Goal: Task Accomplishment & Management: Complete application form

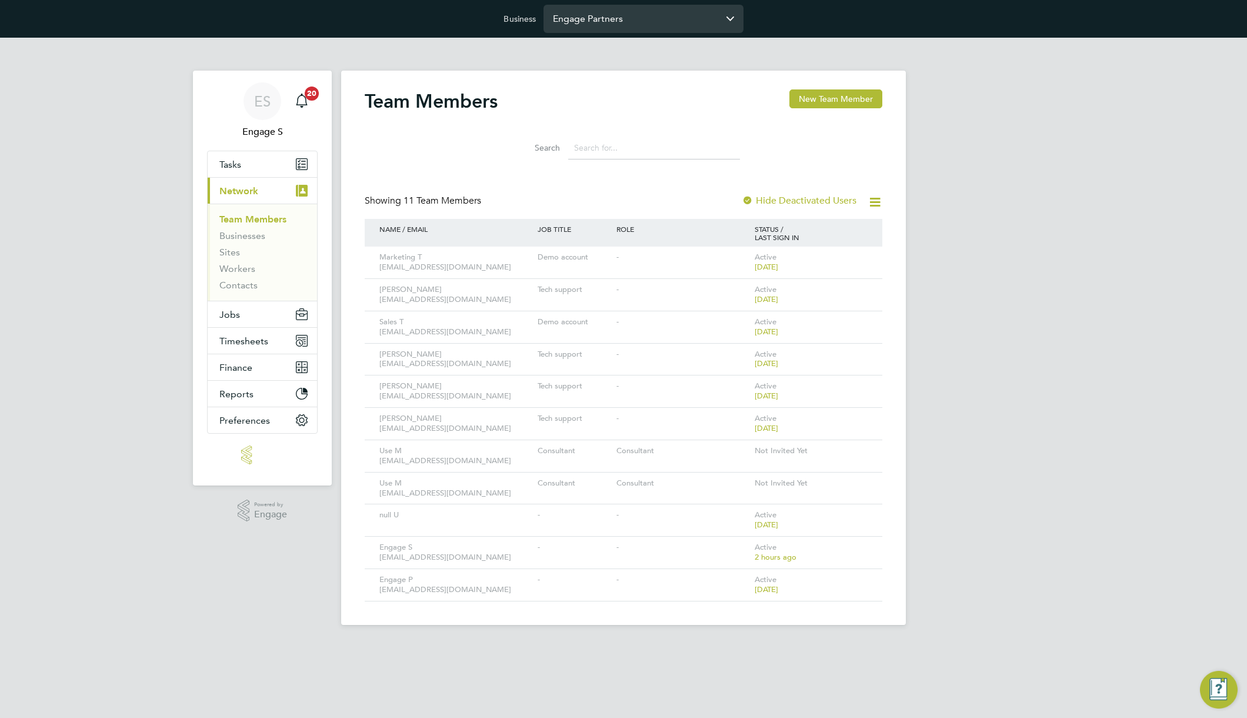
click at [644, 11] on input "Engage Partners" at bounding box center [643, 19] width 200 height 28
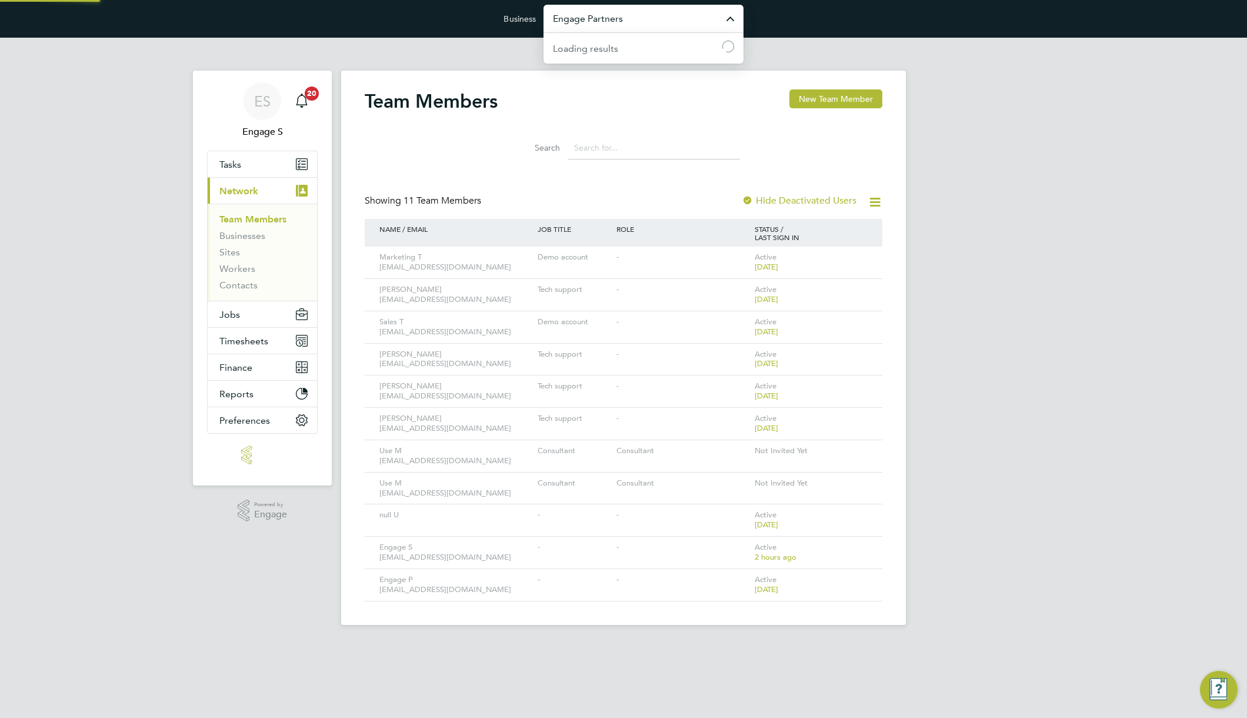
click at [651, 22] on input "Engage Partners" at bounding box center [643, 19] width 200 height 28
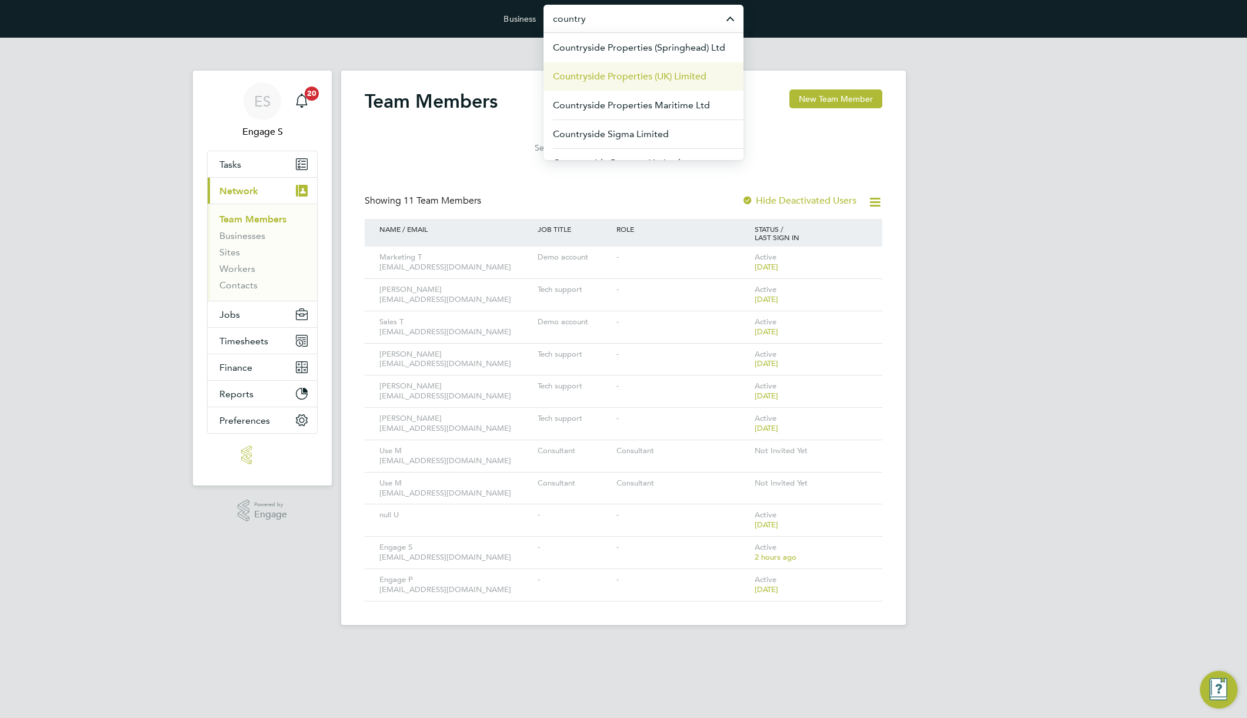
click at [680, 76] on span "Countryside Properties (UK) Limited" at bounding box center [630, 76] width 154 height 14
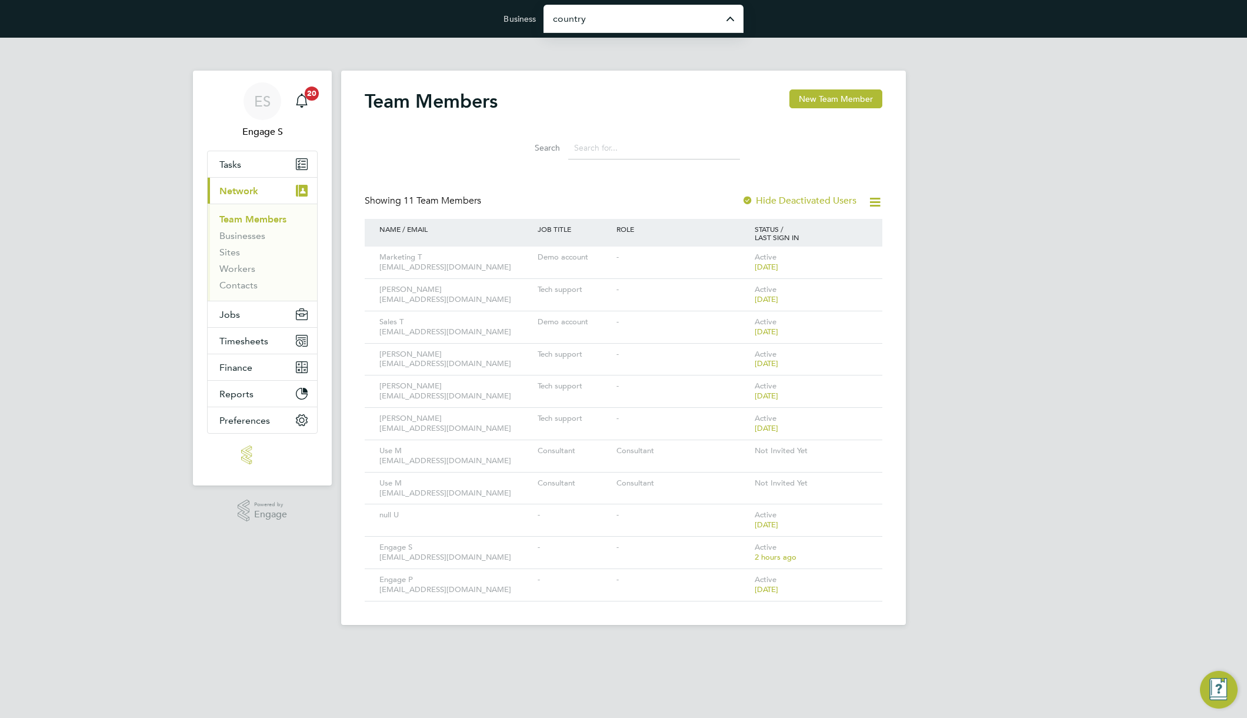
type input "Countryside Properties (UK) Limited"
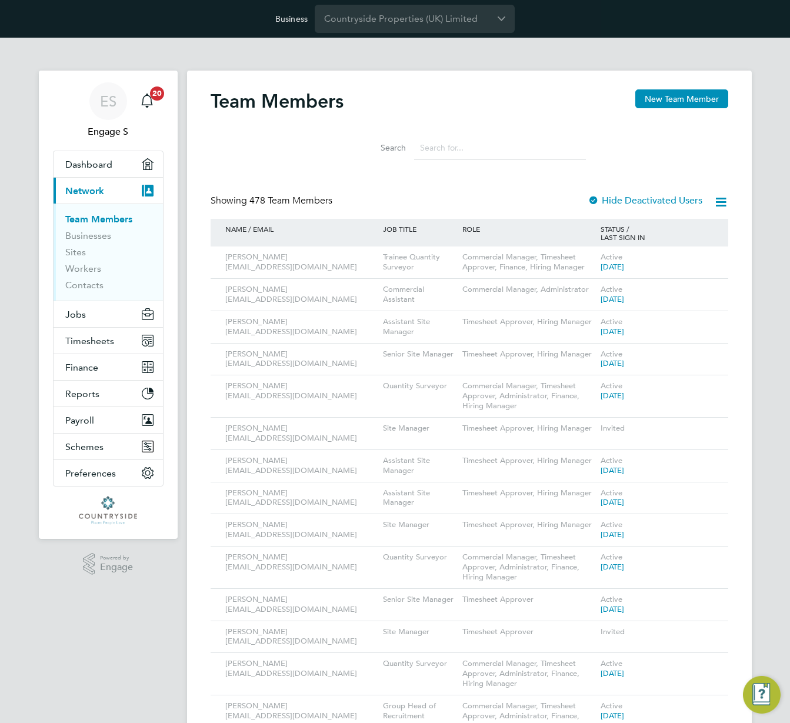
click at [707, 286] on icon at bounding box center [702, 290] width 12 height 14
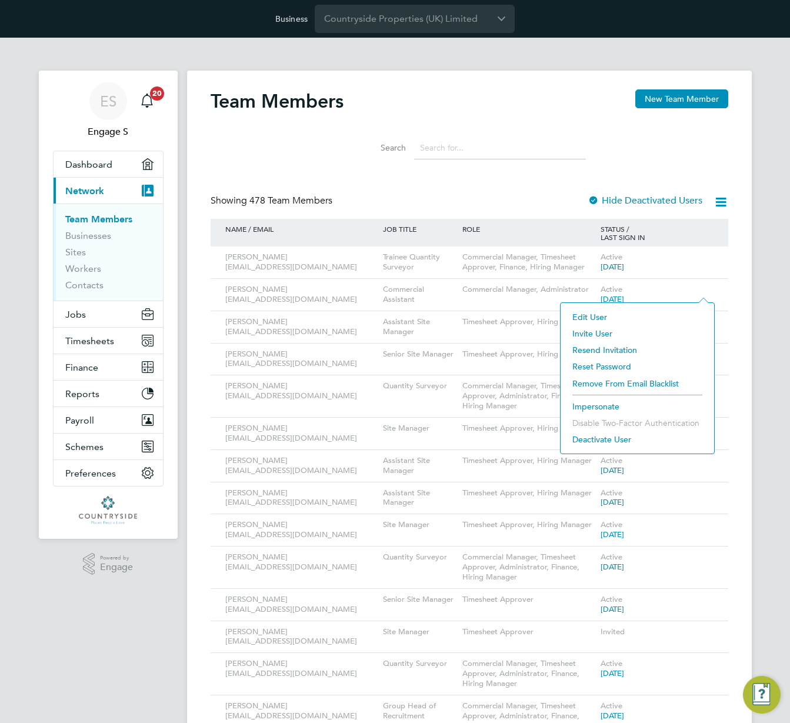
click at [592, 405] on li "Impersonate" at bounding box center [637, 406] width 142 height 16
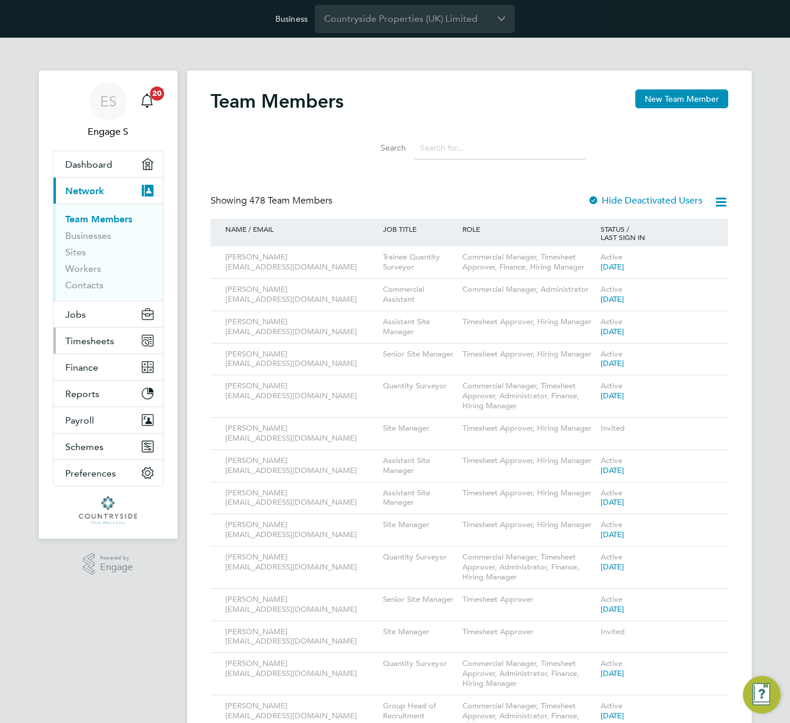
click at [98, 346] on button "Timesheets" at bounding box center [108, 341] width 109 height 26
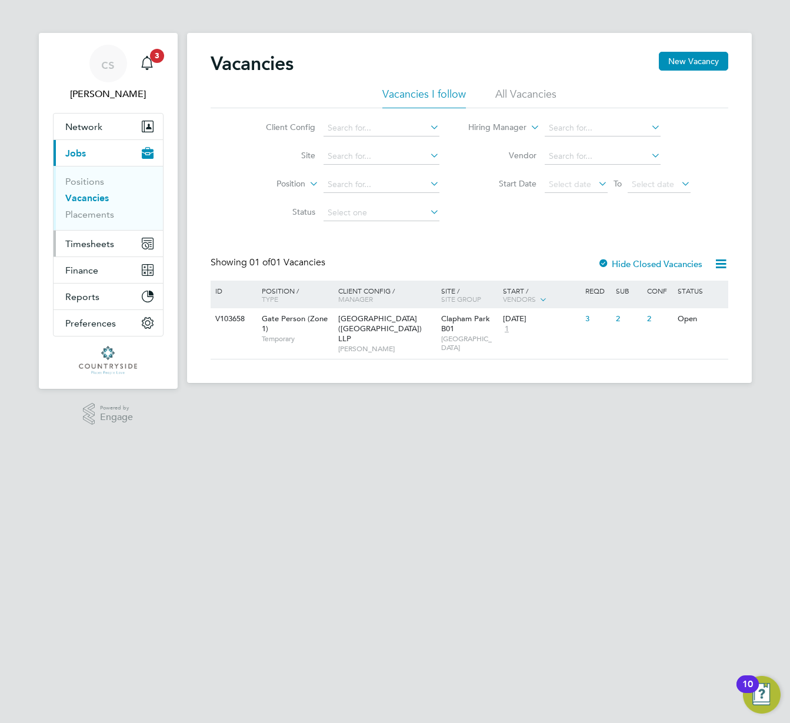
click at [112, 246] on span "Timesheets" at bounding box center [89, 243] width 49 height 11
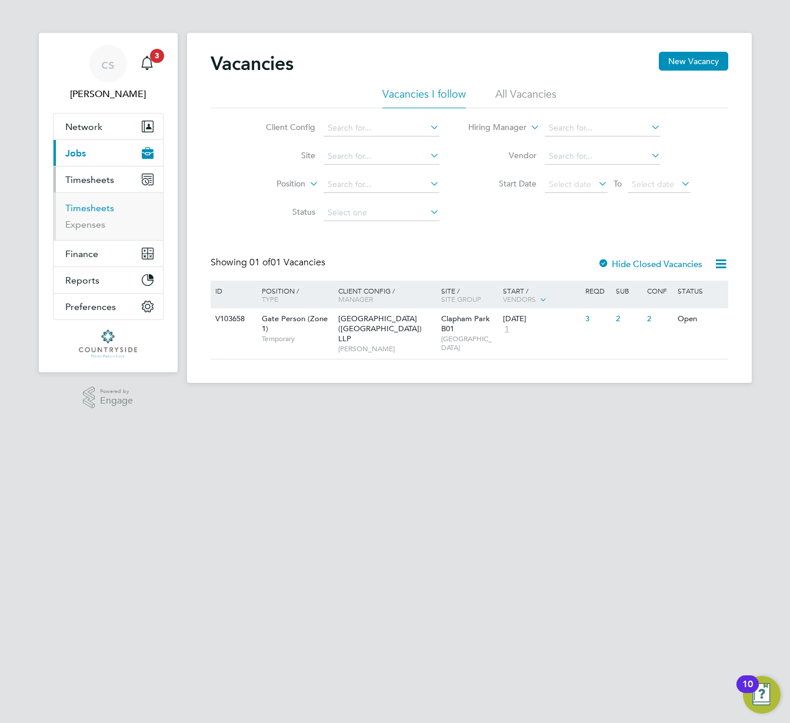
click at [95, 206] on link "Timesheets" at bounding box center [89, 207] width 49 height 11
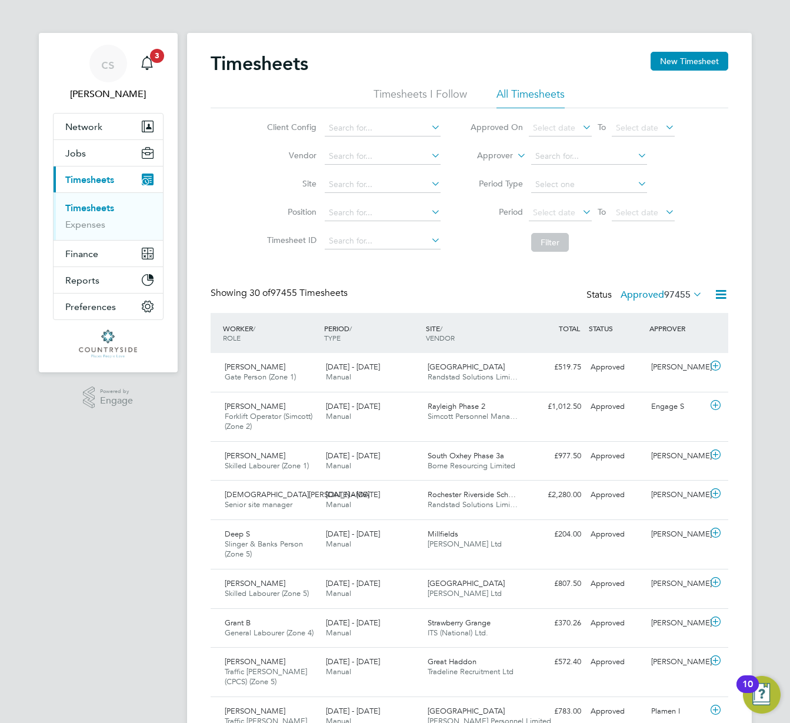
click at [724, 295] on icon at bounding box center [720, 294] width 15 height 15
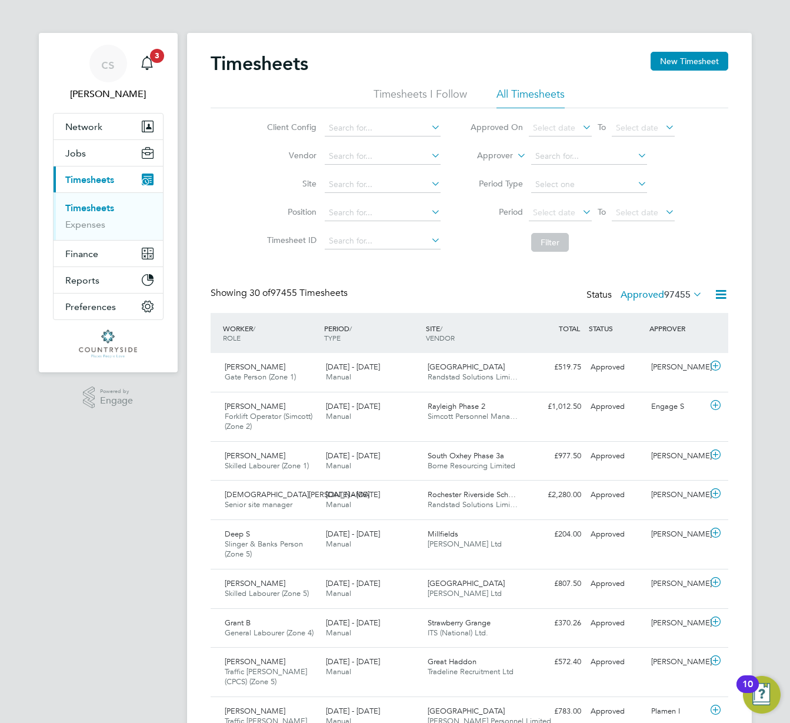
click at [650, 298] on label "Approved 97455" at bounding box center [661, 295] width 82 height 12
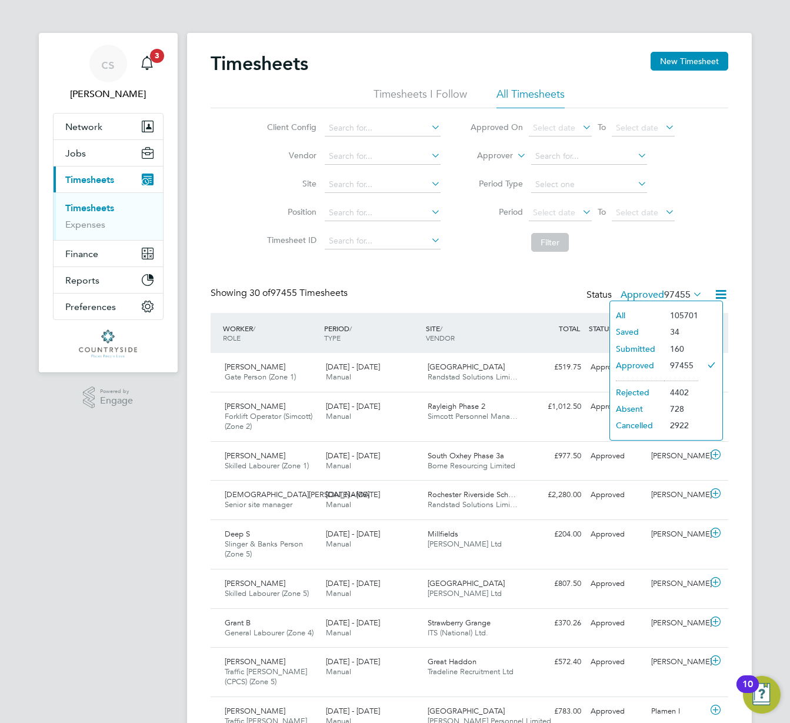
drag, startPoint x: 622, startPoint y: 316, endPoint x: 625, endPoint y: 339, distance: 22.6
click at [622, 316] on li "All" at bounding box center [637, 315] width 54 height 16
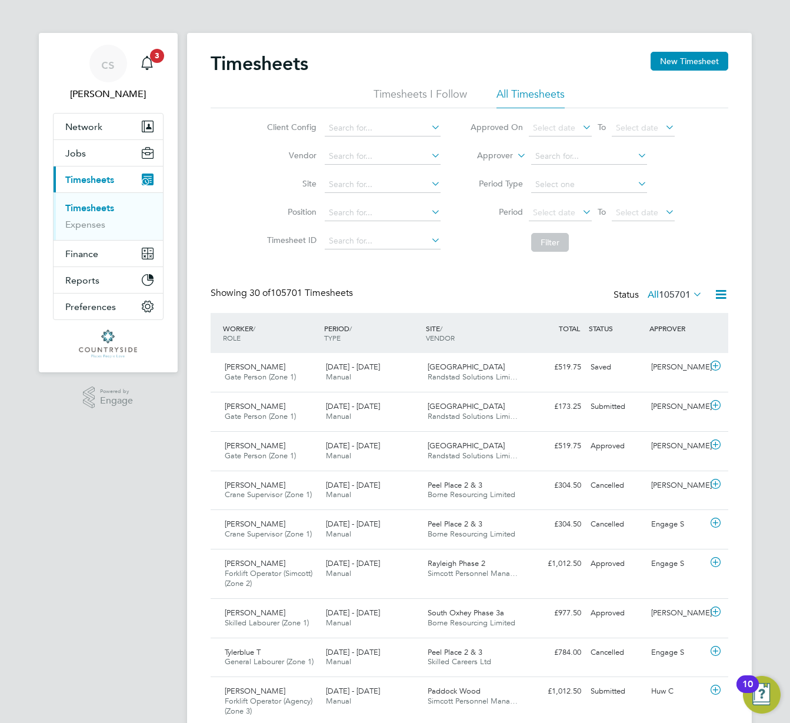
click at [663, 295] on span "105701" at bounding box center [675, 295] width 32 height 12
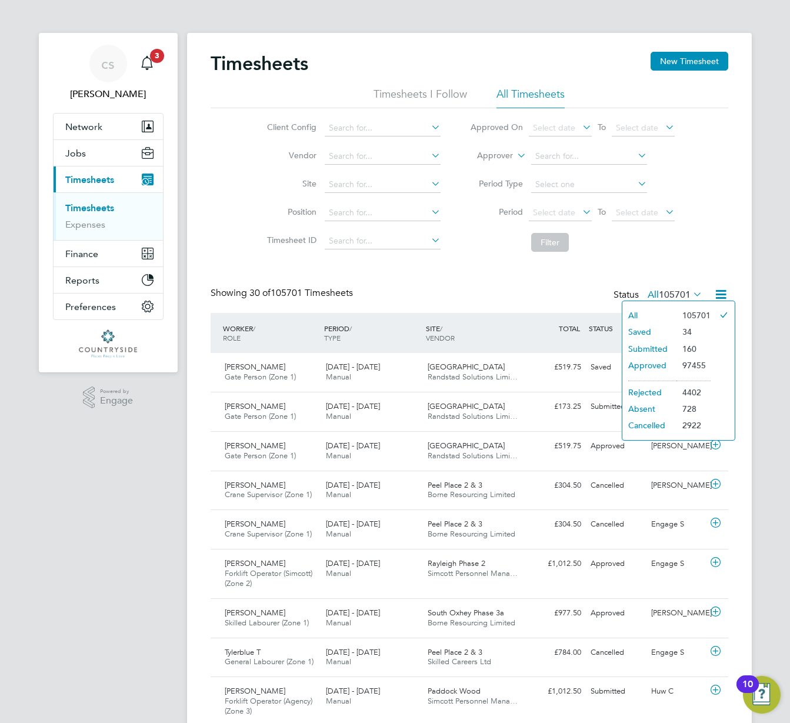
click at [658, 423] on li "Cancelled" at bounding box center [649, 425] width 54 height 16
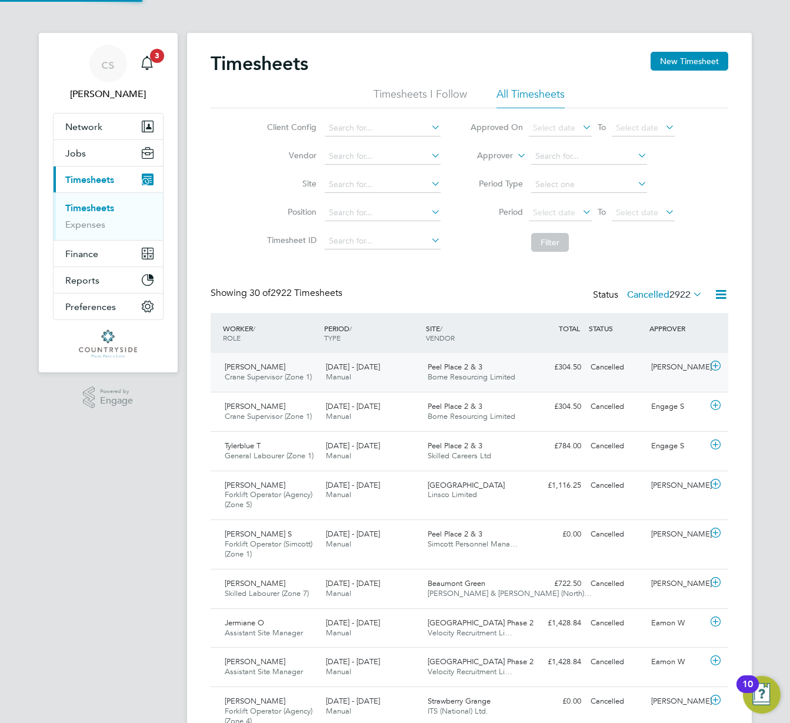
click at [611, 375] on div "Cancelled" at bounding box center [616, 367] width 61 height 19
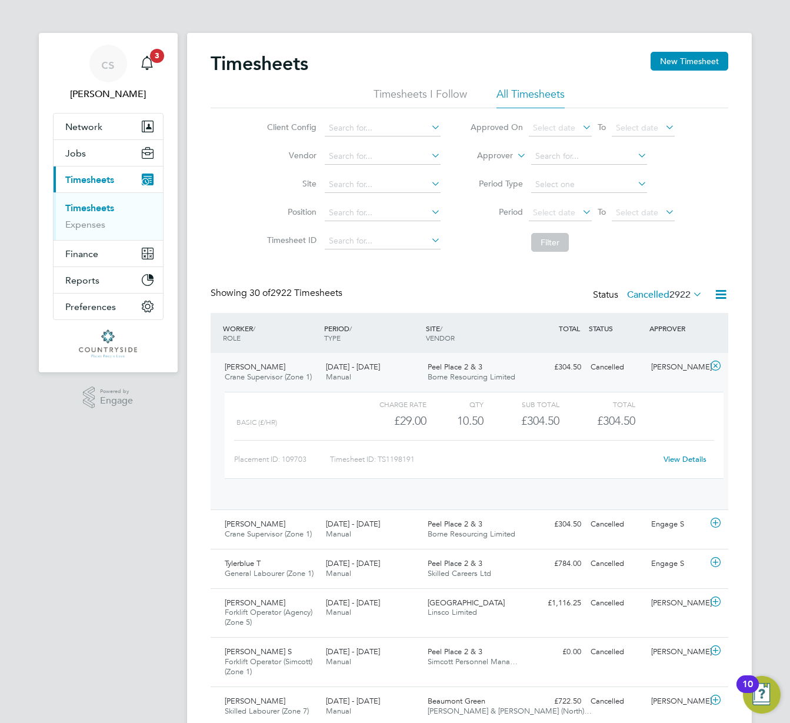
click at [646, 297] on label "Cancelled 2922" at bounding box center [664, 295] width 75 height 12
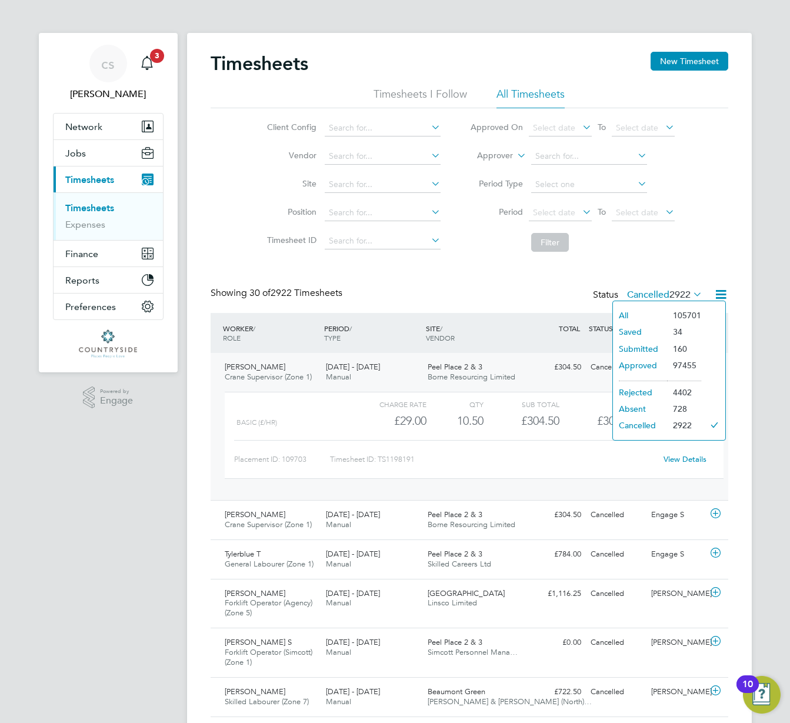
click at [638, 332] on li "Saved" at bounding box center [640, 331] width 54 height 16
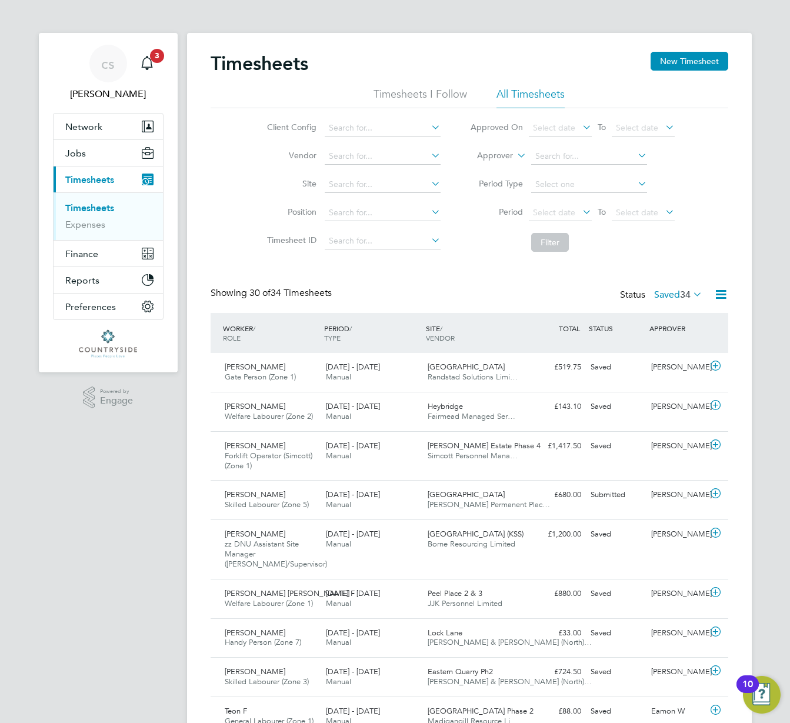
click at [662, 298] on label "Saved 34" at bounding box center [678, 295] width 48 height 12
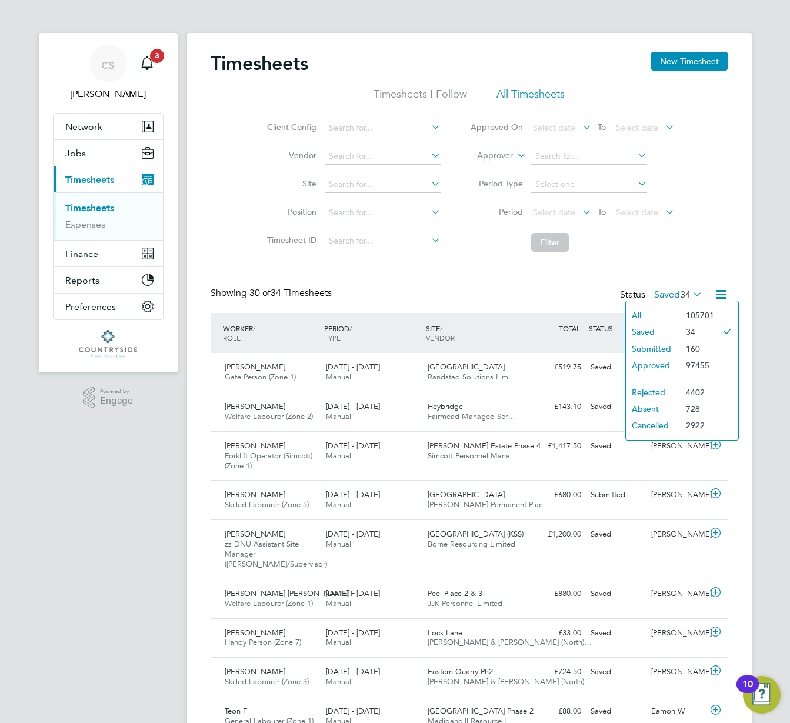
click at [650, 312] on li "All" at bounding box center [653, 315] width 54 height 16
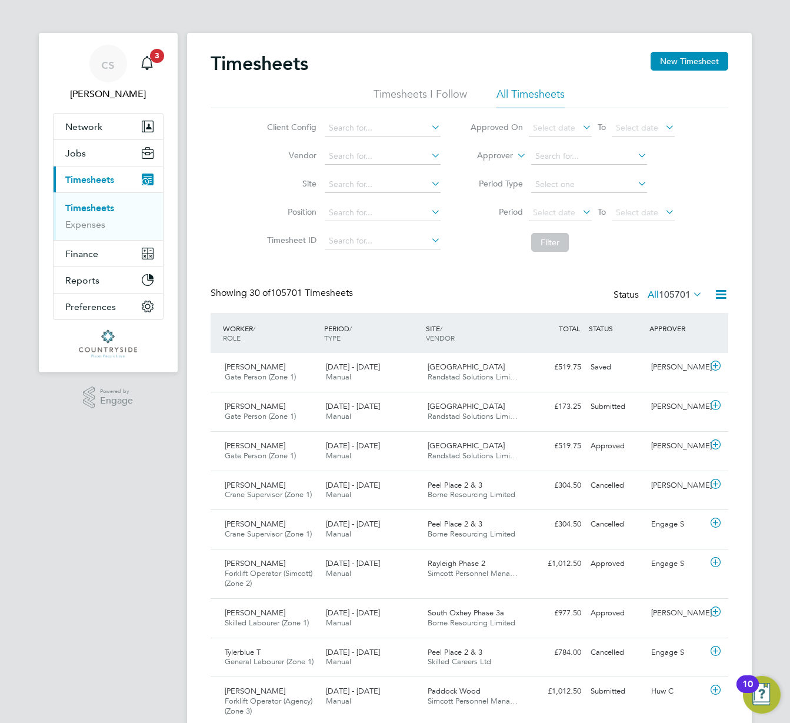
click at [675, 296] on span "105701" at bounding box center [675, 295] width 32 height 12
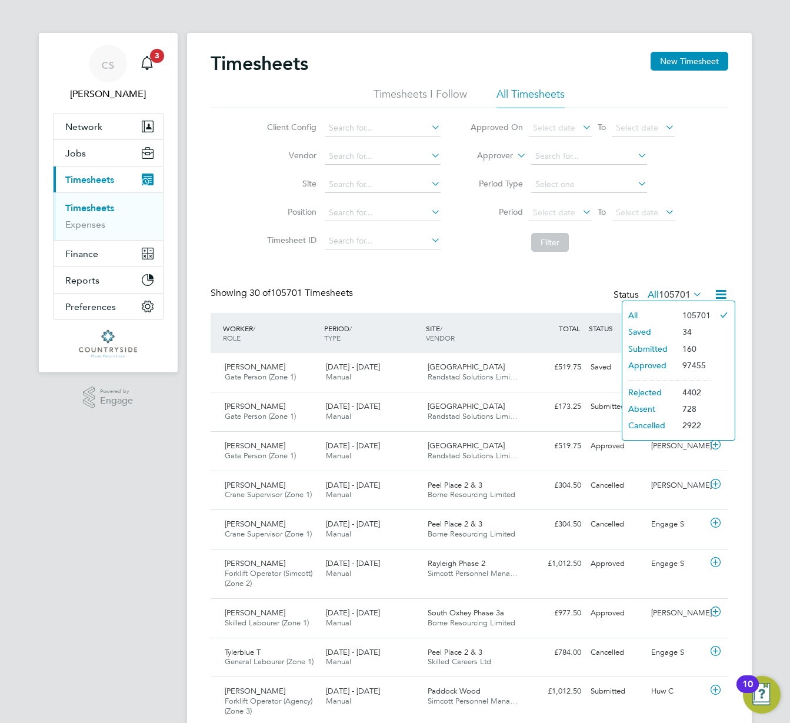
click at [672, 423] on li "Cancelled" at bounding box center [649, 425] width 54 height 16
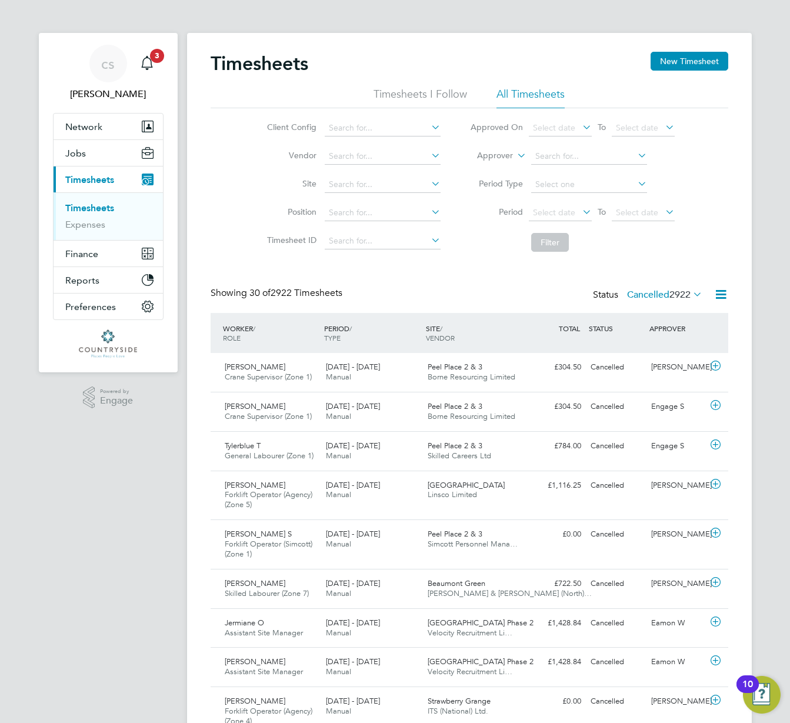
click at [683, 307] on div "Showing 30 of 2922 Timesheets Status Cancelled 2922" at bounding box center [470, 300] width 518 height 26
click at [684, 300] on span "2922" at bounding box center [679, 295] width 21 height 12
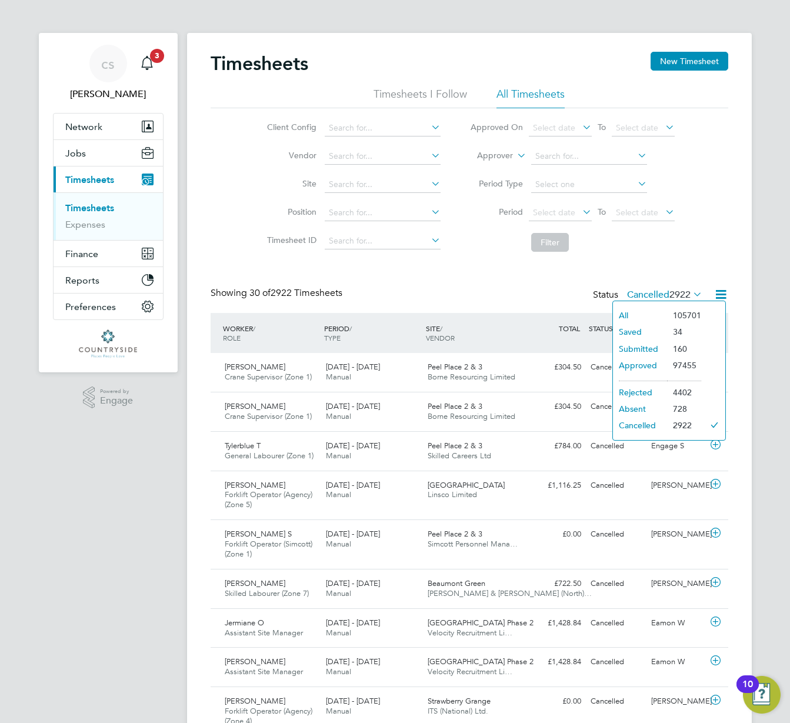
click at [659, 406] on li "Absent" at bounding box center [640, 409] width 54 height 16
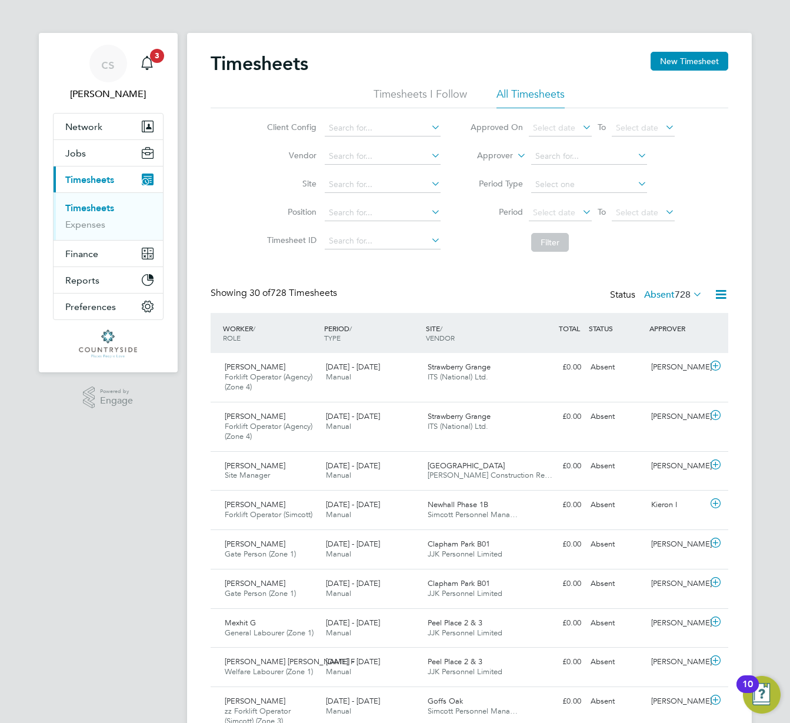
click at [675, 292] on span "728" at bounding box center [683, 295] width 16 height 12
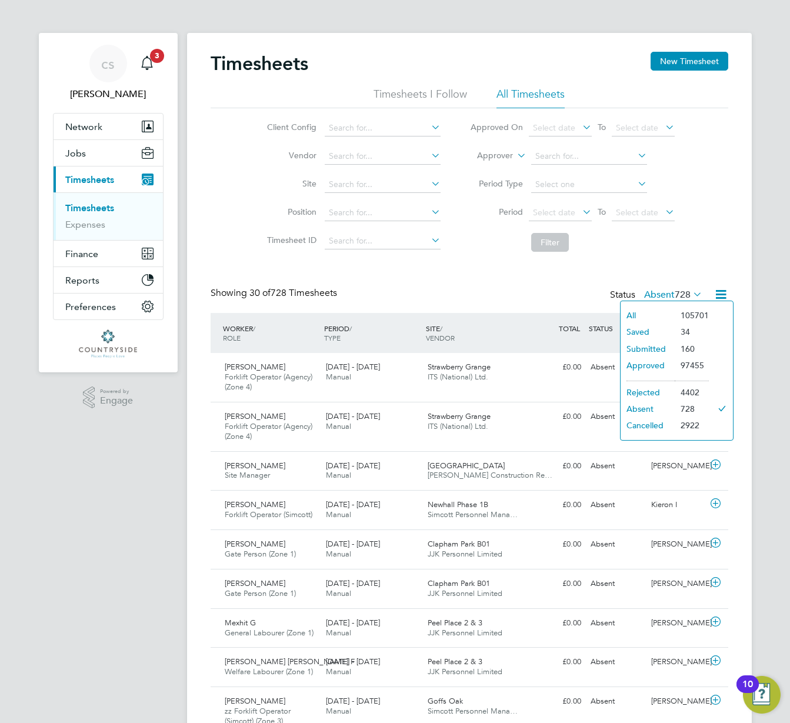
click at [661, 386] on li "Rejected" at bounding box center [647, 392] width 54 height 16
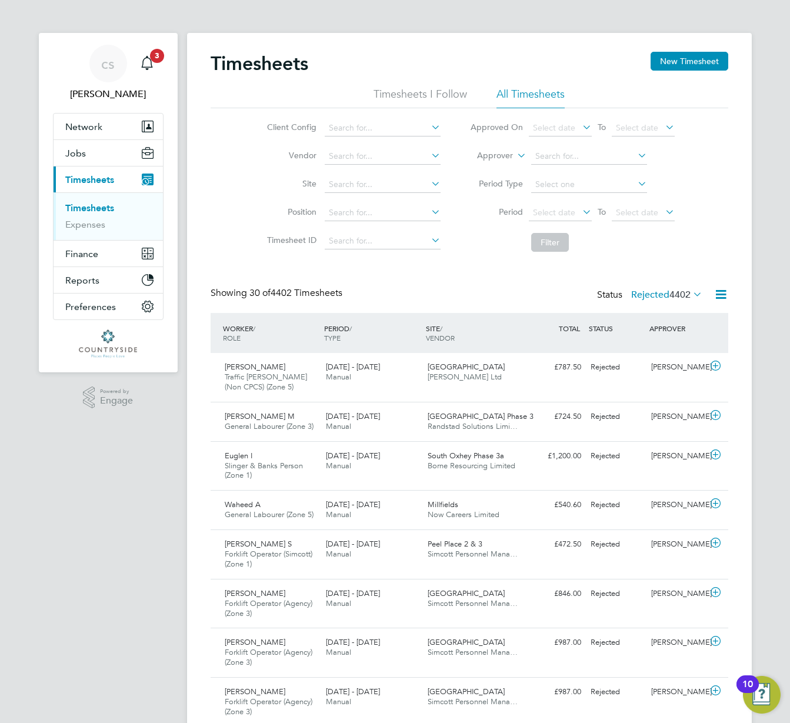
click at [682, 291] on span "4402" at bounding box center [679, 295] width 21 height 12
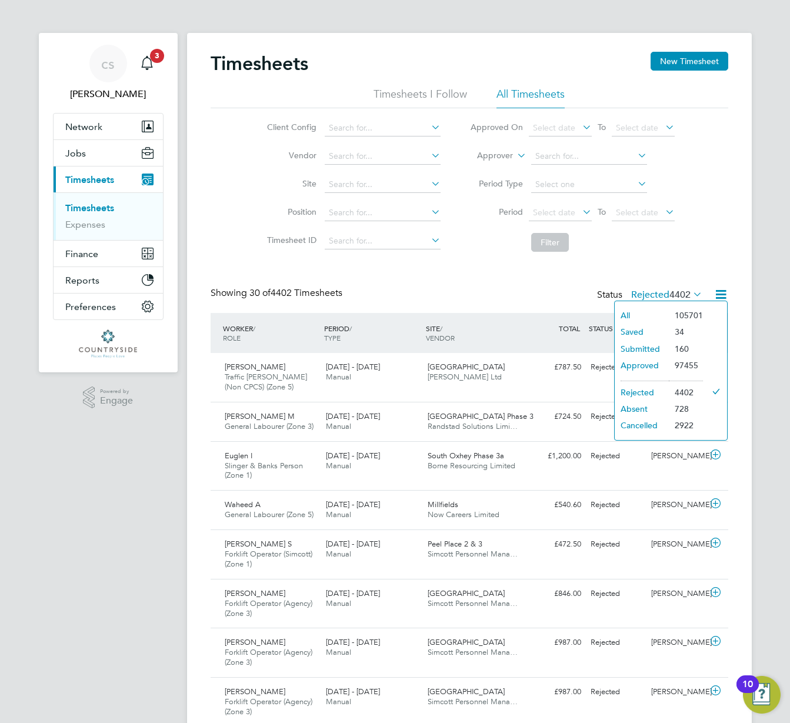
click at [672, 358] on li "97455" at bounding box center [686, 365] width 34 height 16
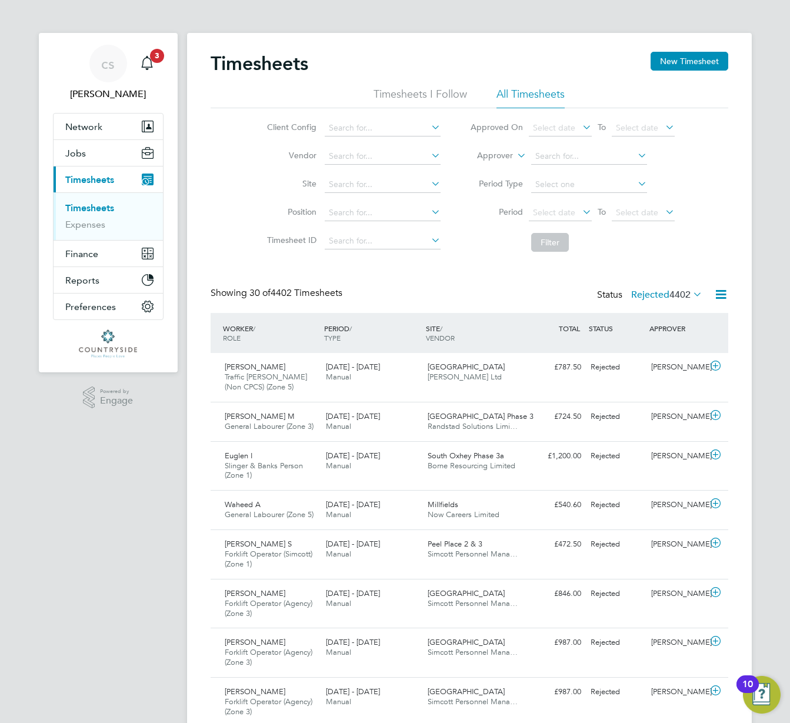
click at [677, 290] on span "4402" at bounding box center [679, 295] width 21 height 12
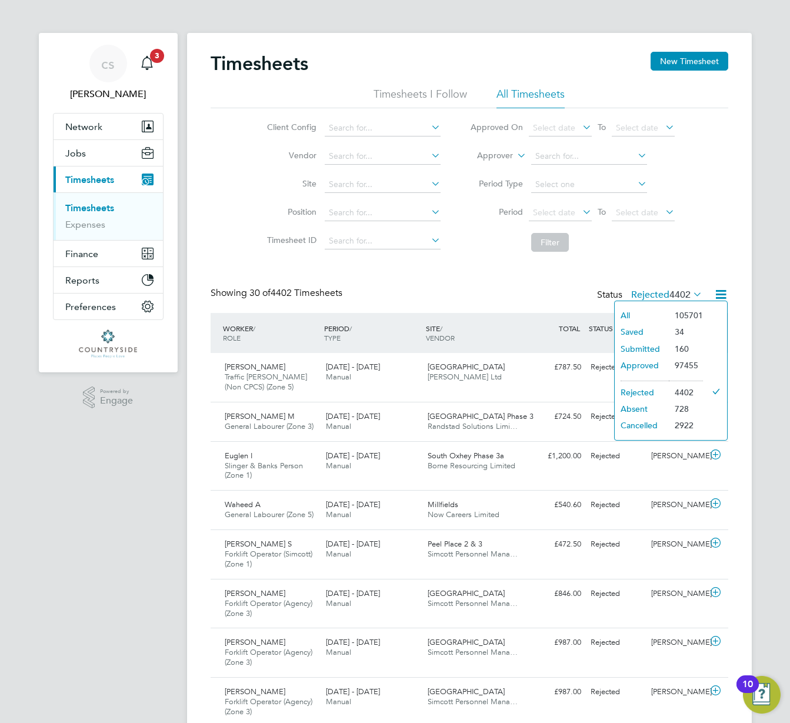
click at [645, 363] on li "Approved" at bounding box center [642, 365] width 54 height 16
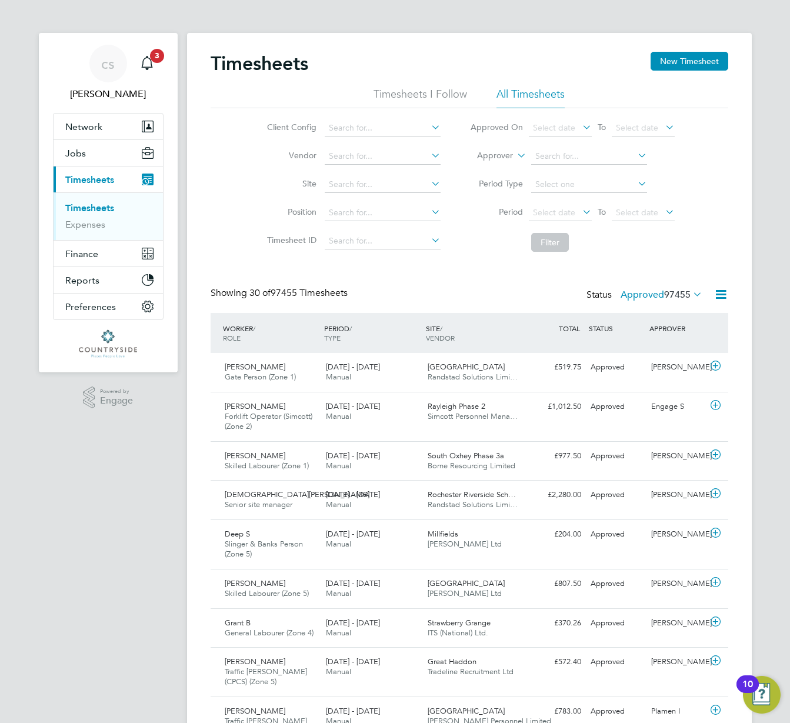
click at [679, 293] on span "97455" at bounding box center [677, 295] width 26 height 12
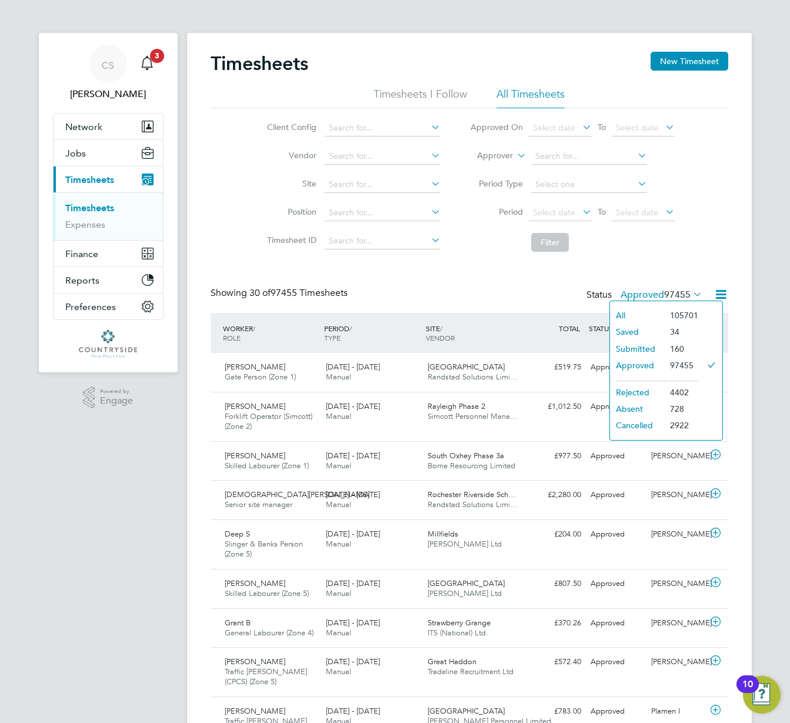
click at [669, 399] on li "4402" at bounding box center [681, 392] width 34 height 16
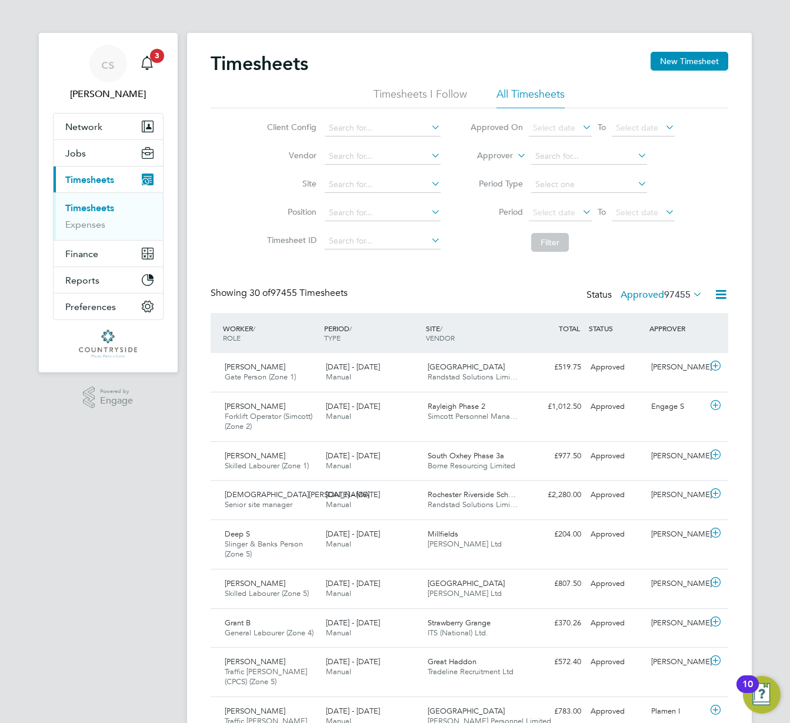
click at [636, 299] on label "Approved 97455" at bounding box center [661, 295] width 82 height 12
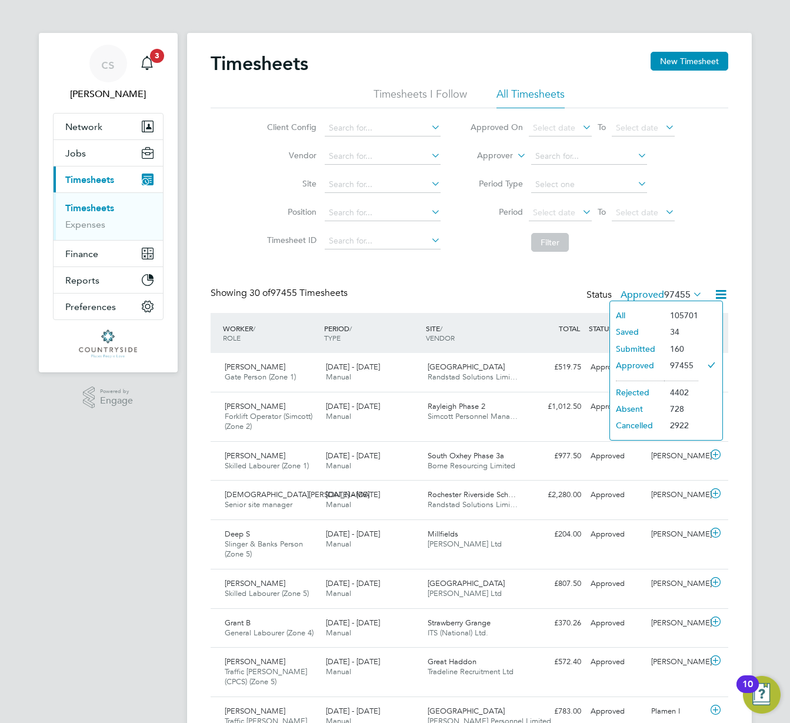
click at [624, 406] on li "Absent" at bounding box center [637, 409] width 54 height 16
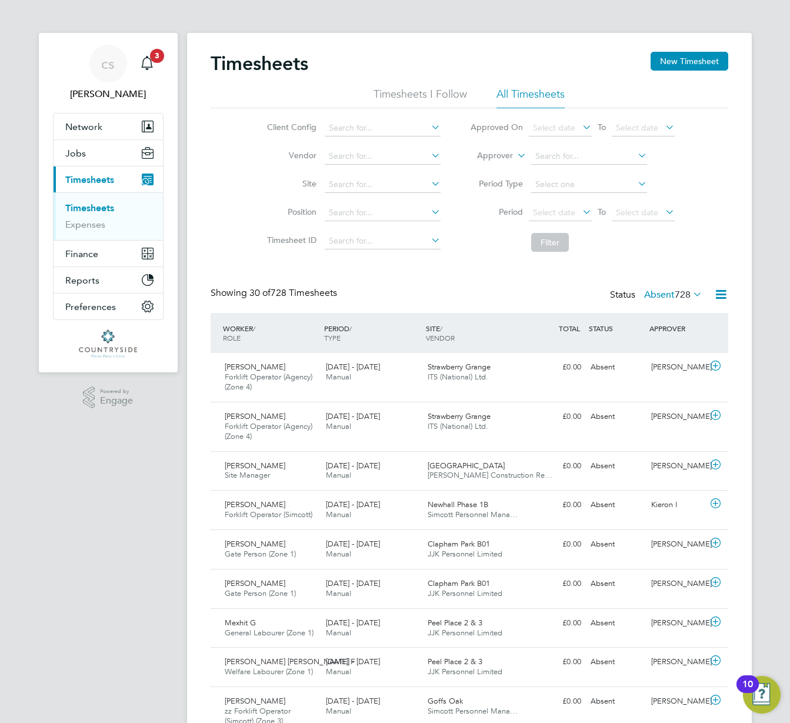
click at [654, 296] on label "Absent 728" at bounding box center [673, 295] width 58 height 12
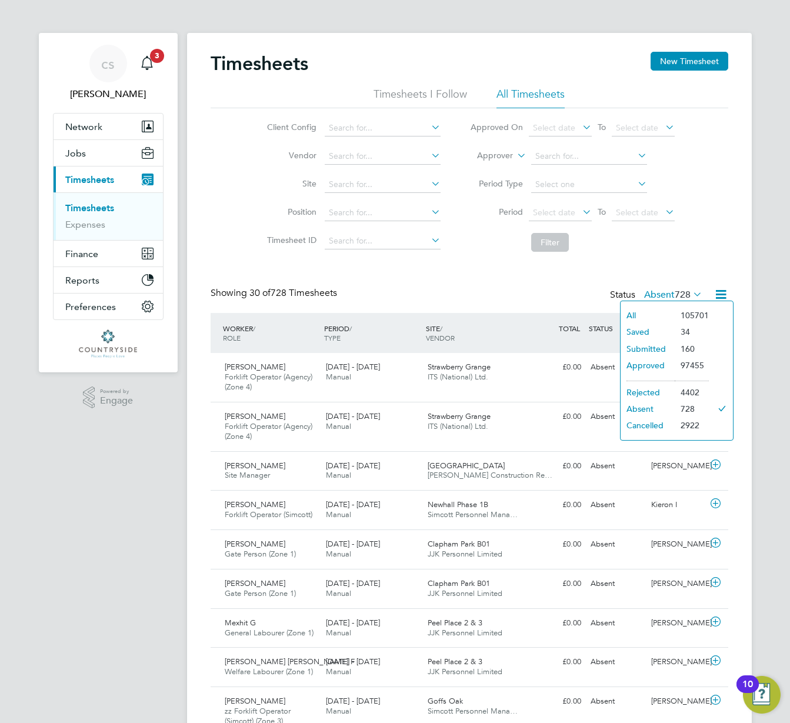
click at [638, 362] on li "Approved" at bounding box center [647, 365] width 54 height 16
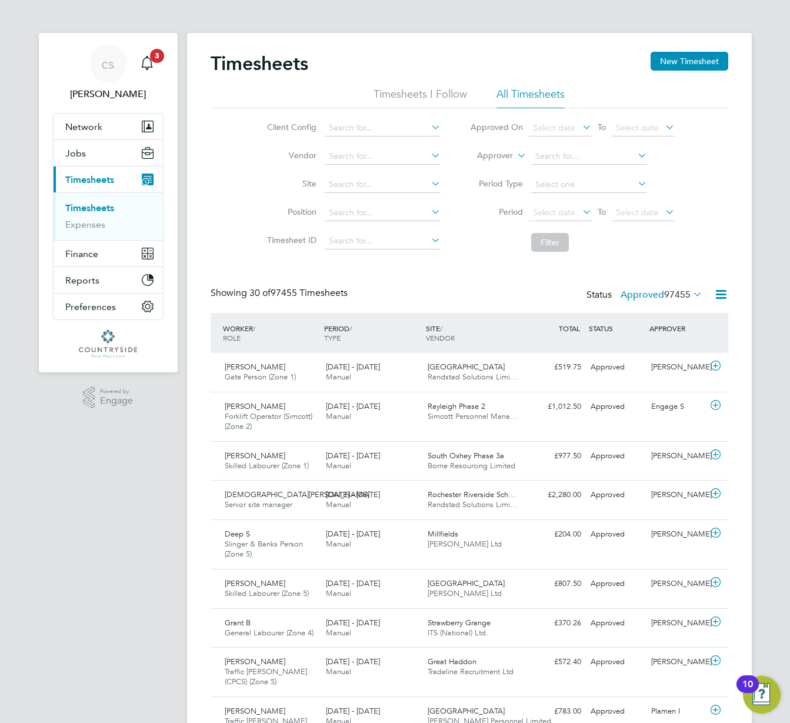
click at [633, 296] on label "Approved 97455" at bounding box center [661, 295] width 82 height 12
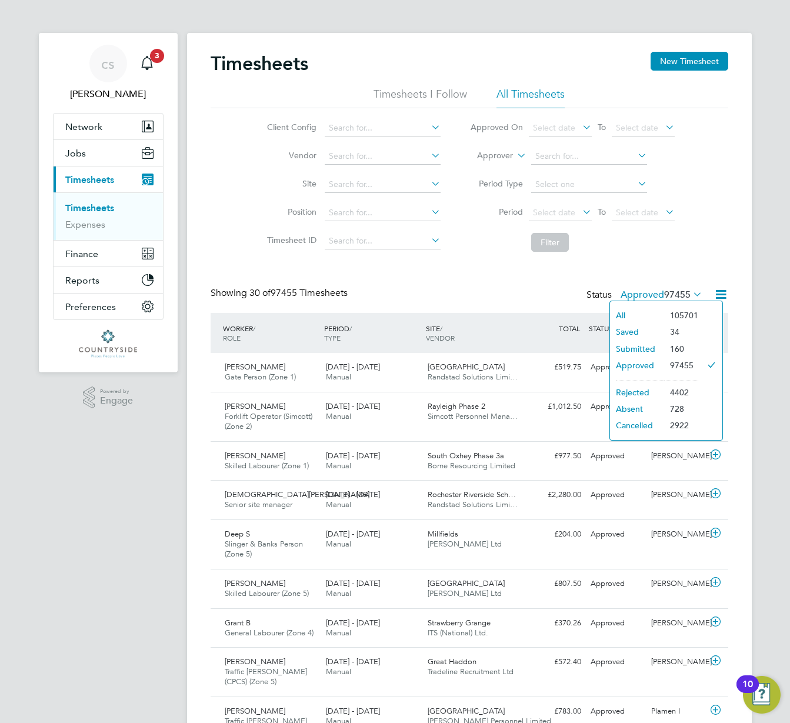
click at [628, 331] on li "Saved" at bounding box center [637, 331] width 54 height 16
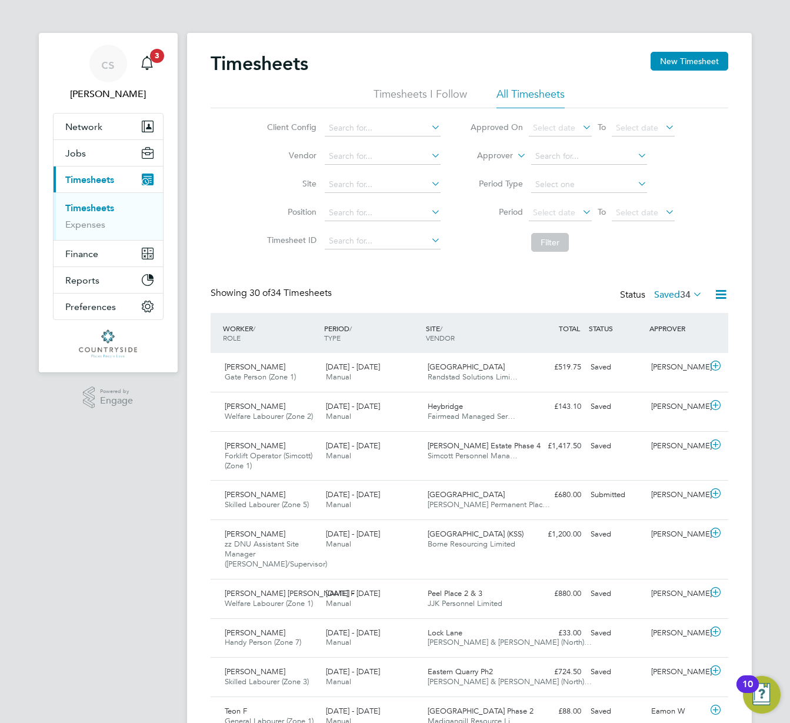
click at [659, 291] on label "Saved 34" at bounding box center [678, 295] width 48 height 12
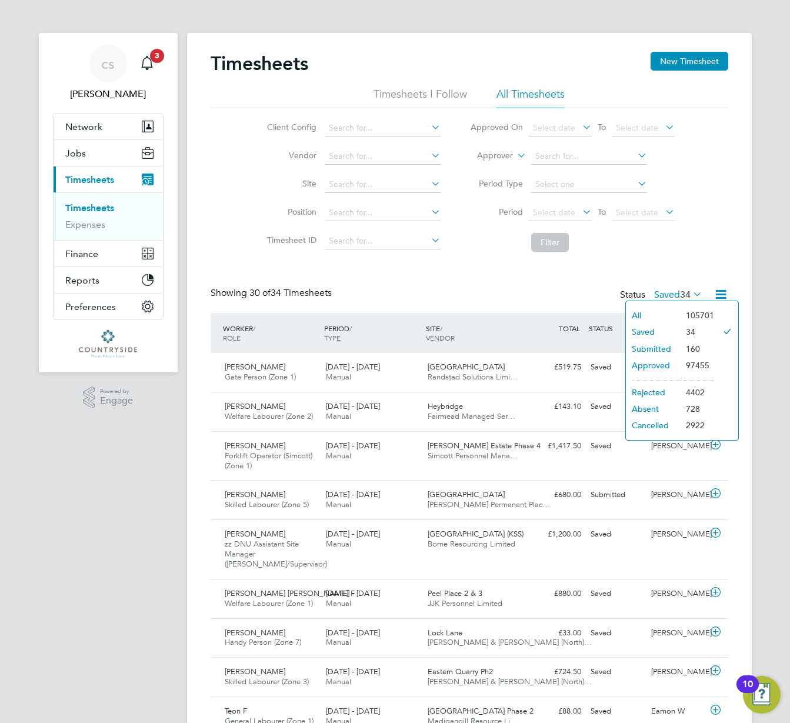
click at [637, 318] on li "All" at bounding box center [653, 315] width 54 height 16
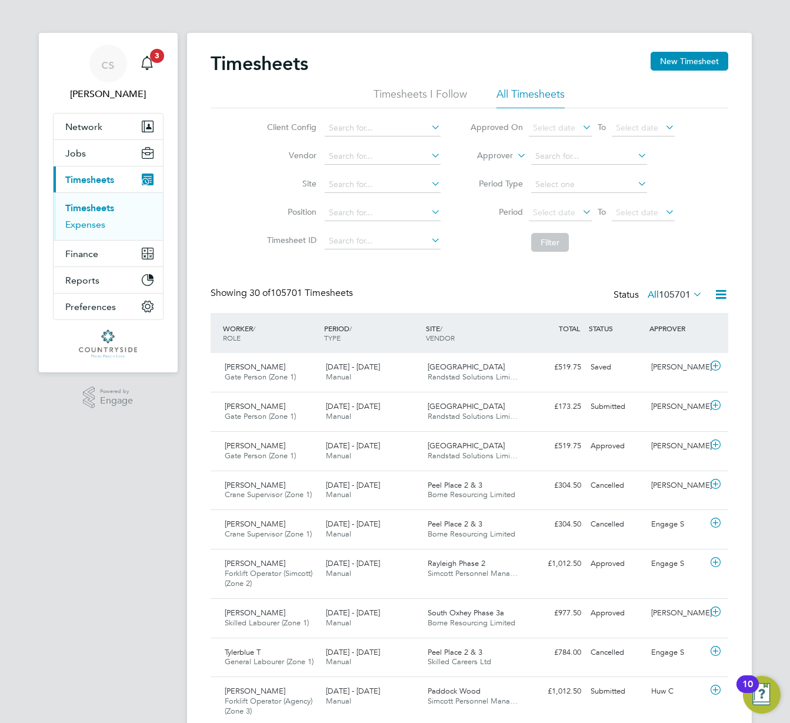
click at [81, 225] on link "Expenses" at bounding box center [85, 224] width 40 height 11
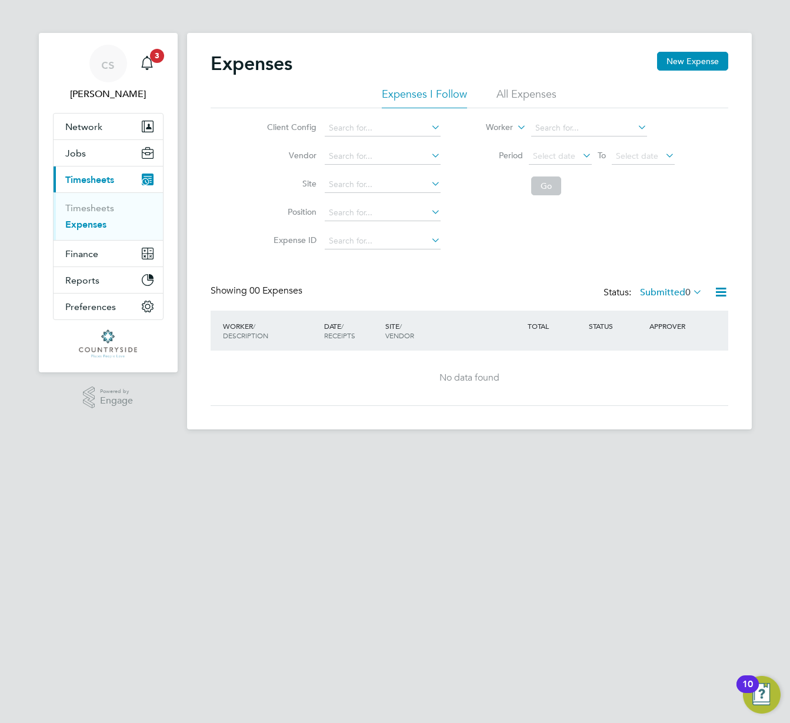
click at [517, 88] on li "All Expenses" at bounding box center [526, 97] width 60 height 21
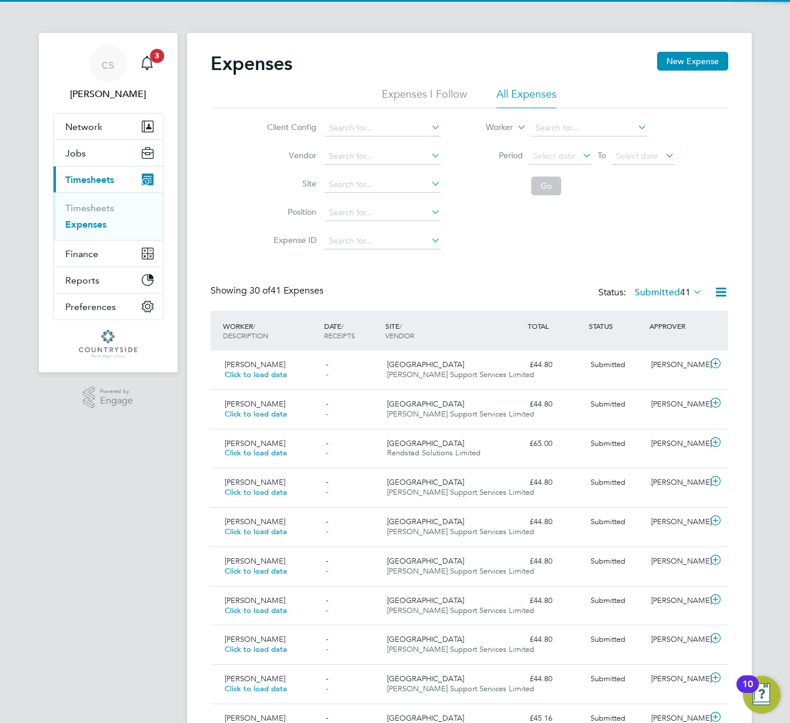
scroll to position [30, 102]
click at [675, 295] on label "Submitted 41" at bounding box center [669, 292] width 68 height 12
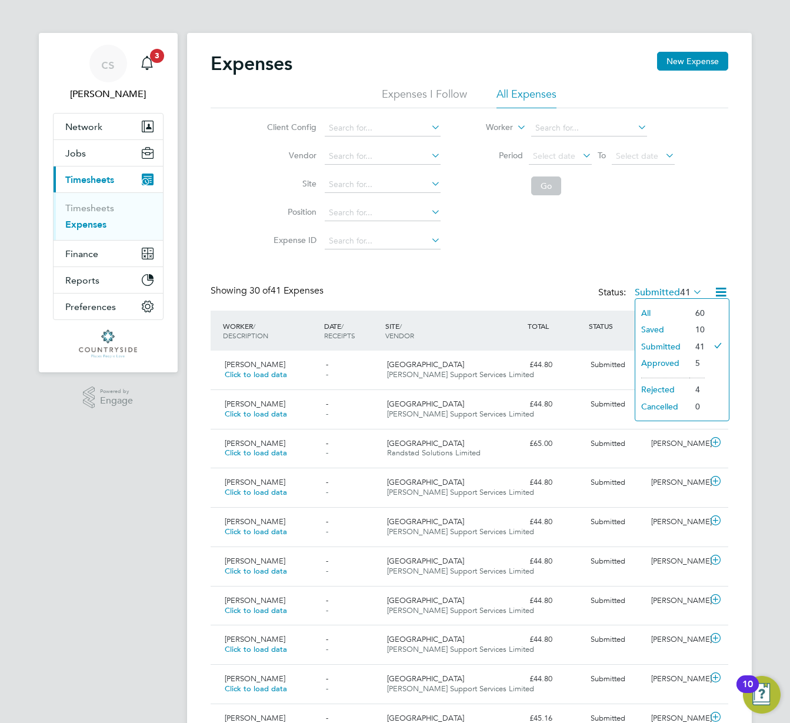
click at [652, 311] on li "All" at bounding box center [662, 313] width 54 height 16
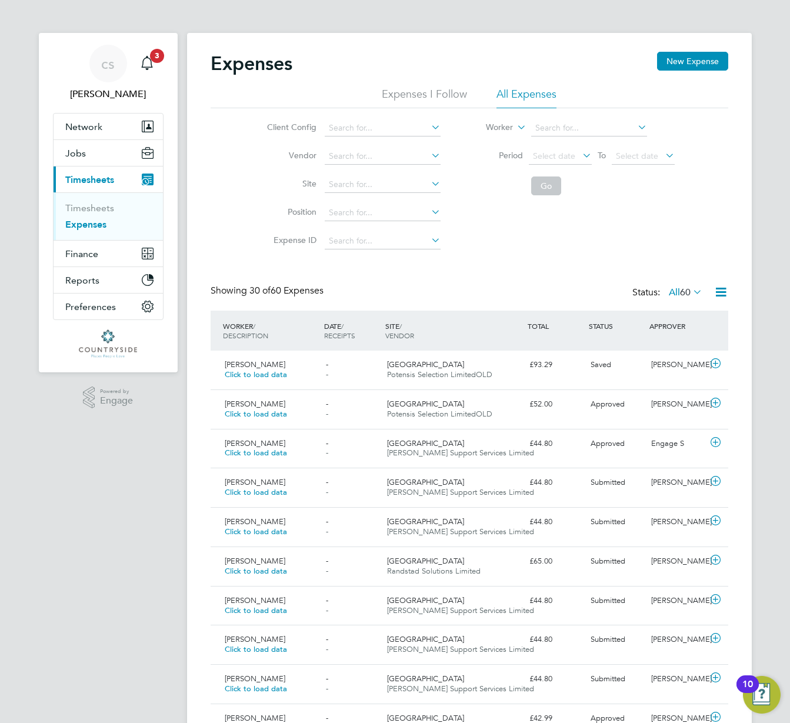
click at [669, 294] on label "All 60" at bounding box center [686, 292] width 34 height 12
click at [672, 332] on li "Saved" at bounding box center [679, 329] width 54 height 16
click at [680, 298] on span "10" at bounding box center [685, 292] width 11 height 12
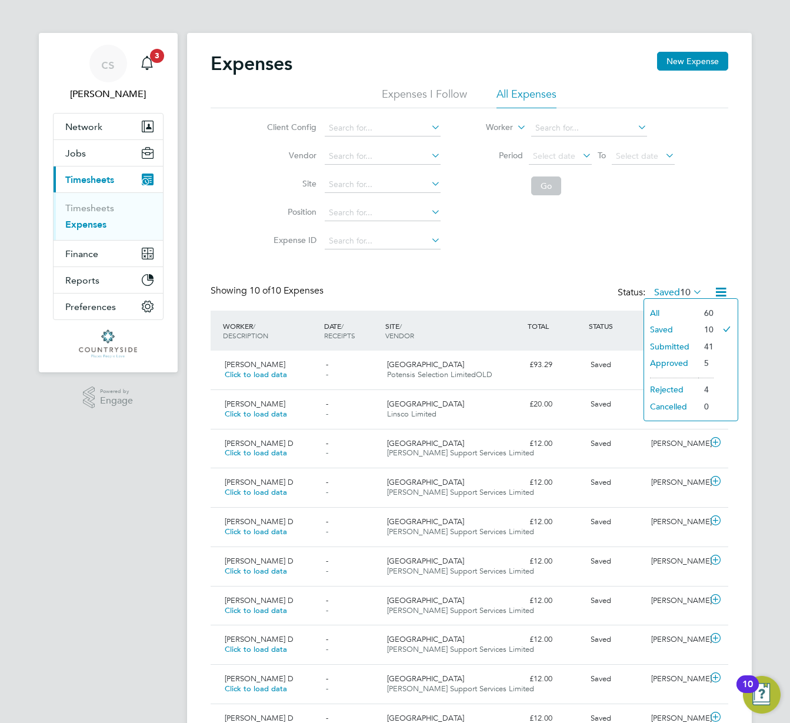
click at [681, 353] on li "Submitted" at bounding box center [671, 346] width 54 height 16
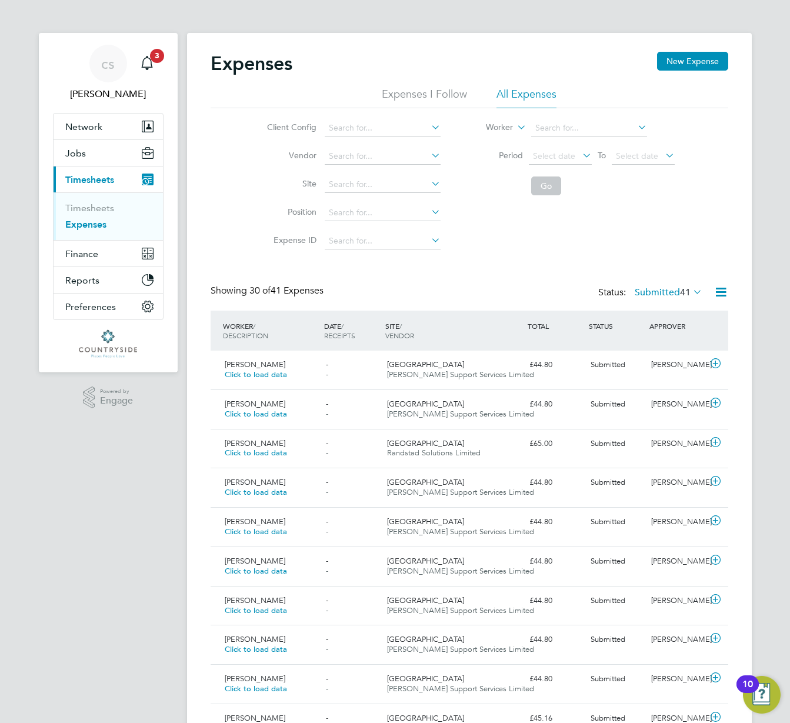
click at [668, 298] on div "Status: Submitted 41" at bounding box center [651, 293] width 106 height 16
click at [666, 289] on label "Submitted 41" at bounding box center [669, 292] width 68 height 12
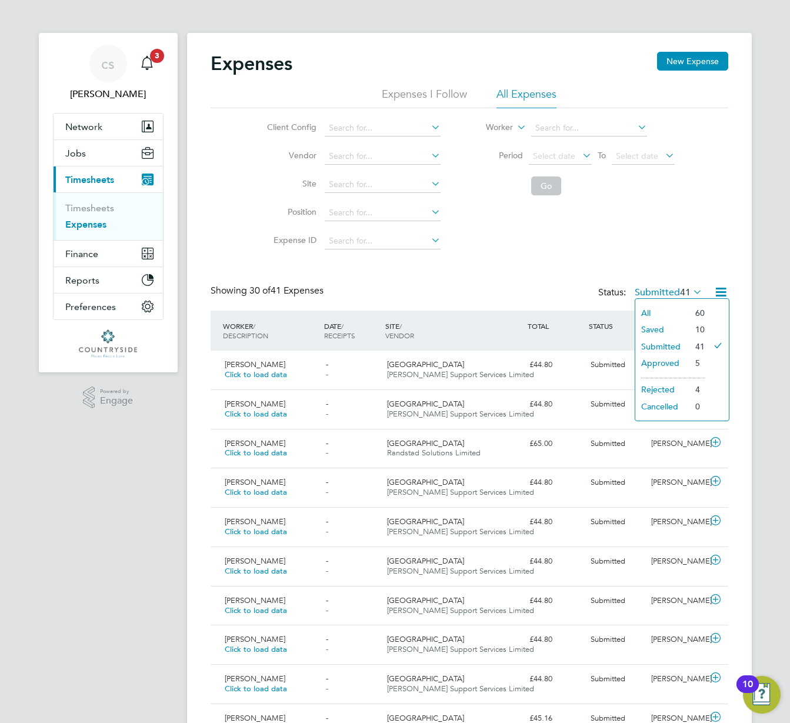
click at [668, 364] on li "Approved" at bounding box center [662, 363] width 54 height 16
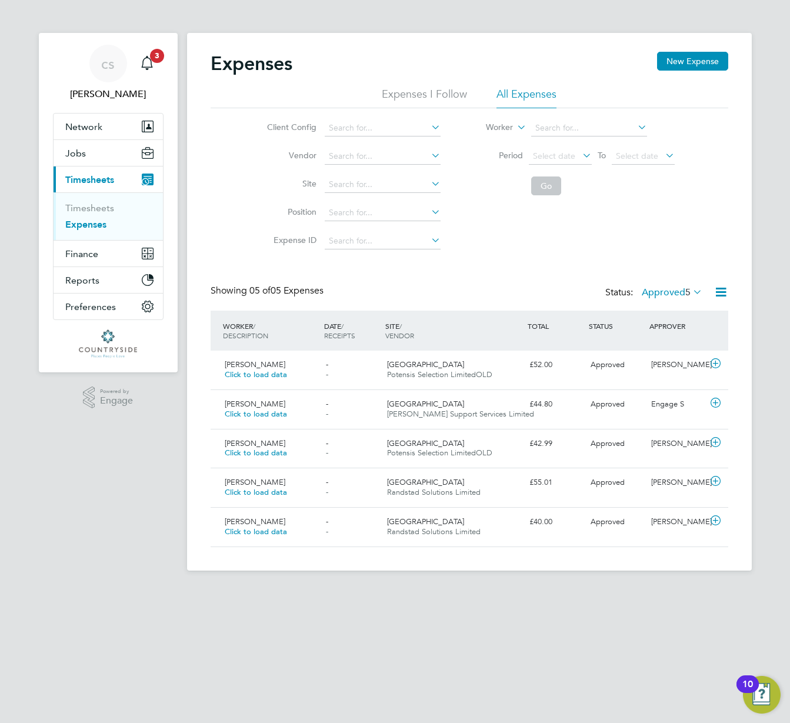
click at [680, 296] on label "Approved 5" at bounding box center [672, 292] width 61 height 12
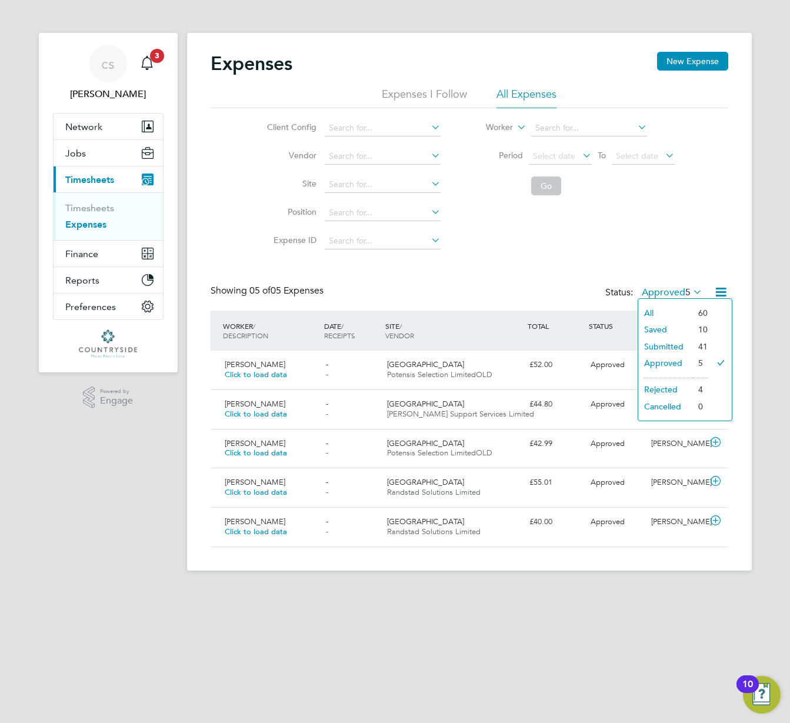
click at [681, 375] on li at bounding box center [668, 374] width 48 height 7
click at [671, 384] on li "Rejected" at bounding box center [665, 389] width 54 height 16
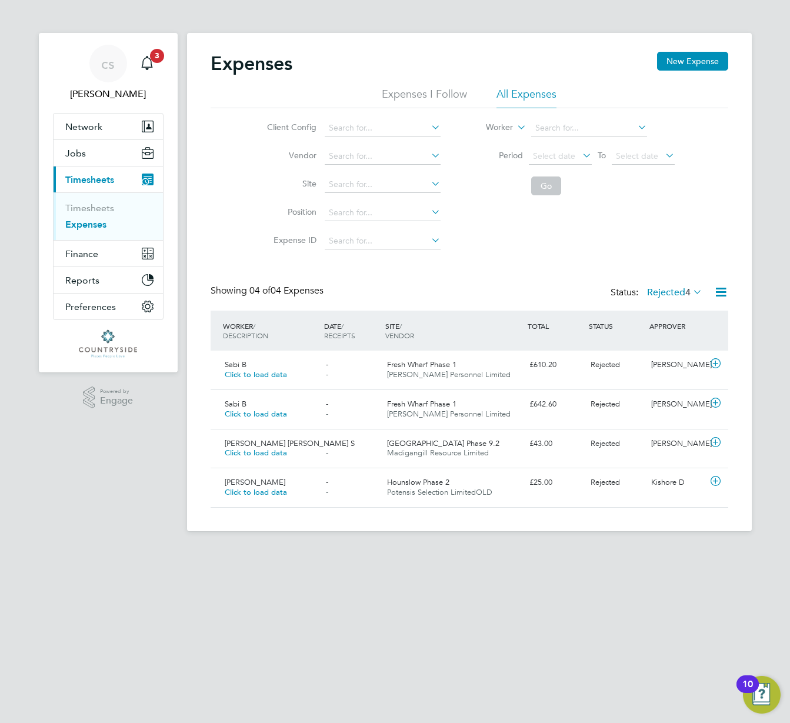
click at [674, 289] on label "Rejected 4" at bounding box center [674, 292] width 55 height 12
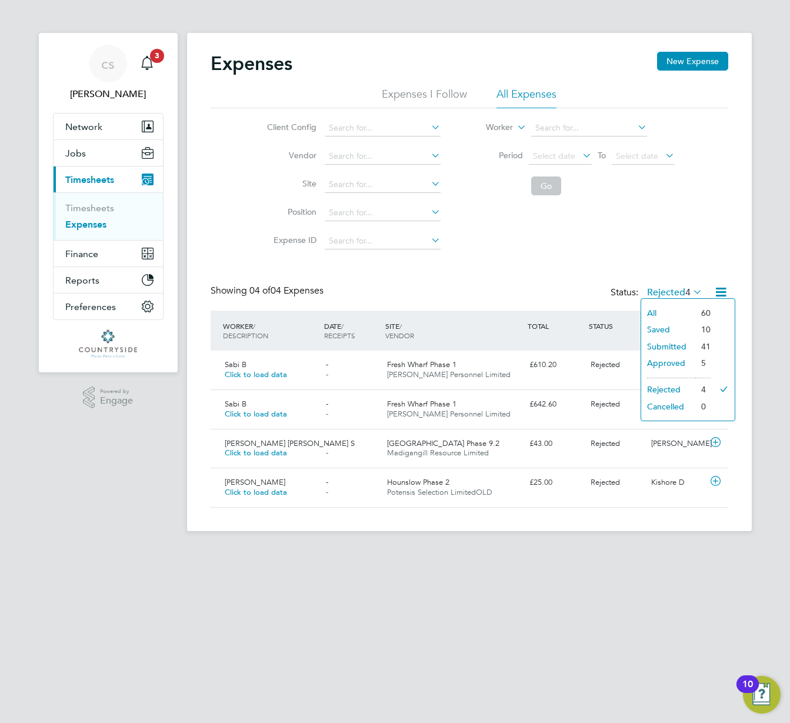
click at [672, 406] on li "Cancelled" at bounding box center [668, 406] width 54 height 16
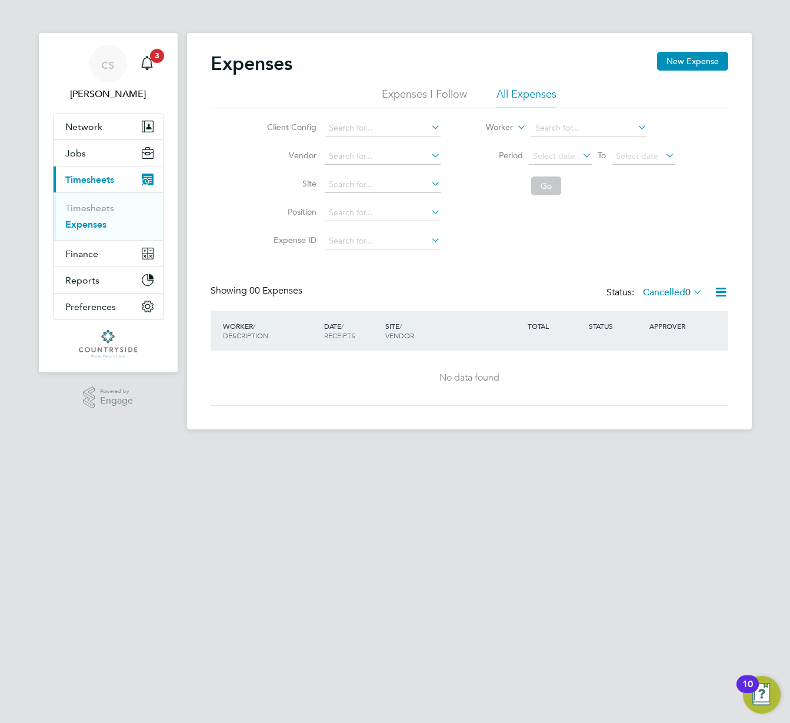
click at [681, 288] on label "Cancelled 0" at bounding box center [672, 292] width 59 height 12
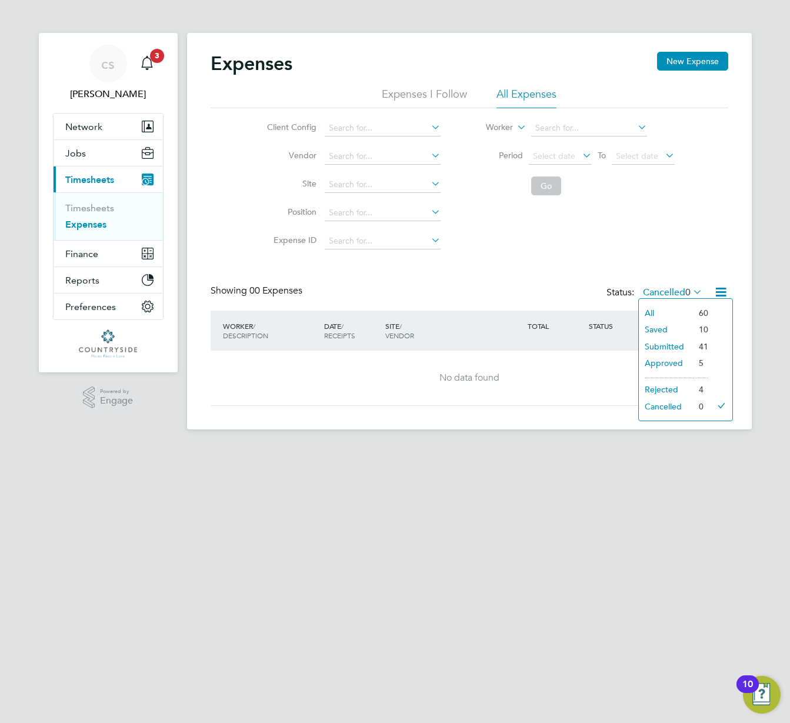
click at [652, 227] on div "Client Config Vendor Site Position Expense ID Worker Period Select date To Sele…" at bounding box center [470, 181] width 518 height 147
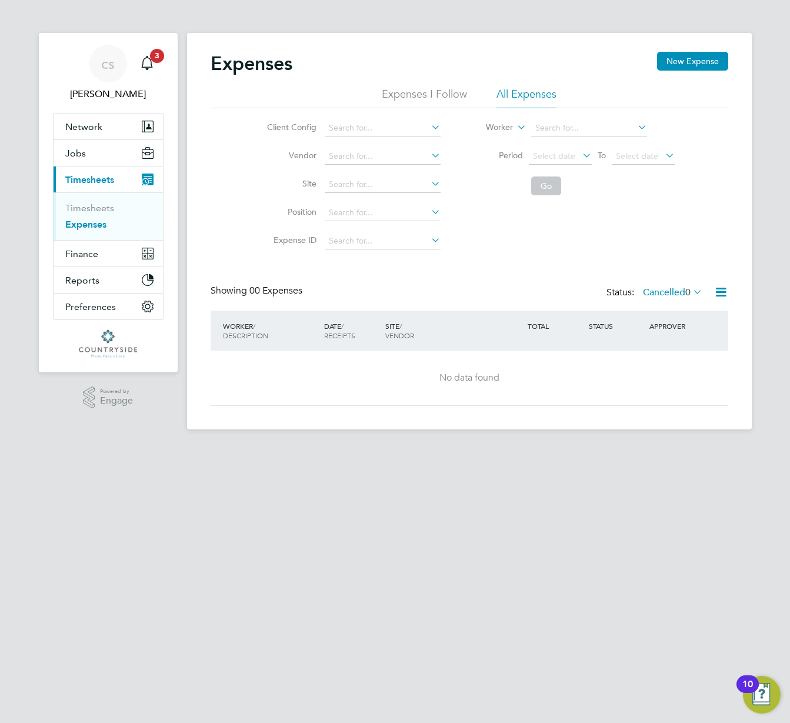
click at [665, 296] on label "Cancelled 0" at bounding box center [672, 292] width 59 height 12
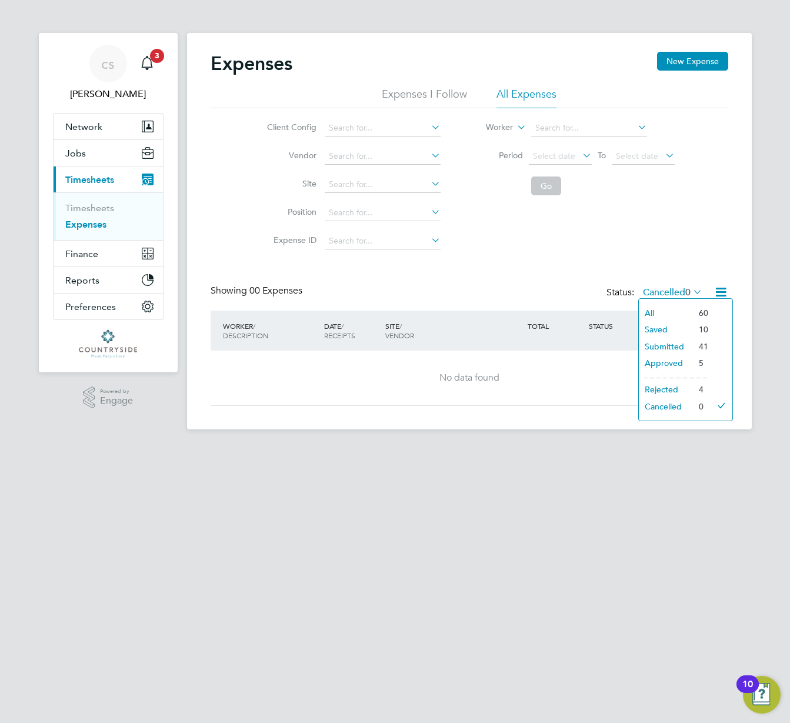
click at [670, 317] on li "All" at bounding box center [666, 313] width 54 height 16
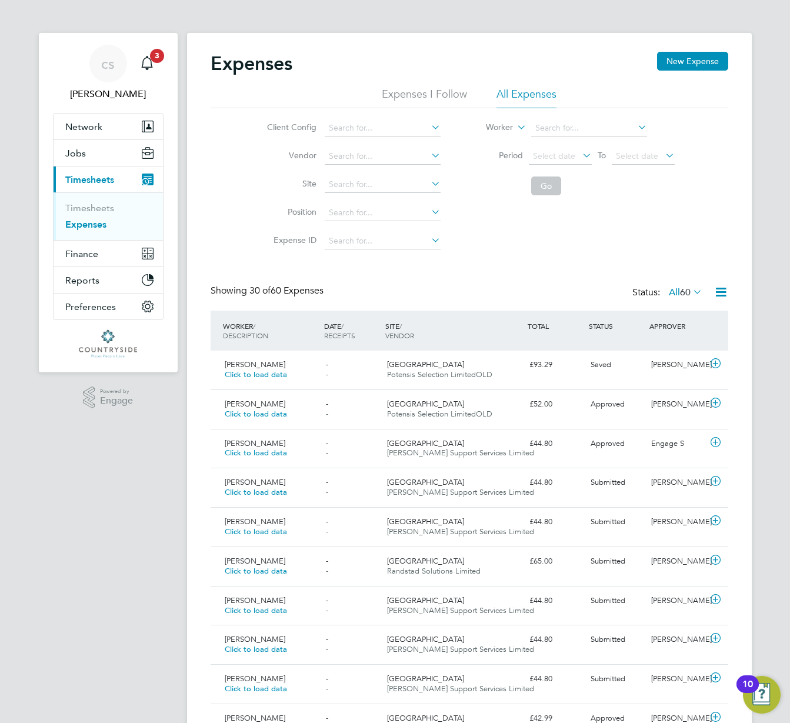
click at [672, 289] on label "All 60" at bounding box center [686, 292] width 34 height 12
drag, startPoint x: 666, startPoint y: 325, endPoint x: 678, endPoint y: 319, distance: 13.7
click at [666, 325] on li "Saved" at bounding box center [679, 329] width 54 height 16
click at [722, 288] on icon at bounding box center [720, 292] width 15 height 15
click at [688, 320] on li "Download Expenses Report" at bounding box center [666, 320] width 119 height 16
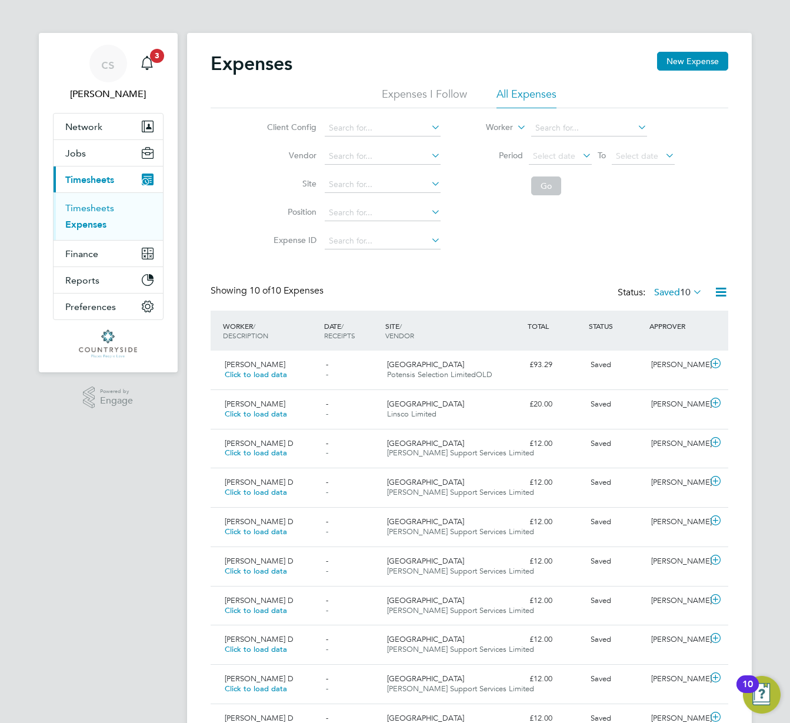
click at [92, 206] on link "Timesheets" at bounding box center [89, 207] width 49 height 11
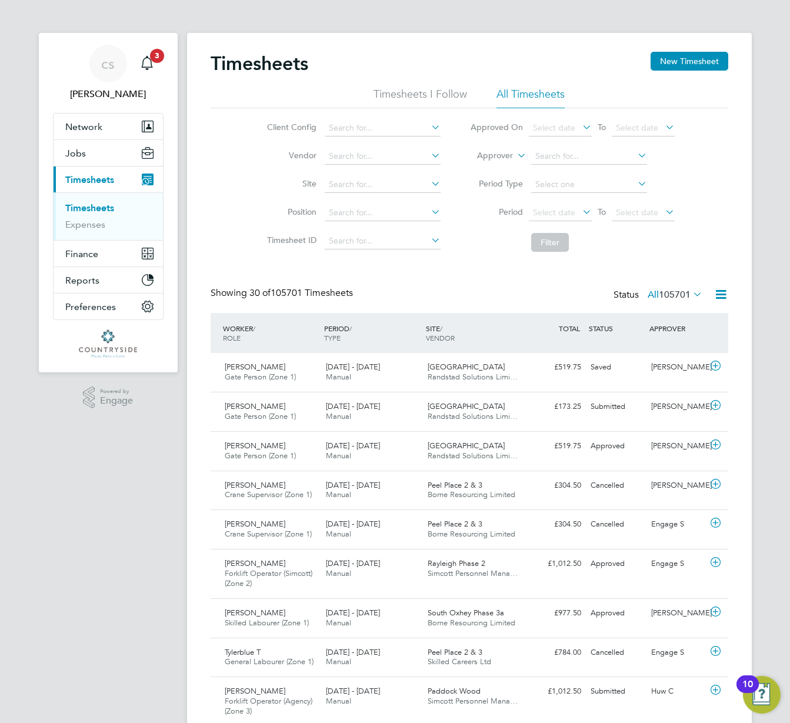
click at [678, 297] on span "105701" at bounding box center [675, 295] width 32 height 12
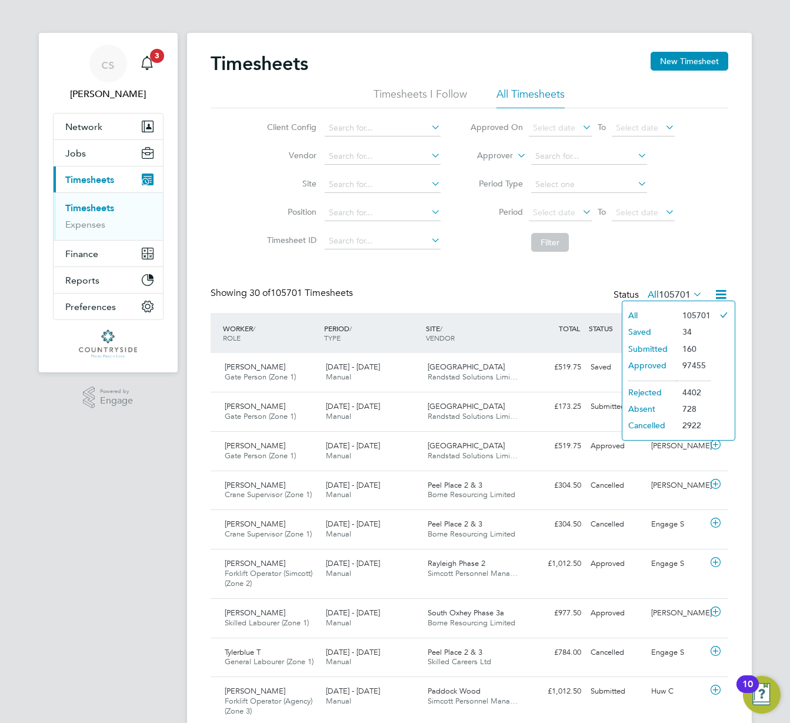
click at [656, 332] on li "Saved" at bounding box center [649, 331] width 54 height 16
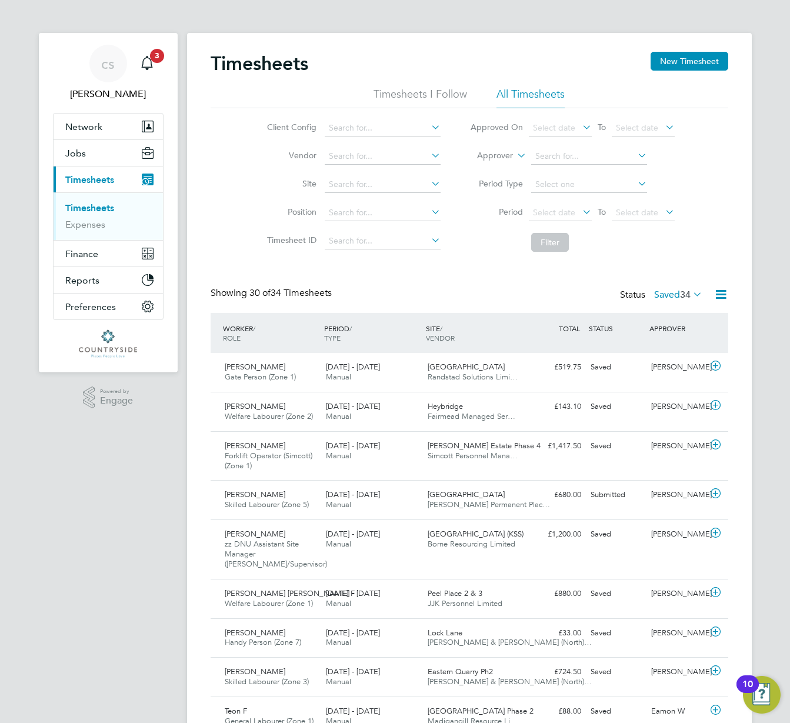
click at [719, 299] on icon at bounding box center [720, 294] width 15 height 15
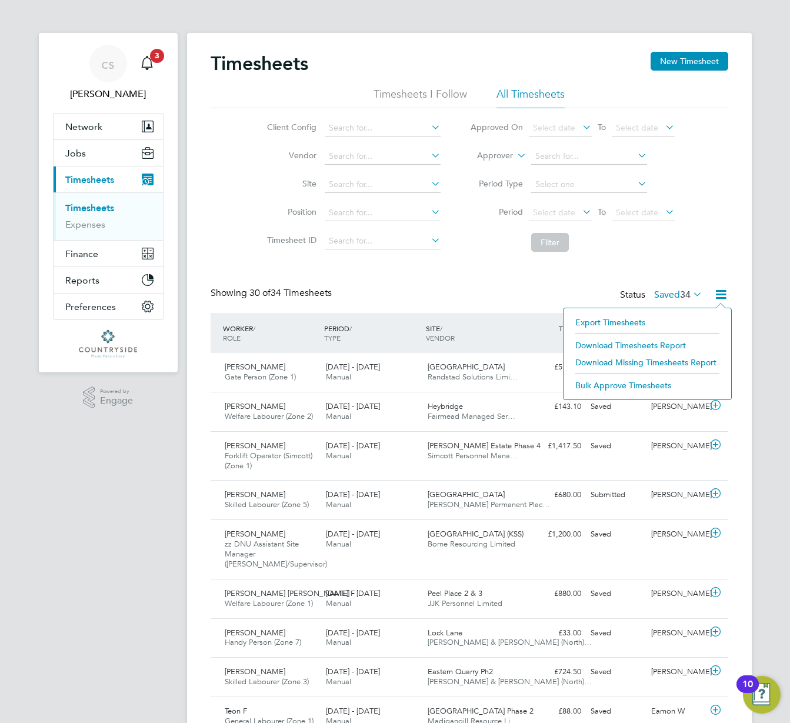
click at [601, 346] on li "Download Timesheets Report" at bounding box center [647, 345] width 156 height 16
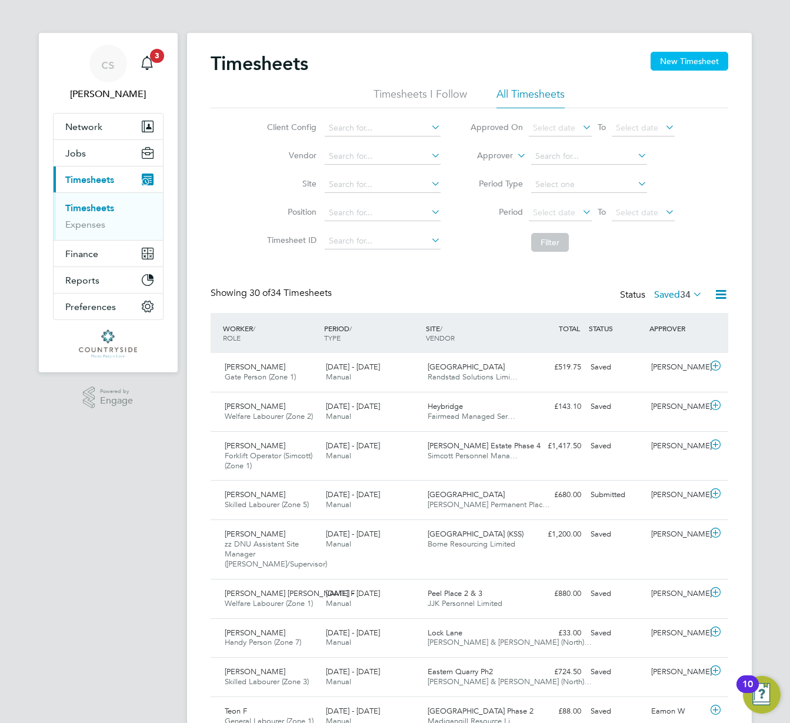
click at [691, 64] on button "New Timesheet" at bounding box center [689, 61] width 78 height 19
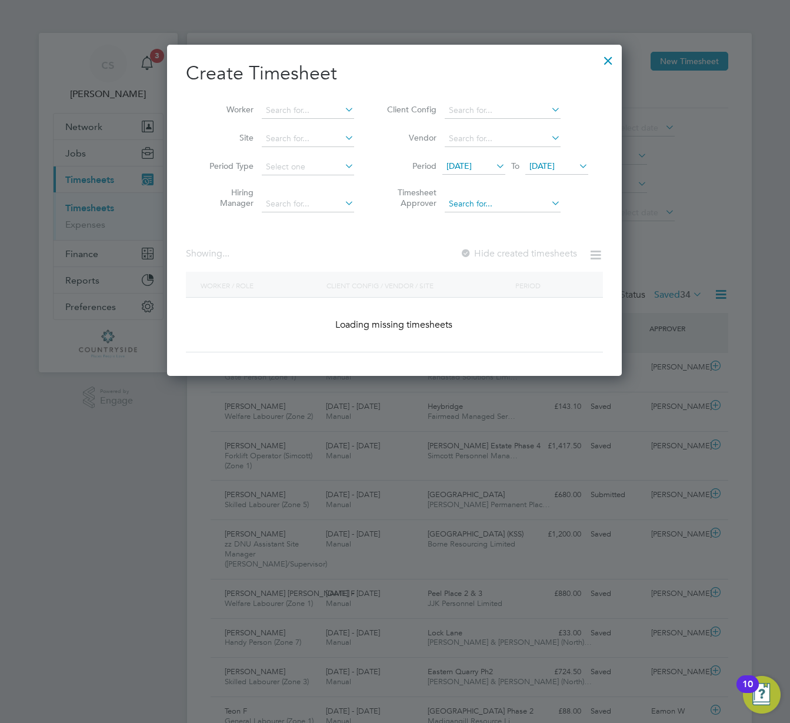
scroll to position [1971, 455]
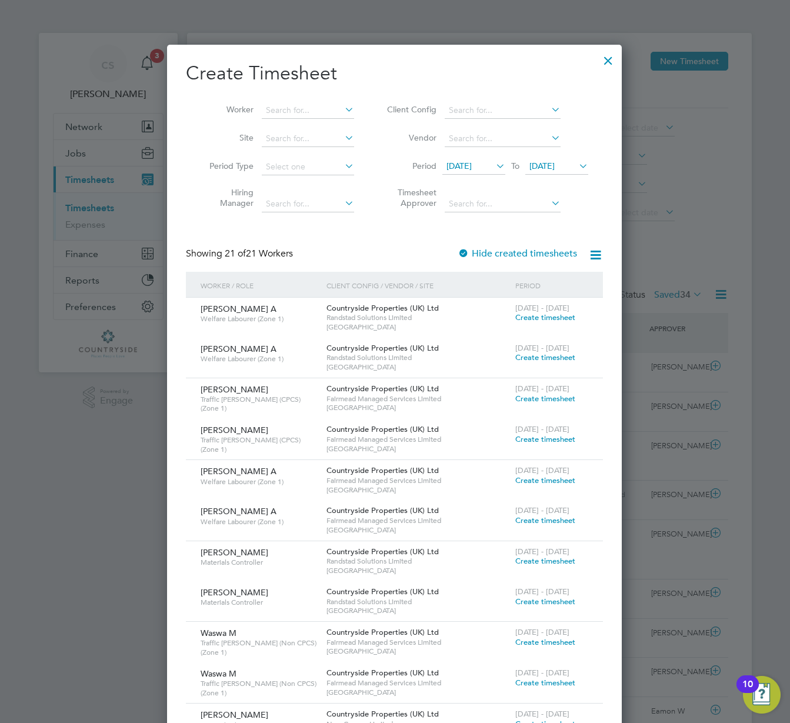
click at [541, 315] on span "Create timesheet" at bounding box center [545, 317] width 60 height 10
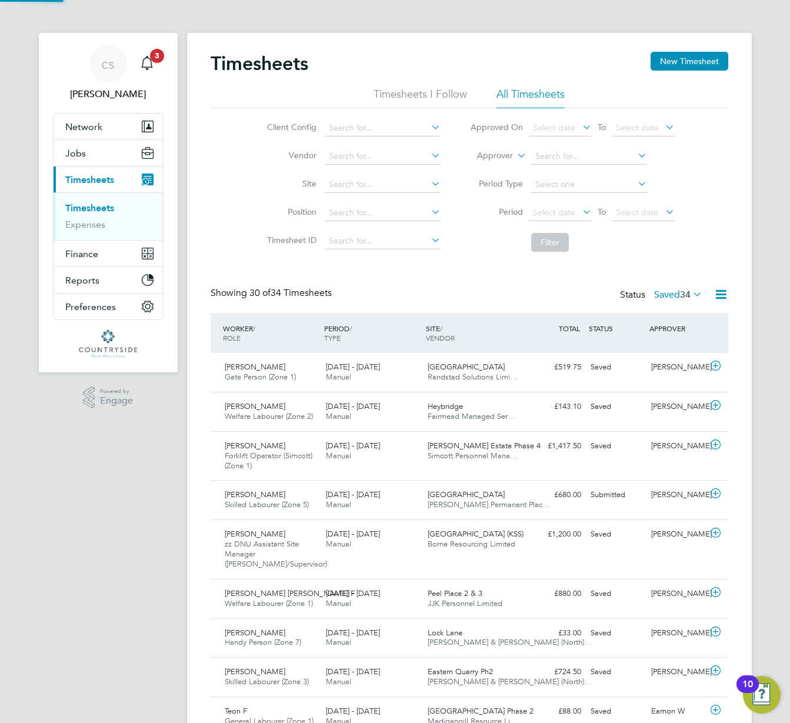
scroll to position [39, 102]
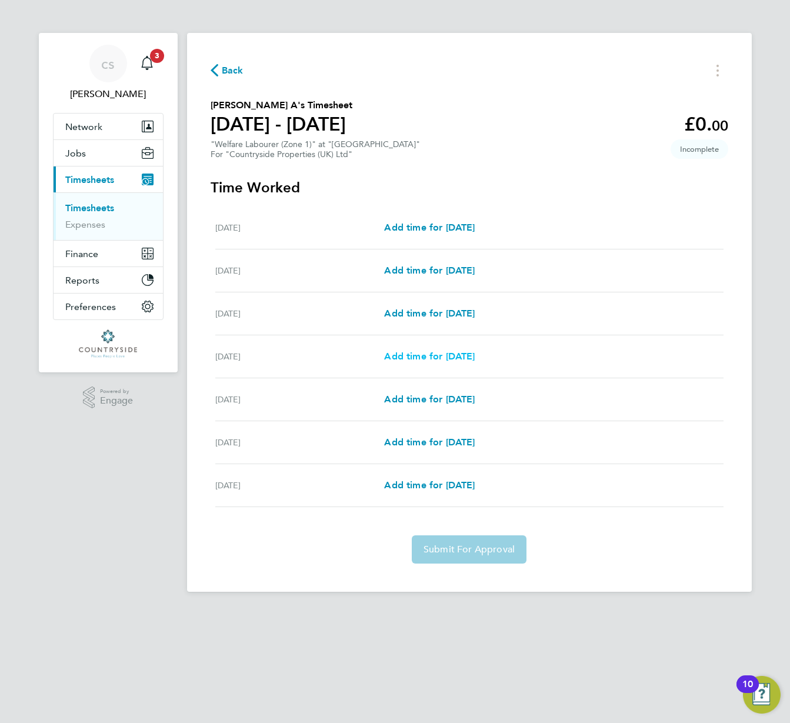
click at [425, 353] on span "Add time for Thu 07 Aug" at bounding box center [429, 356] width 91 height 11
select select "30"
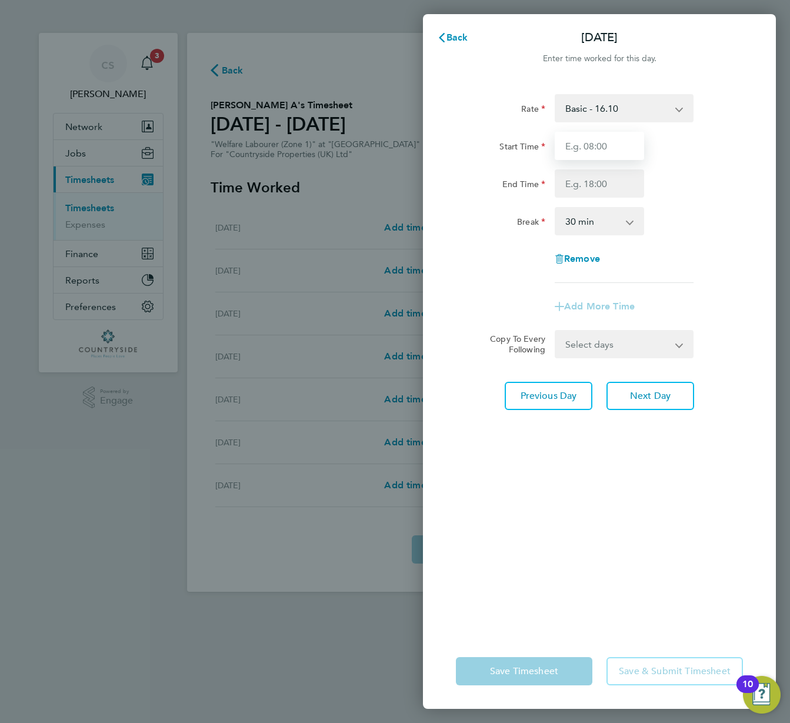
click at [635, 136] on input "Start Time" at bounding box center [599, 146] width 89 height 28
type input "11:00"
click at [610, 181] on input "2" at bounding box center [599, 183] width 89 height 28
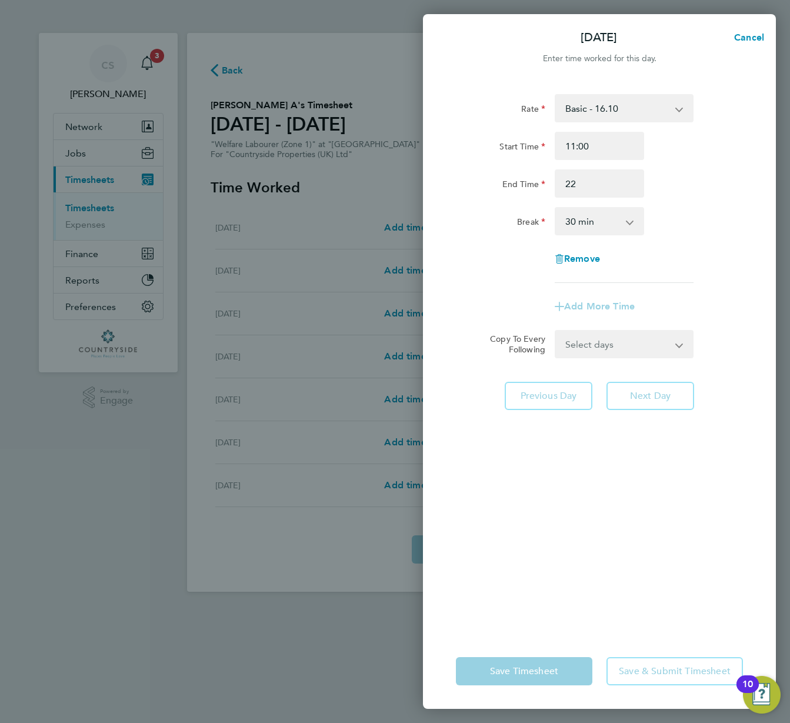
type input "22:00"
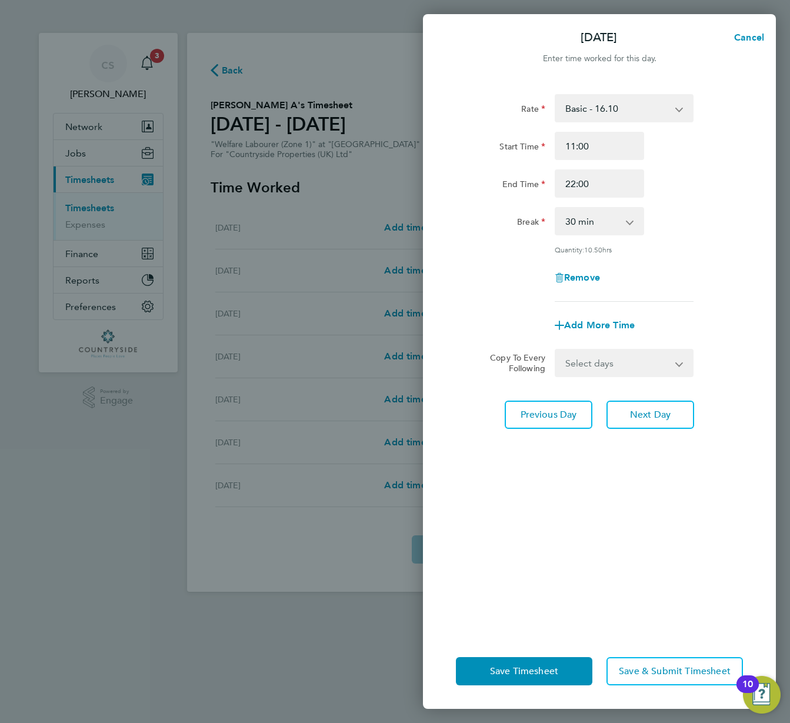
click at [656, 192] on div "End Time 22:00" at bounding box center [599, 183] width 296 height 28
click at [660, 666] on span "Save & Submit Timesheet" at bounding box center [675, 671] width 112 height 12
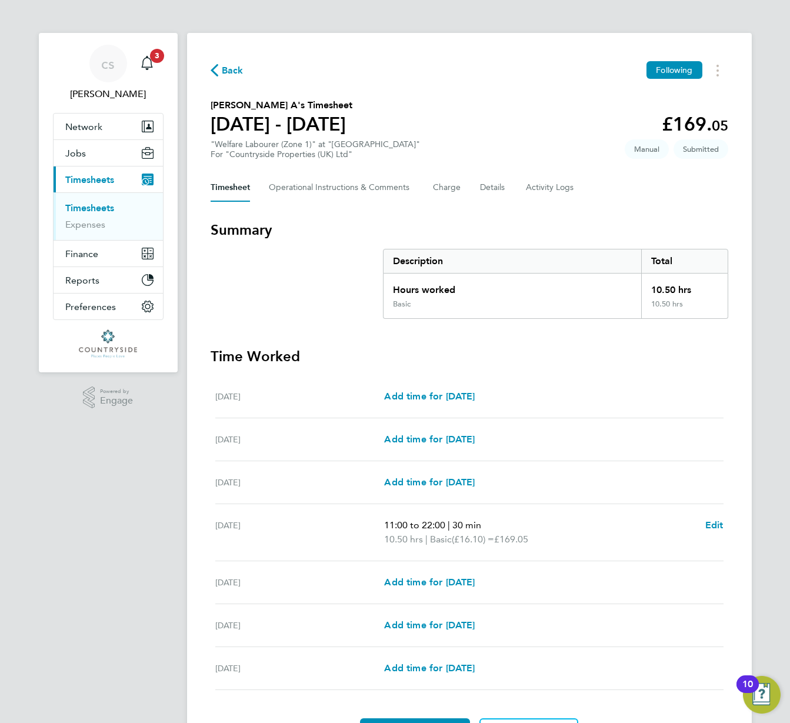
click at [621, 421] on div "Tue 05 Aug Add time for Tue 05 Aug Add time for Tue 05 Aug" at bounding box center [469, 439] width 508 height 43
drag, startPoint x: 278, startPoint y: 363, endPoint x: 217, endPoint y: 356, distance: 60.9
click at [217, 356] on section "Time Worked Mon 04 Aug Add time for Mon 04 Aug Add time for Mon 04 Aug Tue 05 A…" at bounding box center [470, 546] width 518 height 399
click at [263, 356] on h3 "Time Worked" at bounding box center [470, 356] width 518 height 19
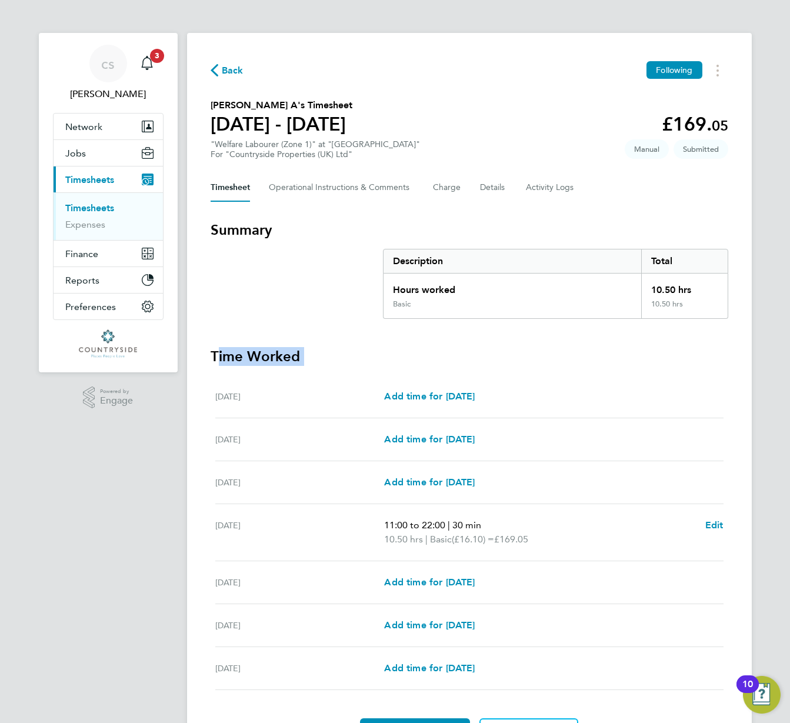
click at [263, 356] on h3 "Time Worked" at bounding box center [470, 356] width 518 height 19
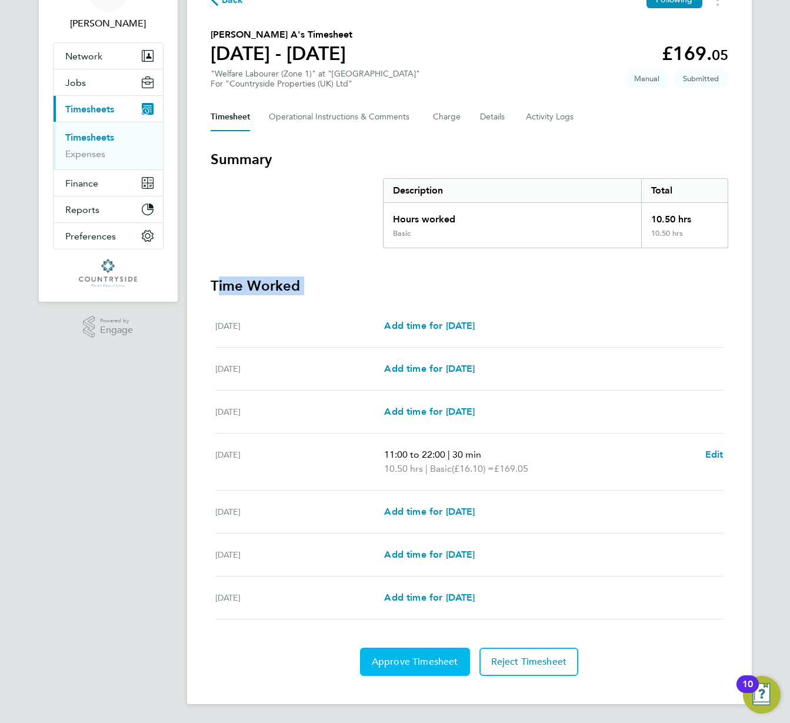
click at [423, 668] on button "Approve Timesheet" at bounding box center [415, 662] width 110 height 28
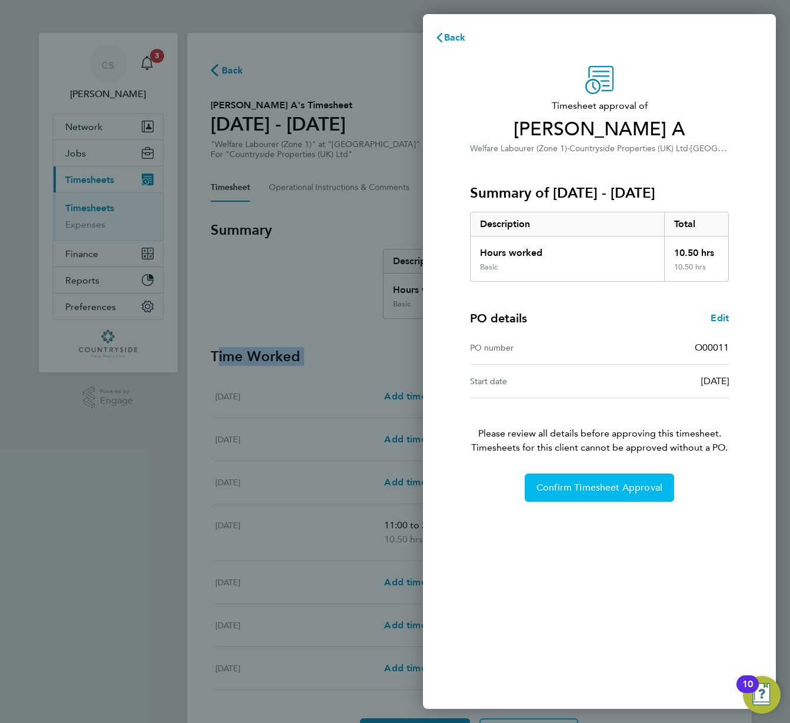
click at [613, 485] on span "Confirm Timesheet Approval" at bounding box center [599, 488] width 126 height 12
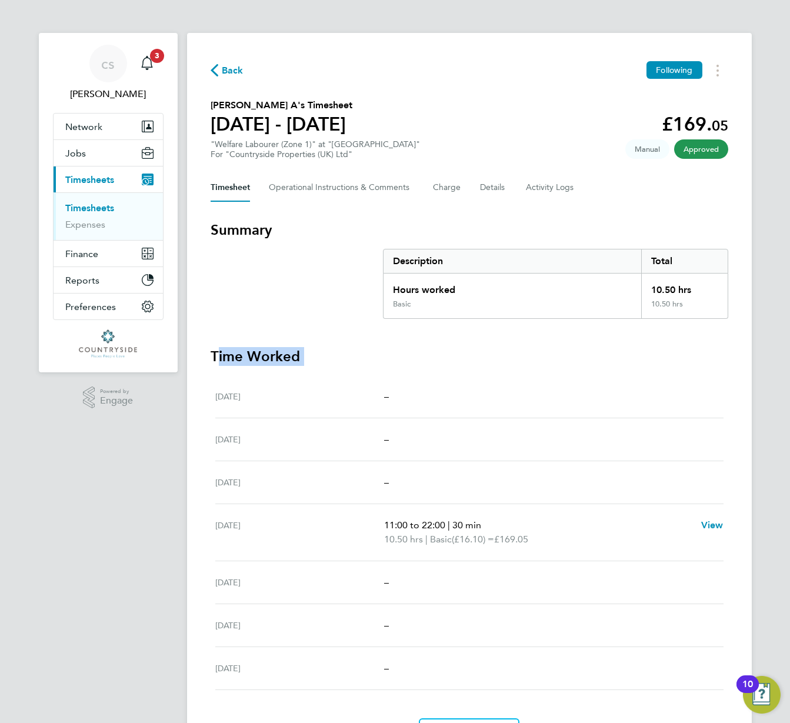
scroll to position [71, 0]
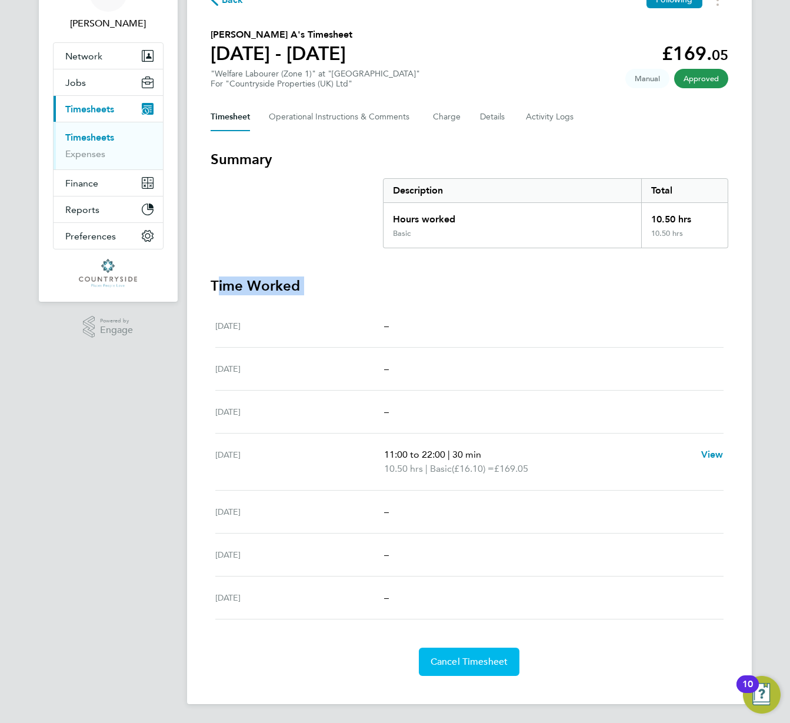
click at [486, 652] on button "Cancel Timesheet" at bounding box center [469, 662] width 101 height 28
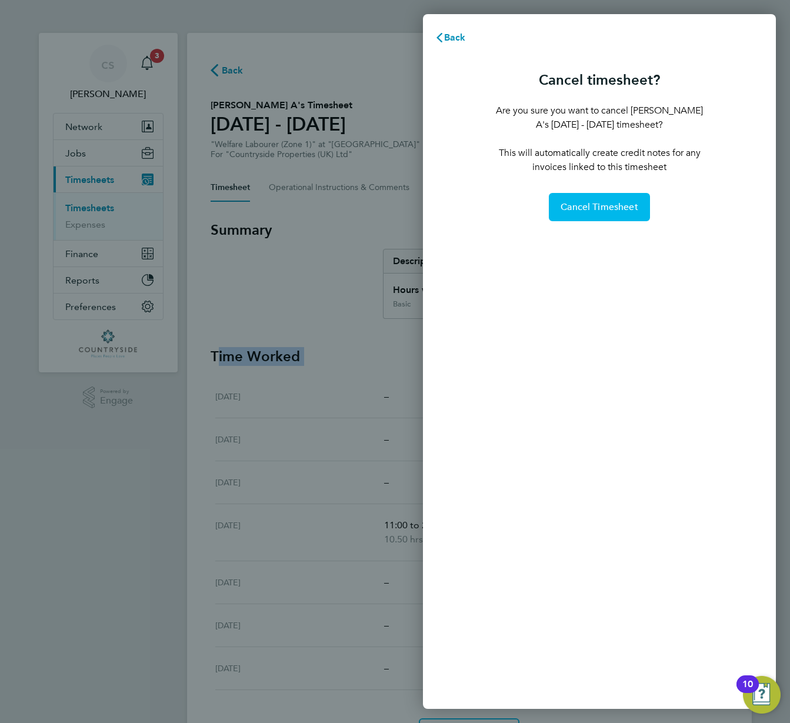
click at [579, 204] on span "Cancel Timesheet" at bounding box center [599, 207] width 78 height 12
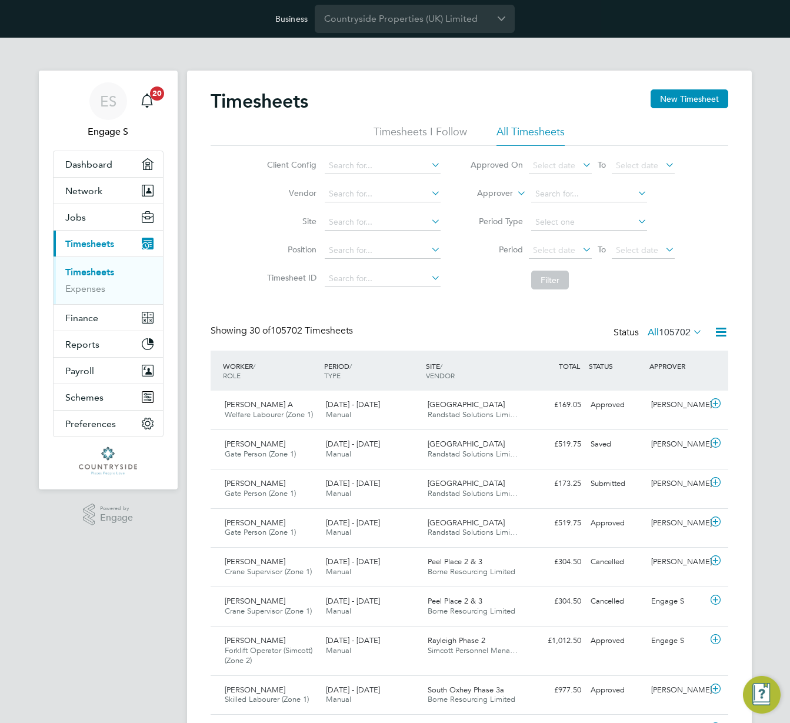
click at [548, 335] on div "Showing 30 of 105702 Timesheets Status All 105702" at bounding box center [470, 338] width 518 height 26
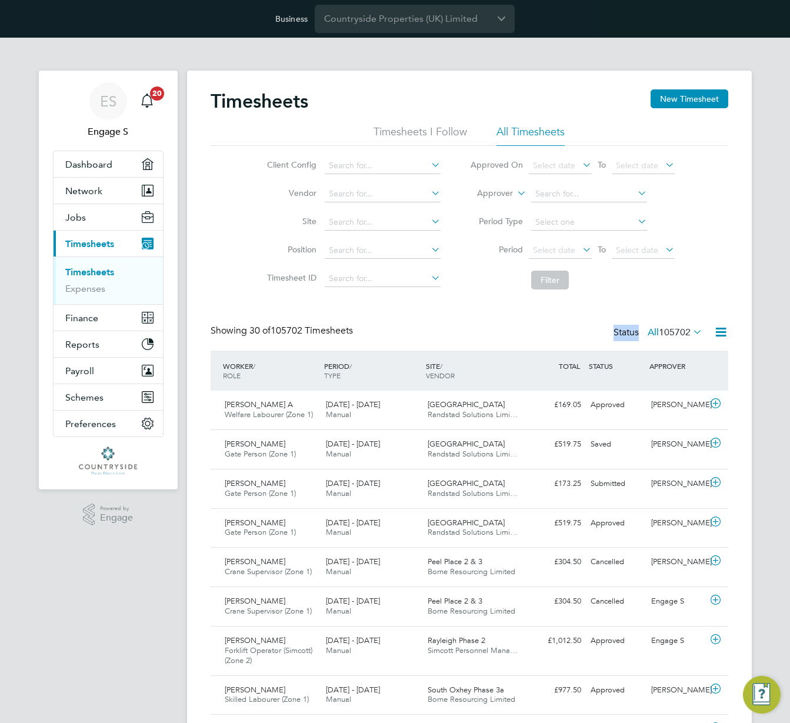
click at [548, 335] on div "Showing 30 of 105702 Timesheets Status All 105702" at bounding box center [470, 338] width 518 height 26
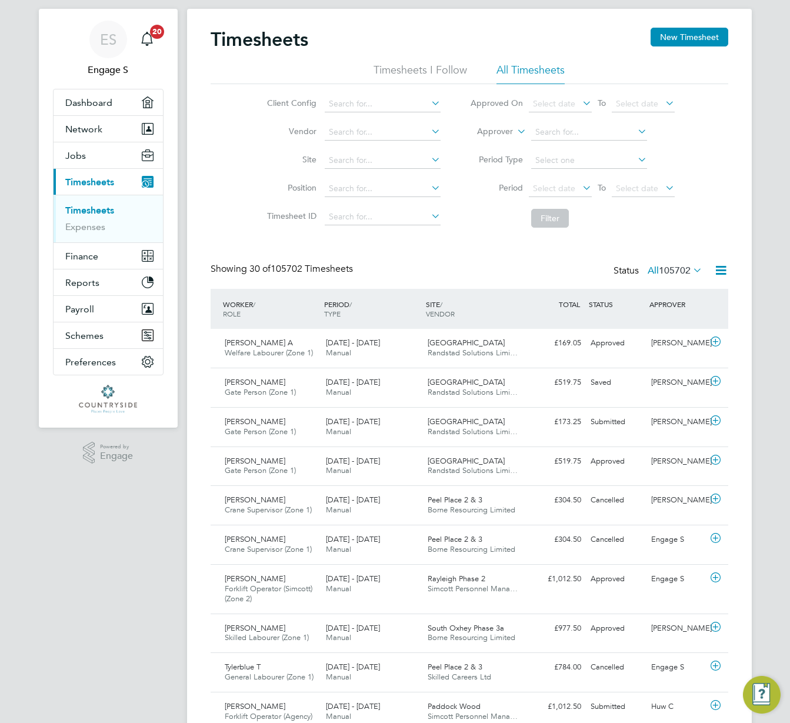
scroll to position [73, 0]
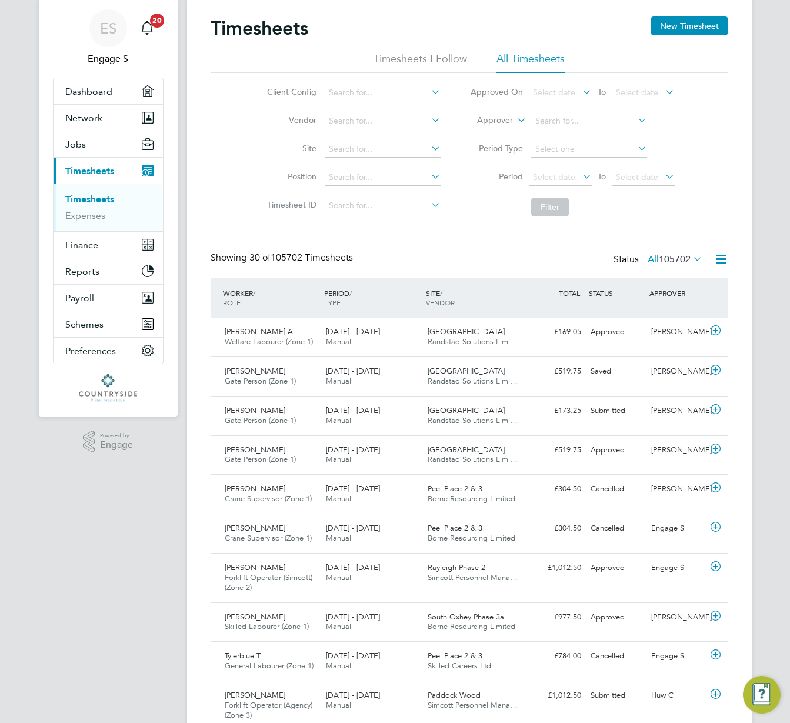
click at [327, 255] on span "30 of 105702 Timesheets" at bounding box center [301, 258] width 104 height 12
click at [672, 252] on div "Status All 105702" at bounding box center [658, 260] width 91 height 16
click at [669, 259] on span "105702" at bounding box center [675, 259] width 32 height 12
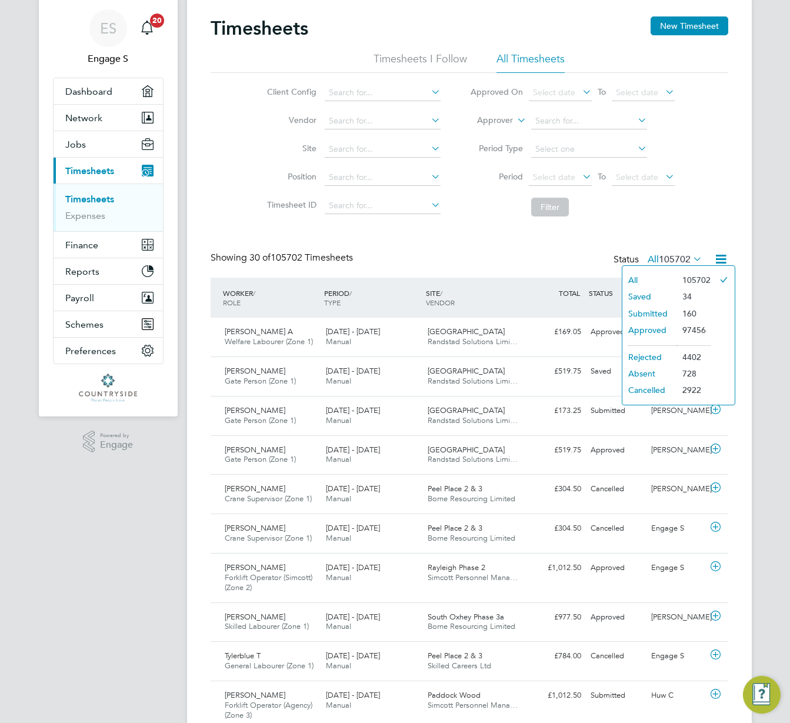
click at [649, 315] on li "Submitted" at bounding box center [649, 313] width 54 height 16
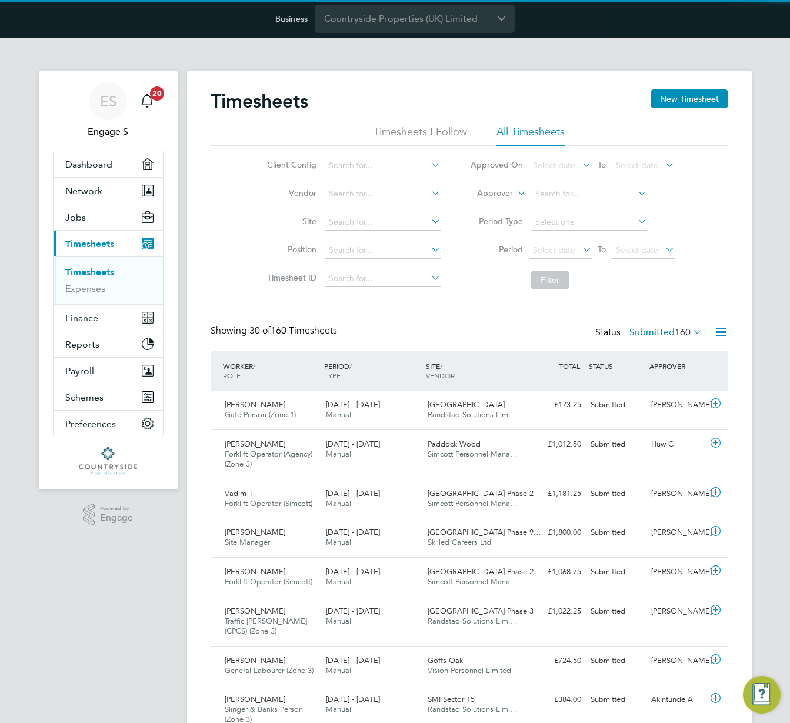
scroll to position [30, 102]
click at [516, 459] on div "Paddock Wood Simcott Personnel Mana…" at bounding box center [474, 449] width 102 height 29
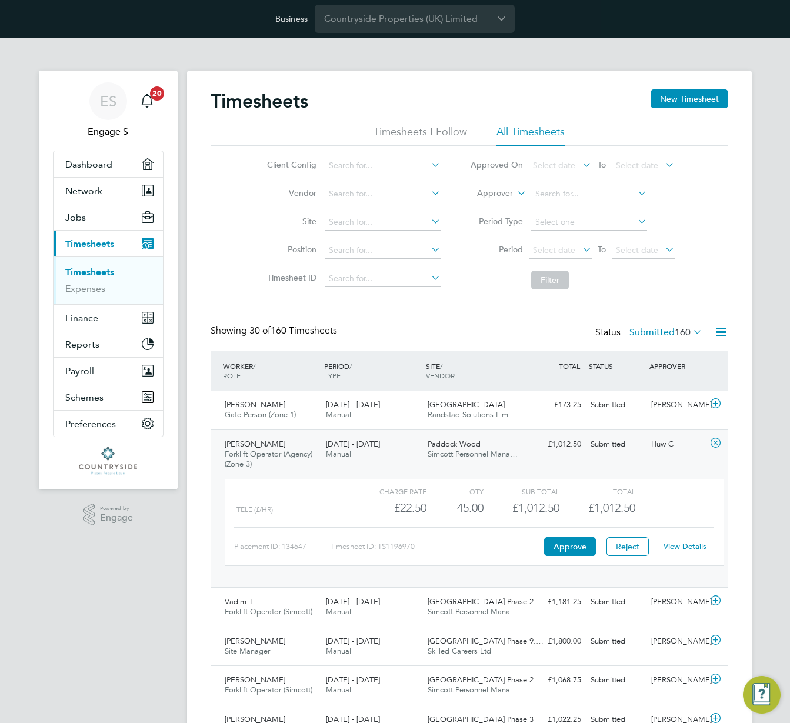
click at [689, 548] on link "View Details" at bounding box center [684, 546] width 43 height 10
click at [482, 281] on li "Filter" at bounding box center [572, 280] width 234 height 31
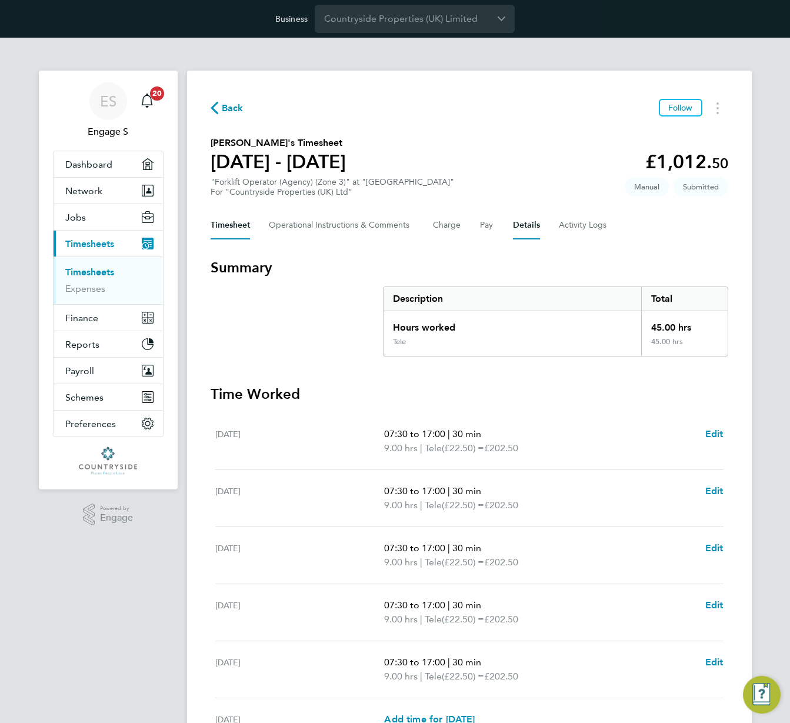
click at [529, 229] on button "Details" at bounding box center [526, 225] width 27 height 28
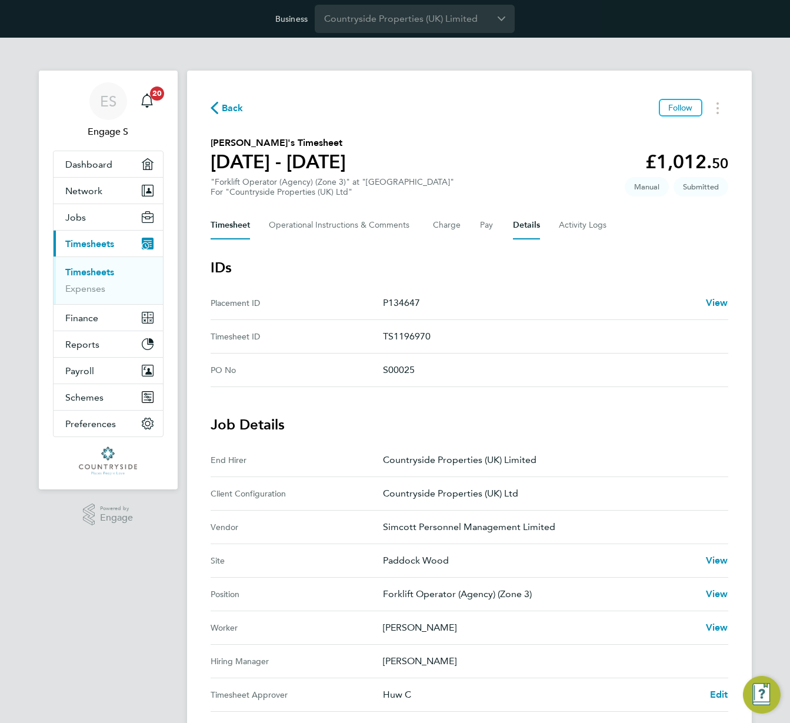
click at [226, 224] on button "Timesheet" at bounding box center [230, 225] width 39 height 28
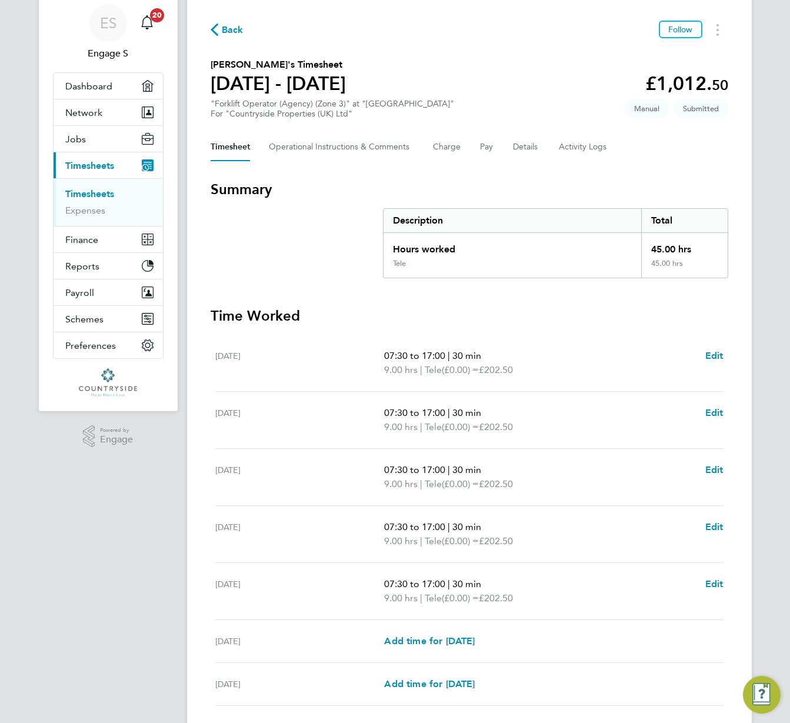
scroll to position [165, 0]
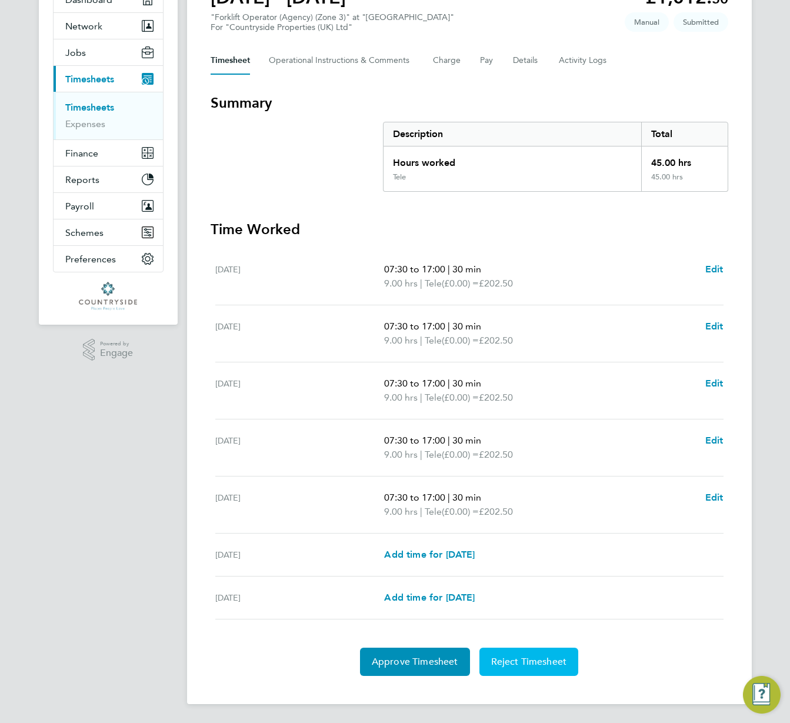
click at [547, 660] on span "Reject Timesheet" at bounding box center [529, 662] width 76 height 12
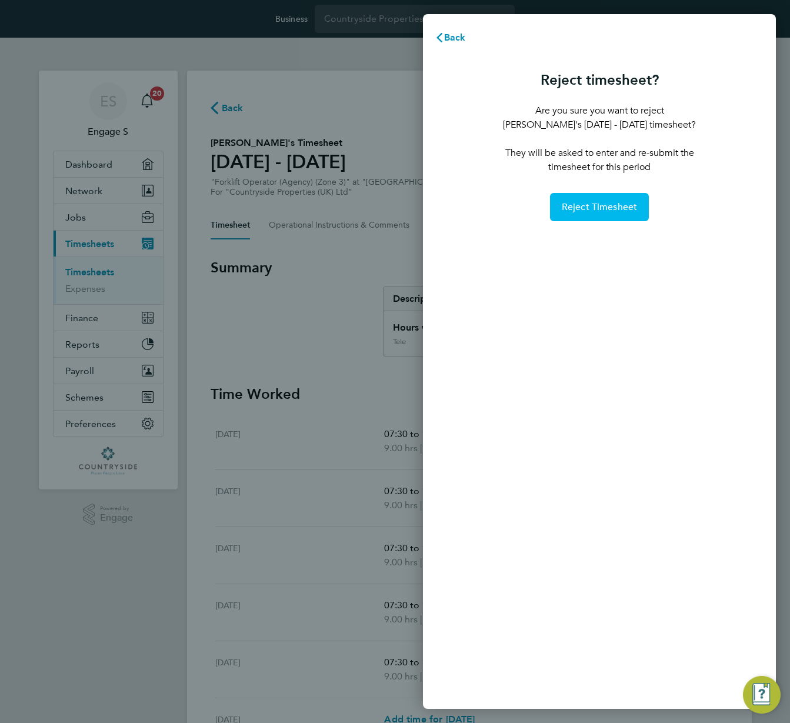
click at [582, 209] on span "Reject Timesheet" at bounding box center [600, 207] width 76 height 12
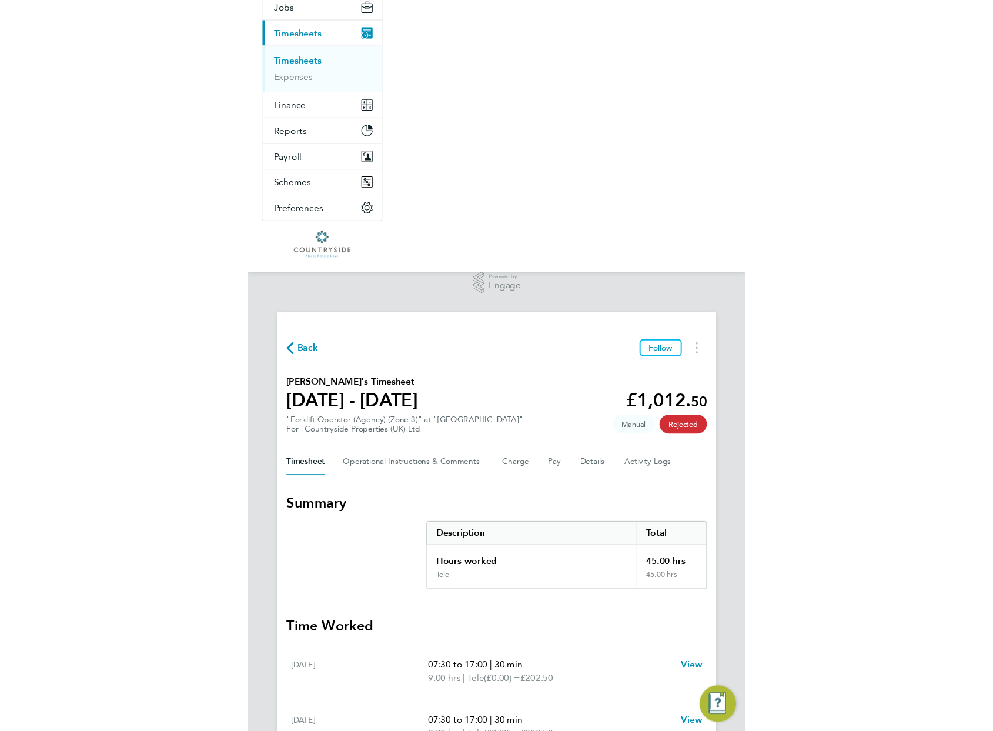
scroll to position [100, 0]
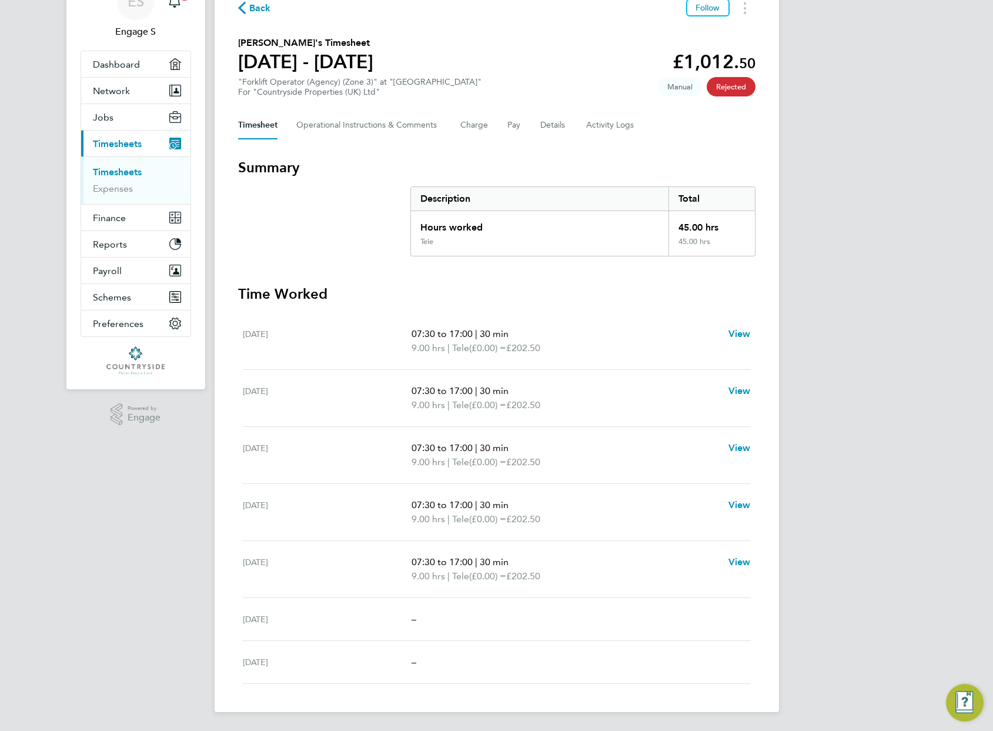
click at [118, 172] on link "Timesheets" at bounding box center [117, 171] width 49 height 11
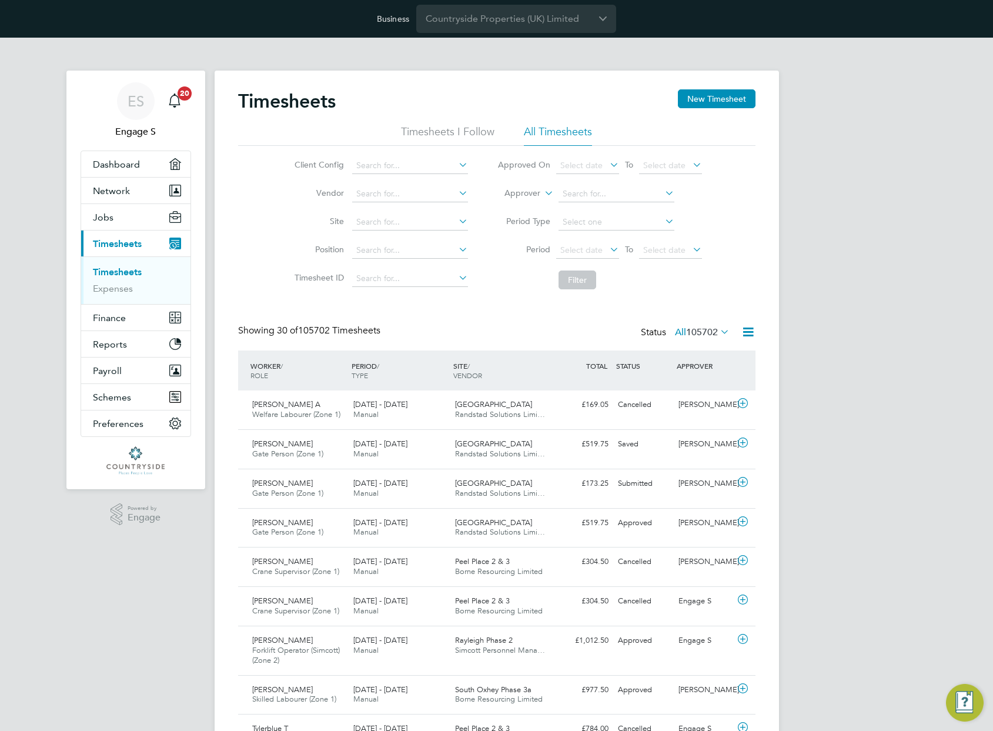
click at [708, 333] on span "105702" at bounding box center [702, 332] width 32 height 12
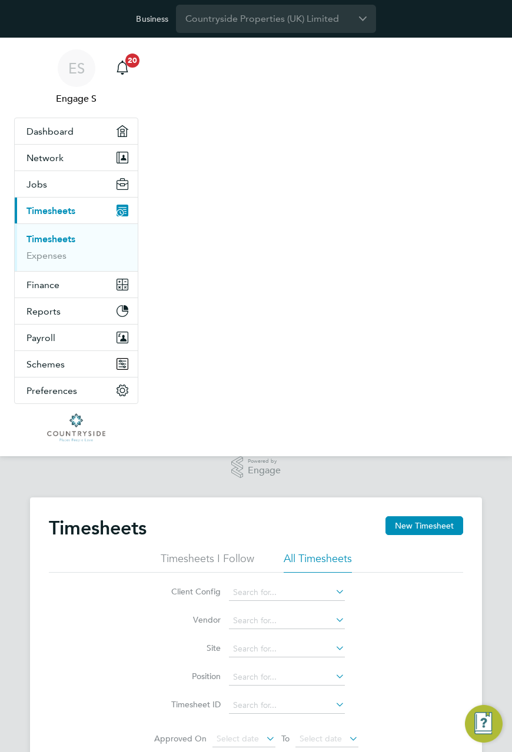
scroll to position [39, 81]
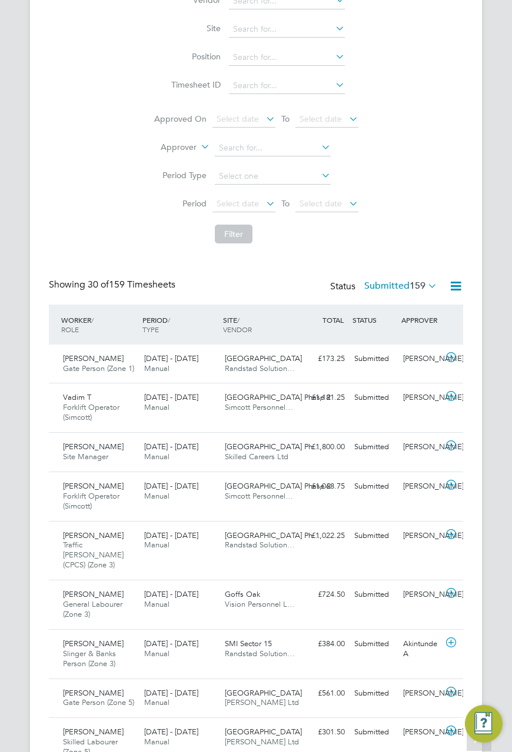
click at [409, 285] on span "159" at bounding box center [417, 286] width 16 height 12
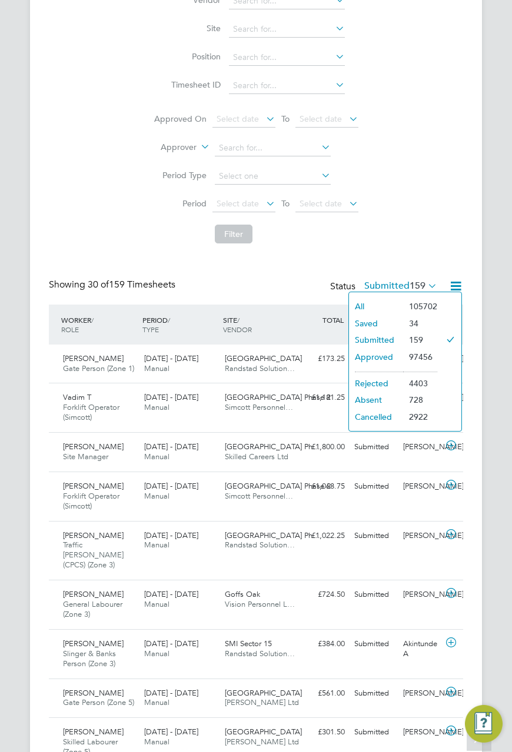
click at [417, 381] on li "4403" at bounding box center [420, 383] width 34 height 16
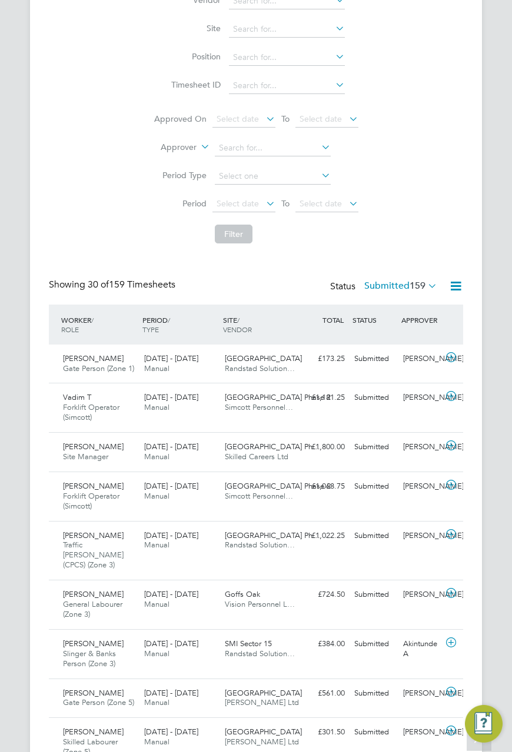
click at [379, 285] on label "Submitted 159" at bounding box center [400, 286] width 73 height 12
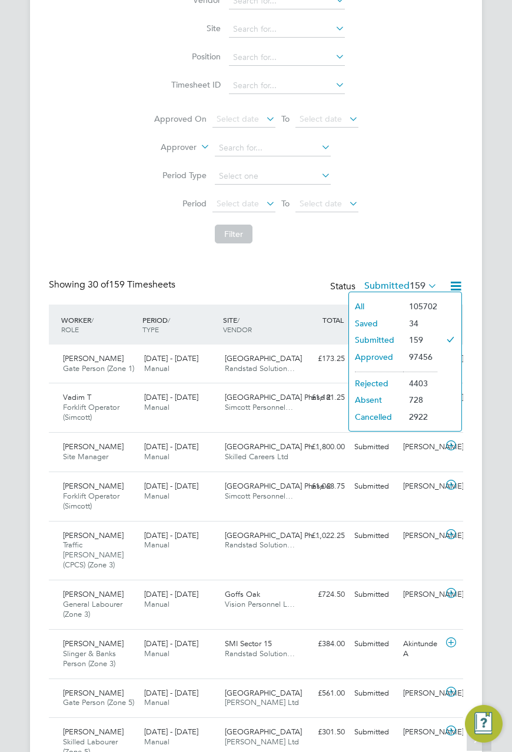
click at [369, 306] on li "All" at bounding box center [376, 306] width 54 height 16
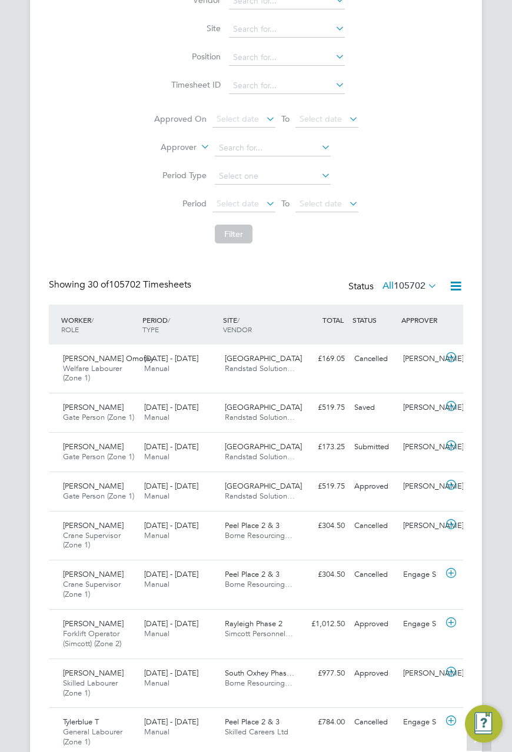
click at [382, 282] on label "All 105702" at bounding box center [409, 286] width 55 height 12
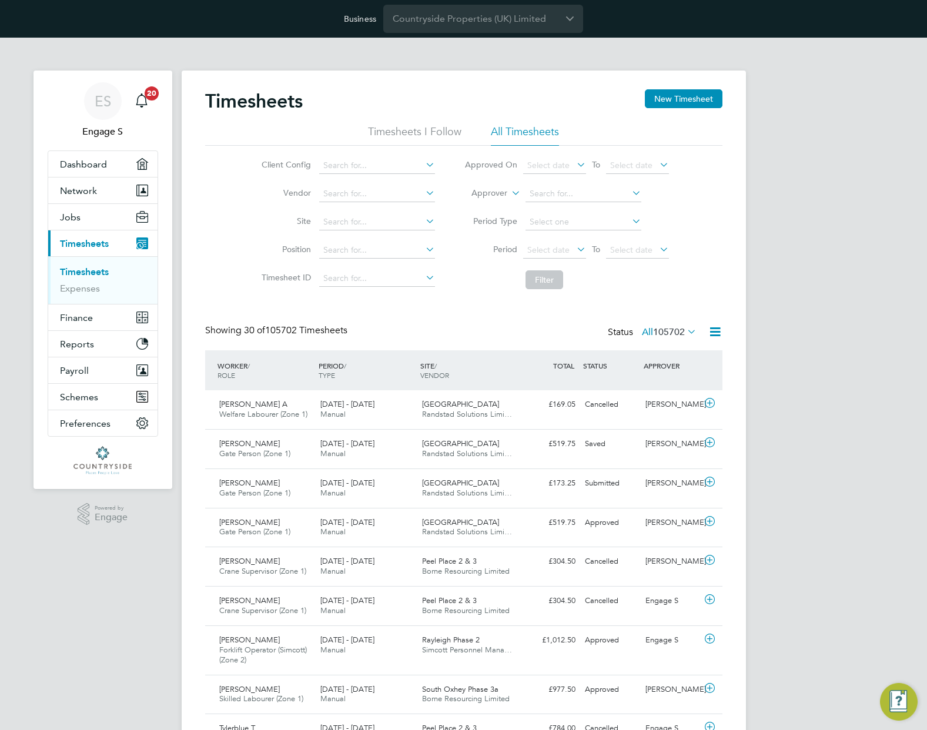
click at [718, 333] on icon at bounding box center [715, 332] width 15 height 15
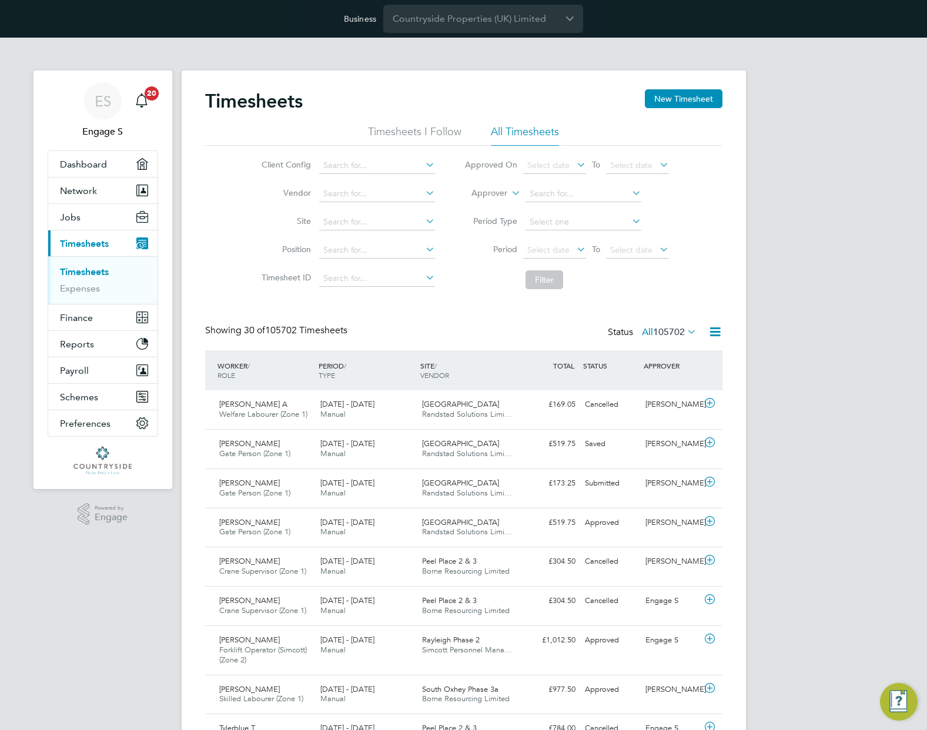
click at [712, 334] on icon at bounding box center [715, 332] width 15 height 15
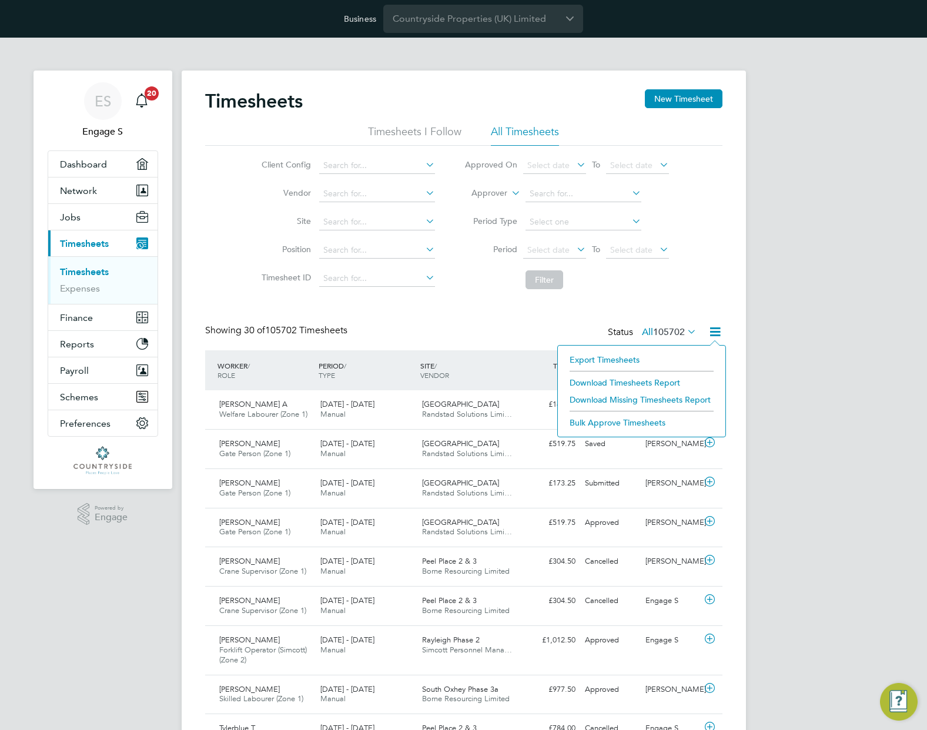
click at [409, 352] on div "WORKER / ROLE WORKER / PERIOD PERIOD / TYPE SITE / VENDOR TOTAL TOTAL / STATUS …" at bounding box center [464, 371] width 518 height 40
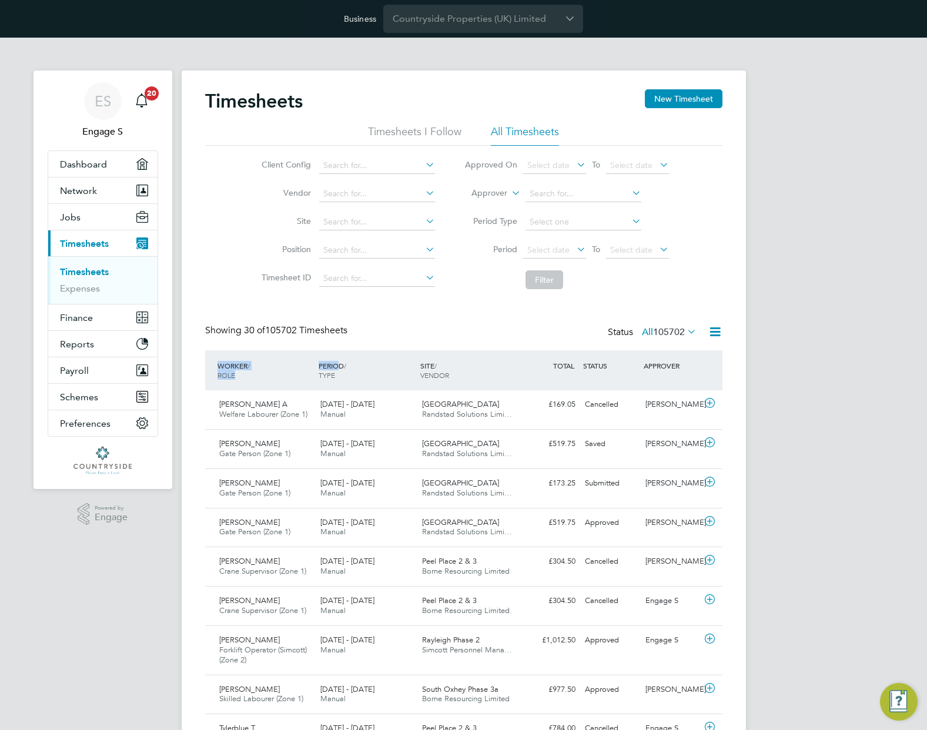
drag, startPoint x: 340, startPoint y: 366, endPoint x: 207, endPoint y: 356, distance: 133.3
click at [207, 356] on div "WORKER / ROLE WORKER / PERIOD PERIOD / TYPE SITE / VENDOR TOTAL TOTAL / STATUS …" at bounding box center [464, 371] width 518 height 40
drag, startPoint x: 220, startPoint y: 327, endPoint x: 394, endPoint y: 319, distance: 174.3
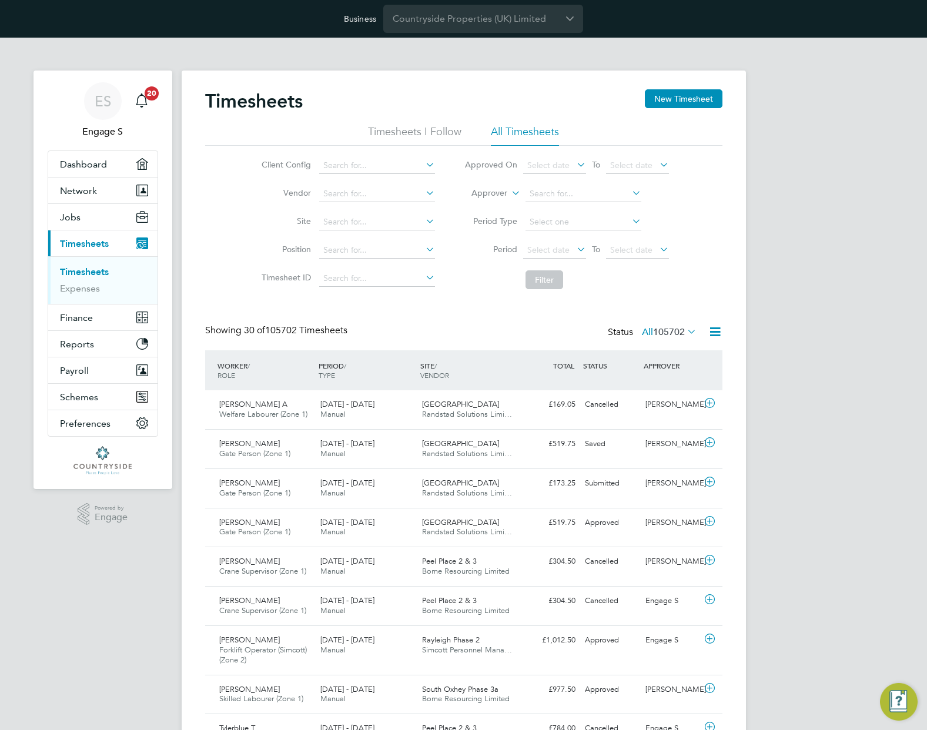
drag, startPoint x: 329, startPoint y: 326, endPoint x: 243, endPoint y: 324, distance: 85.9
click at [244, 325] on span "30 of 105702 Timesheets" at bounding box center [296, 331] width 104 height 12
drag, startPoint x: 243, startPoint y: 324, endPoint x: 322, endPoint y: 336, distance: 80.4
click at [322, 336] on div "Showing 30 of 105702 Timesheets" at bounding box center [277, 331] width 145 height 12
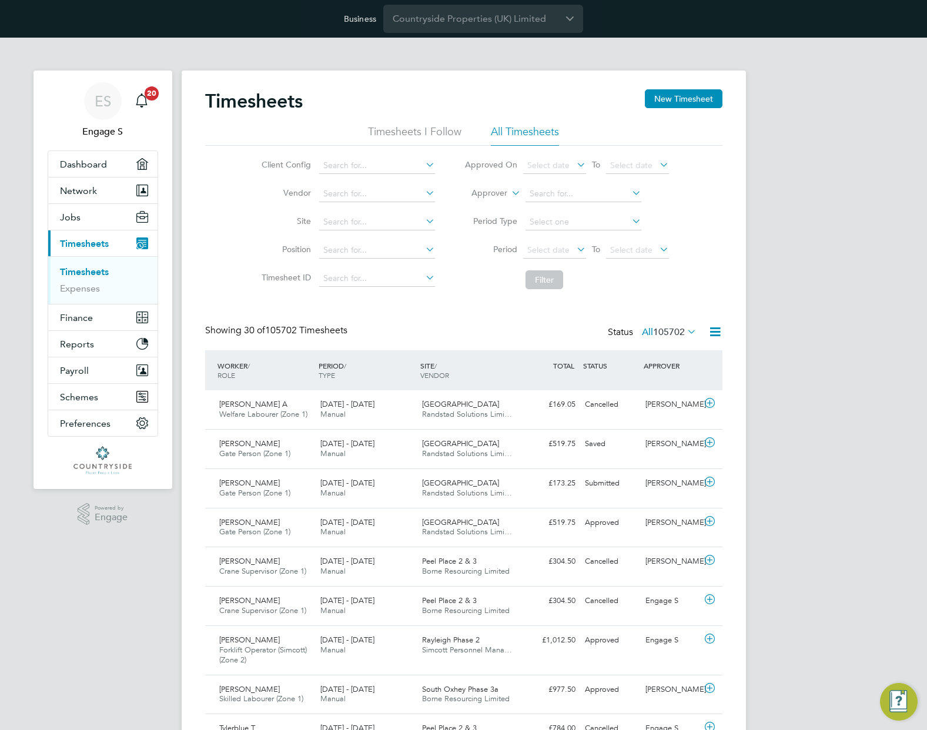
drag, startPoint x: 494, startPoint y: 323, endPoint x: 626, endPoint y: 285, distance: 137.6
click at [569, 283] on li "Filter" at bounding box center [567, 280] width 234 height 31
click at [645, 249] on span "Select date" at bounding box center [631, 250] width 42 height 11
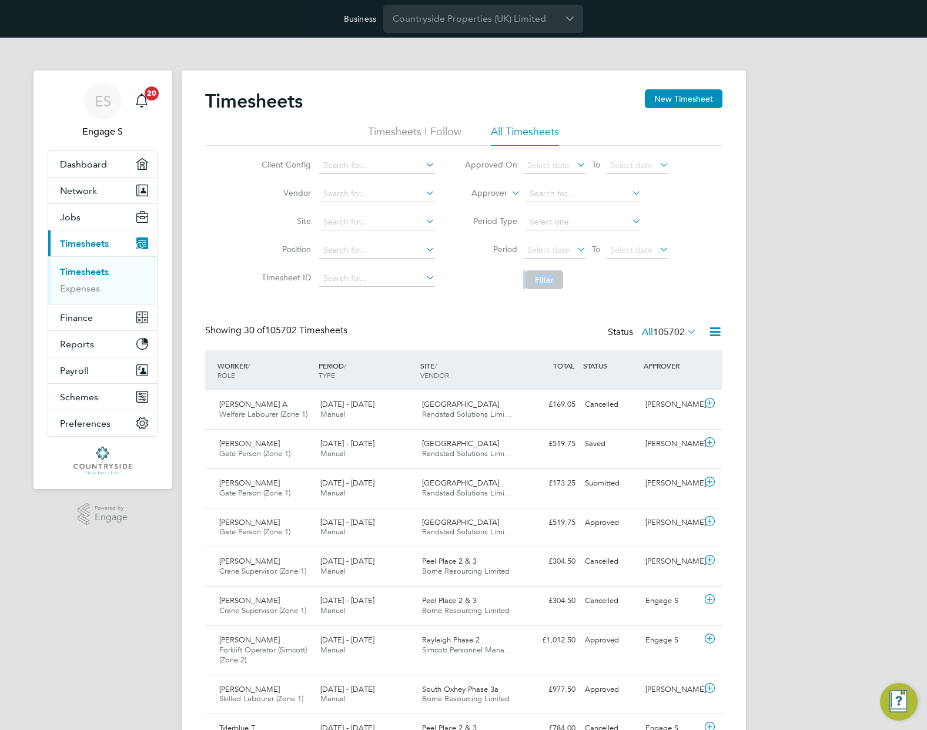
click at [715, 332] on icon at bounding box center [715, 332] width 15 height 15
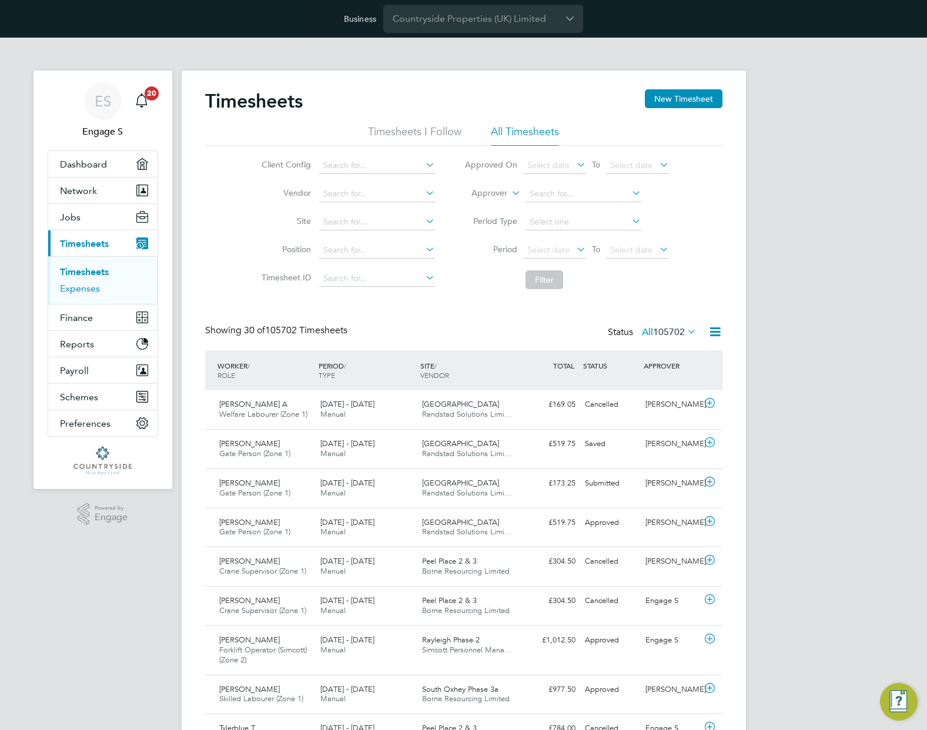
click at [79, 291] on link "Expenses" at bounding box center [80, 288] width 40 height 11
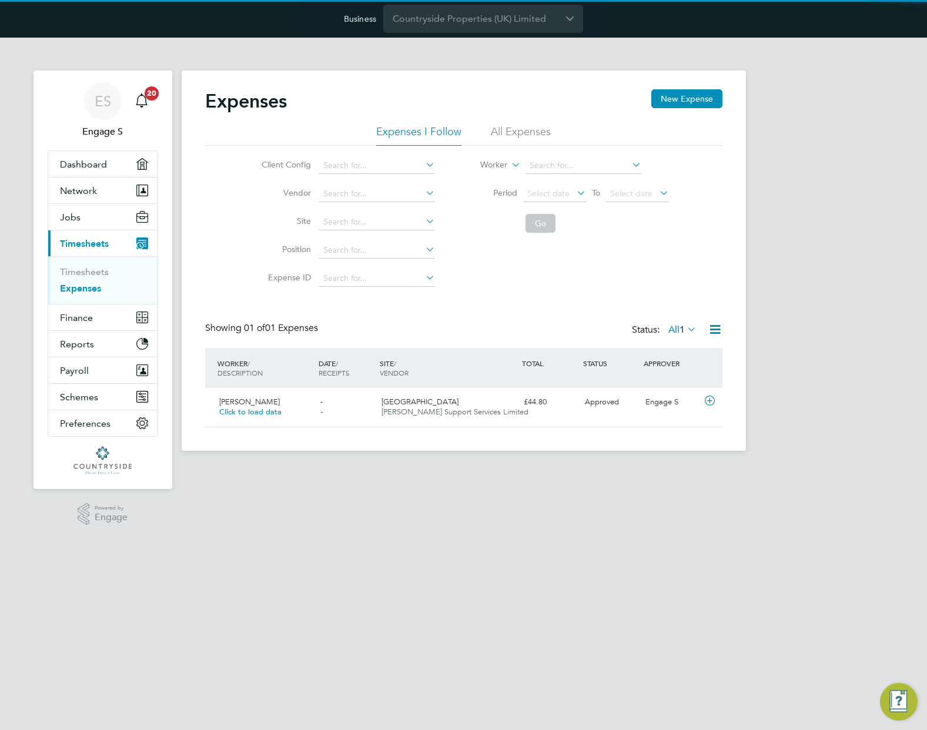
scroll to position [30, 143]
click at [669, 329] on label "All 1" at bounding box center [683, 330] width 28 height 12
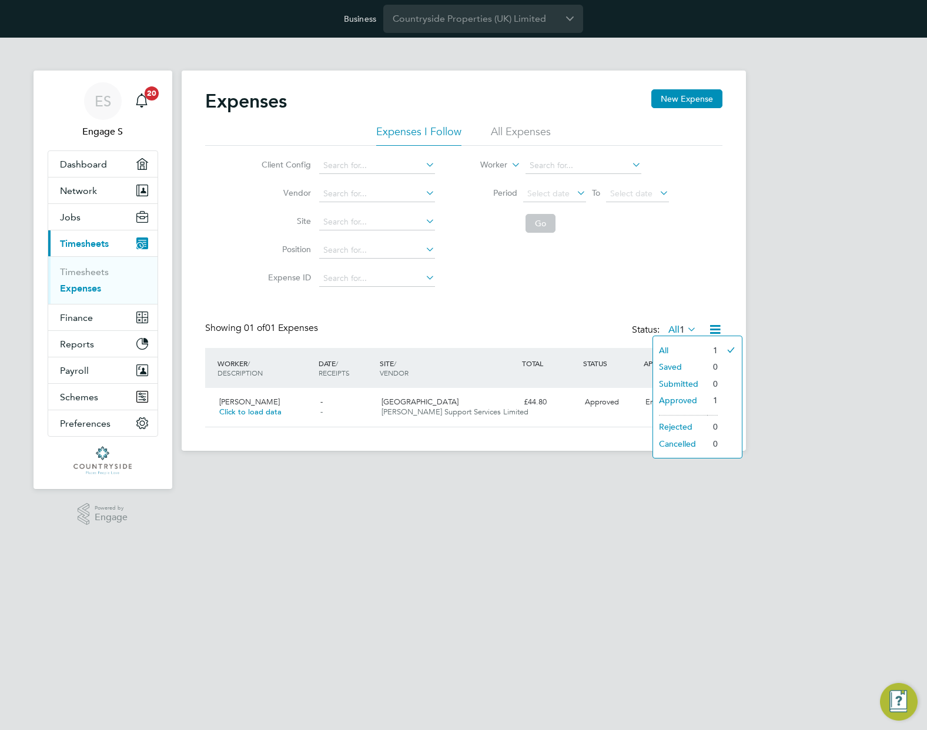
click at [680, 369] on li "Saved" at bounding box center [680, 367] width 54 height 16
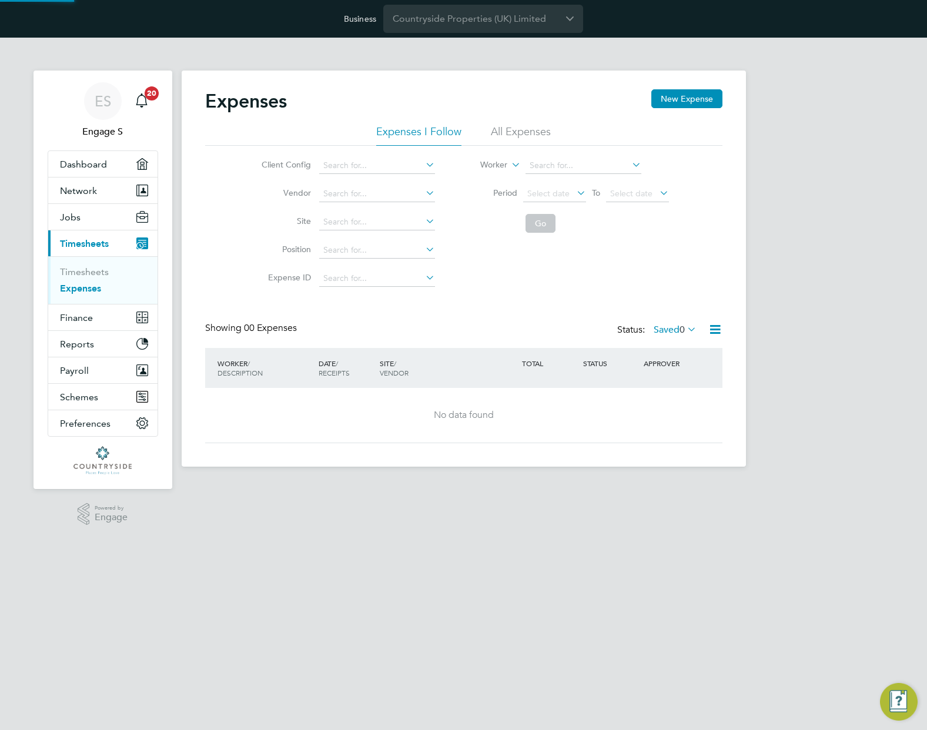
click at [680, 329] on span "0" at bounding box center [682, 330] width 5 height 12
click at [672, 342] on li "All" at bounding box center [673, 350] width 54 height 16
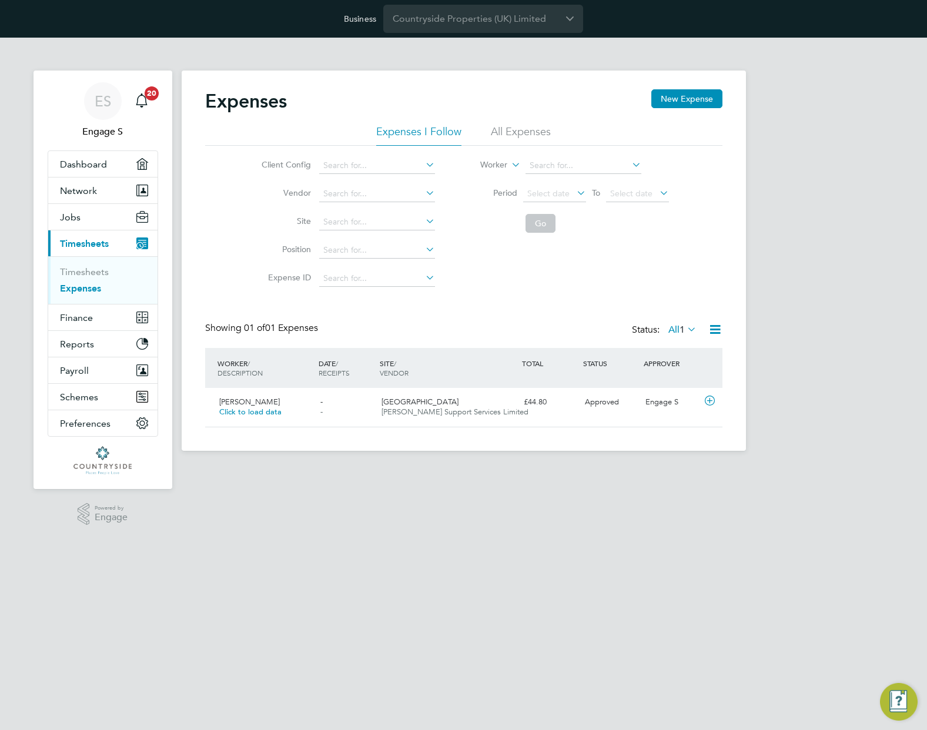
click at [516, 129] on li "All Expenses" at bounding box center [521, 135] width 60 height 21
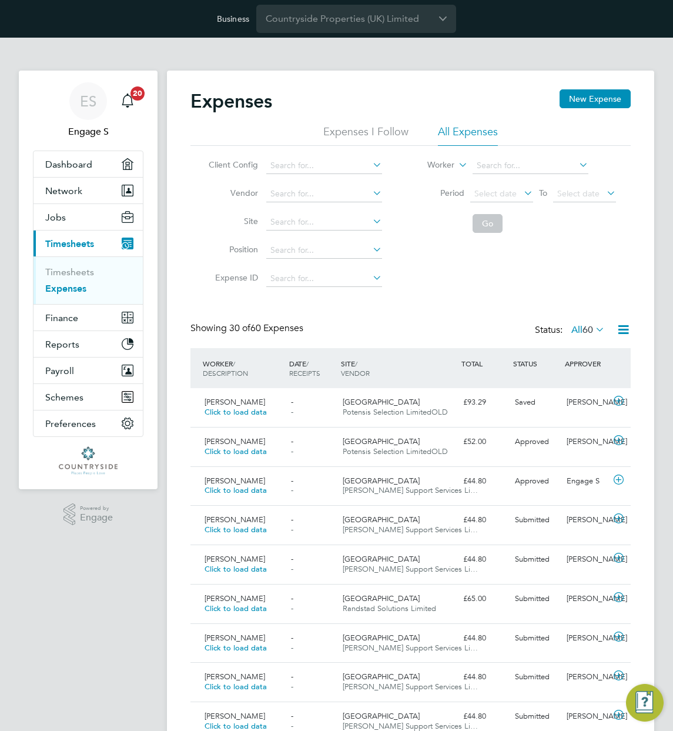
scroll to position [30, 114]
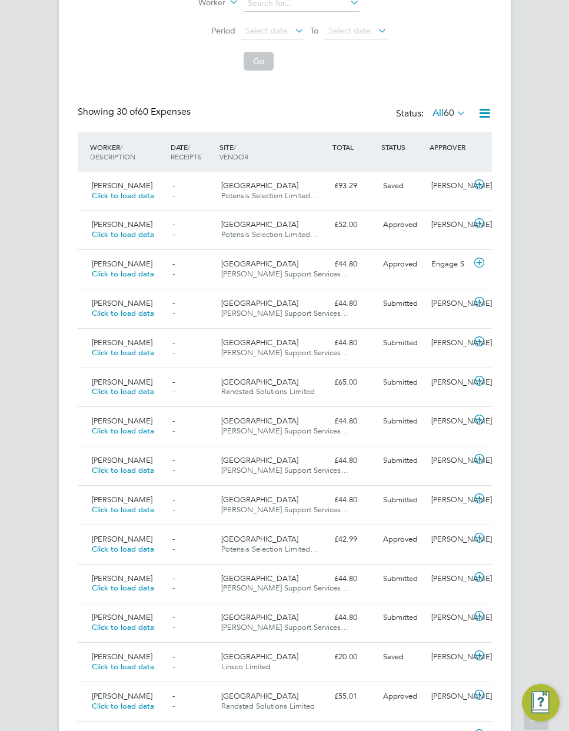
click at [451, 106] on div "Status: All 60" at bounding box center [432, 114] width 72 height 16
click at [443, 112] on span "60" at bounding box center [448, 113] width 11 height 12
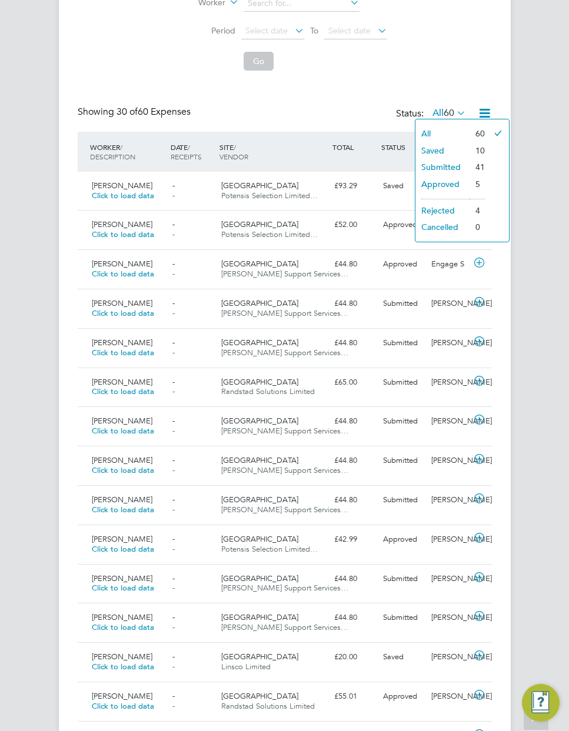
click at [444, 148] on li "Saved" at bounding box center [442, 150] width 54 height 16
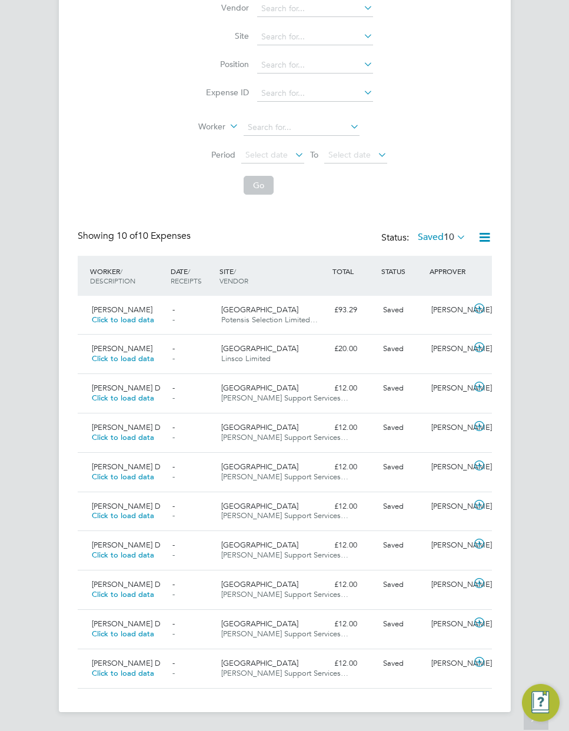
click at [436, 234] on label "Saved 10" at bounding box center [442, 237] width 48 height 12
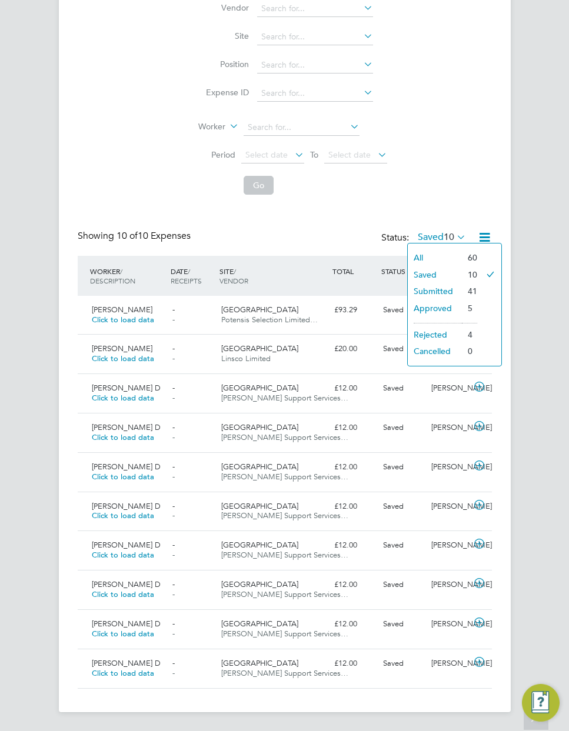
click at [429, 256] on li "All" at bounding box center [435, 257] width 54 height 16
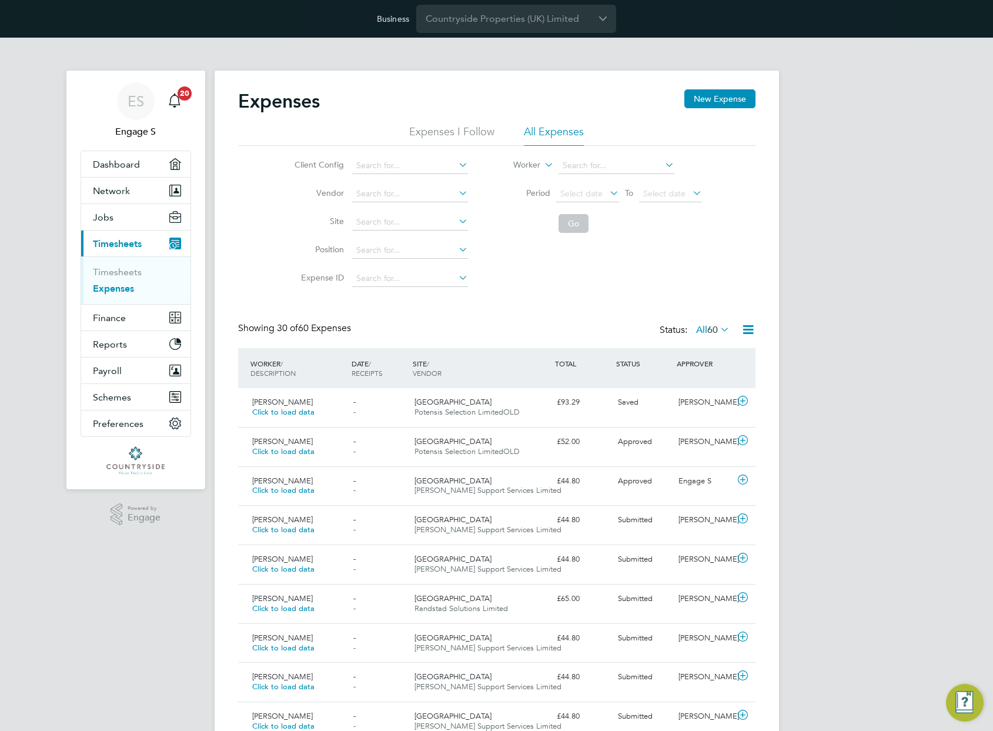
click at [745, 331] on icon at bounding box center [748, 329] width 15 height 15
click at [703, 329] on label "All 60" at bounding box center [713, 330] width 34 height 12
click at [698, 384] on li "Submitted" at bounding box center [706, 384] width 54 height 16
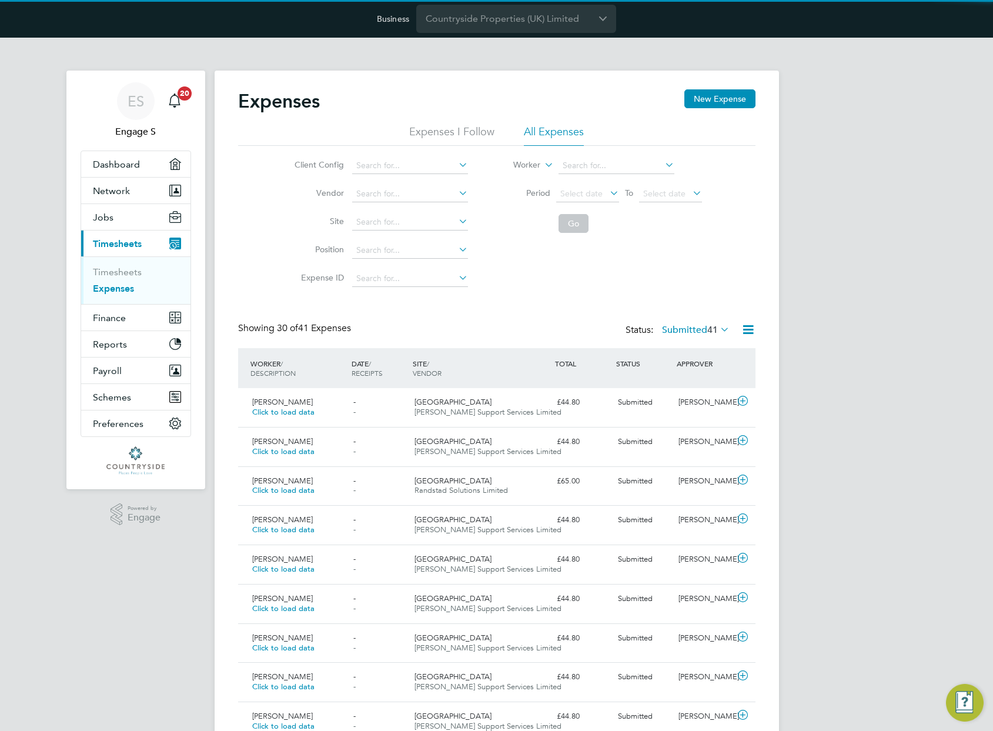
click at [718, 333] on icon at bounding box center [718, 329] width 0 height 16
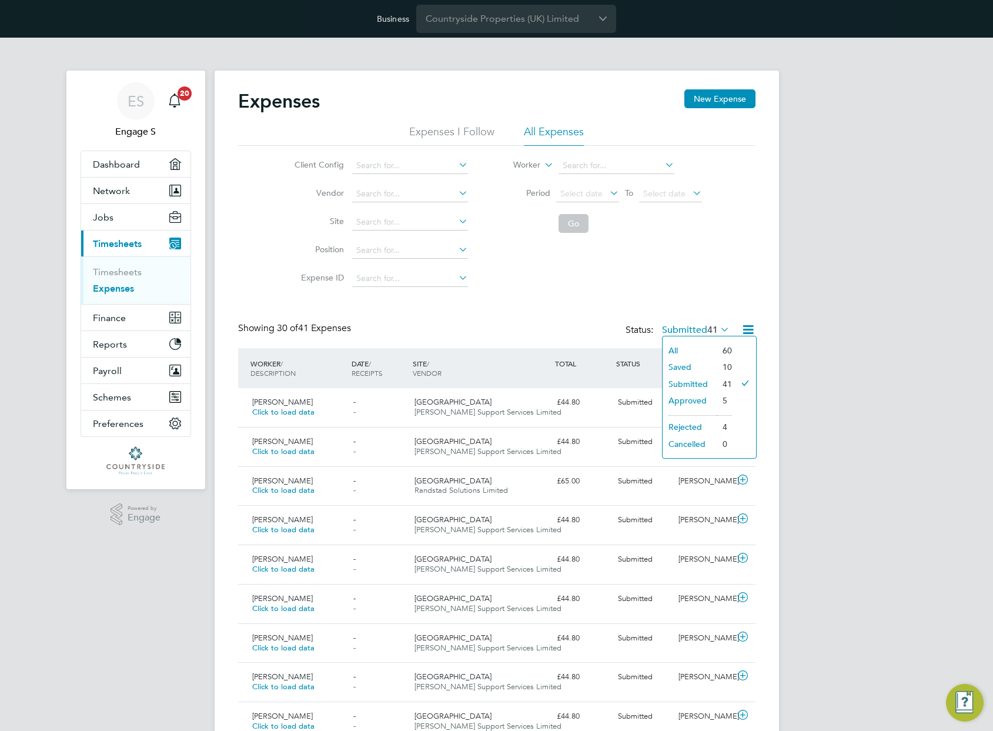
click at [746, 328] on icon at bounding box center [748, 329] width 15 height 15
click at [713, 358] on li "Download Expenses Report" at bounding box center [694, 357] width 119 height 16
click at [746, 330] on icon at bounding box center [748, 329] width 15 height 15
click at [696, 330] on label "Submitted 41" at bounding box center [696, 330] width 68 height 12
click at [708, 445] on li "Cancelled" at bounding box center [690, 444] width 54 height 16
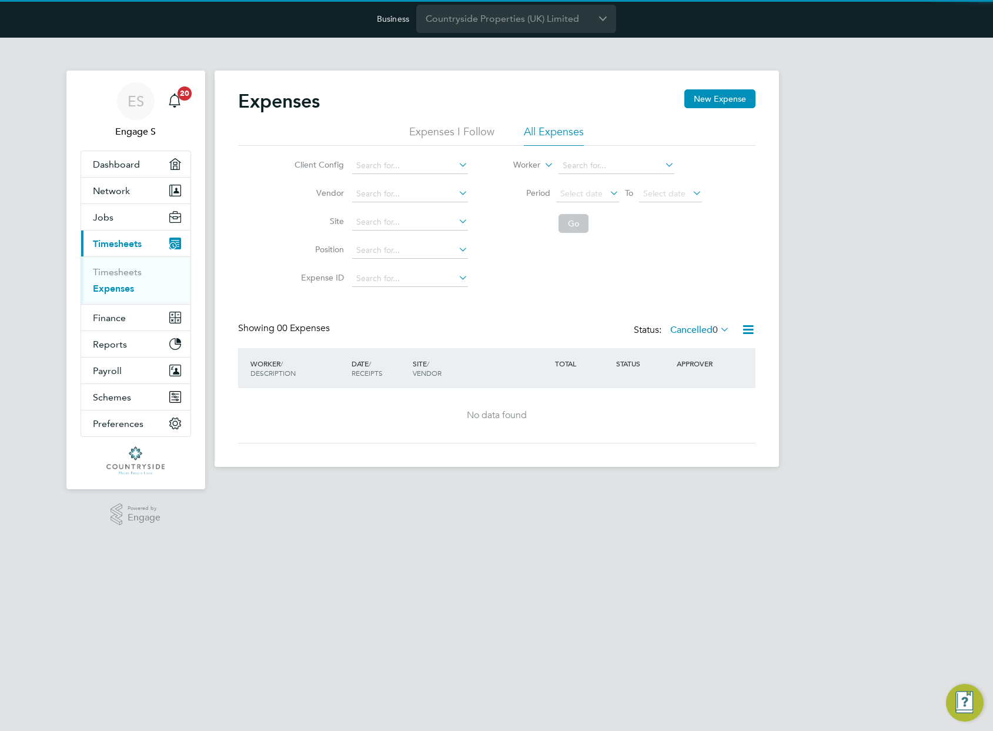
click at [718, 330] on icon at bounding box center [718, 329] width 0 height 16
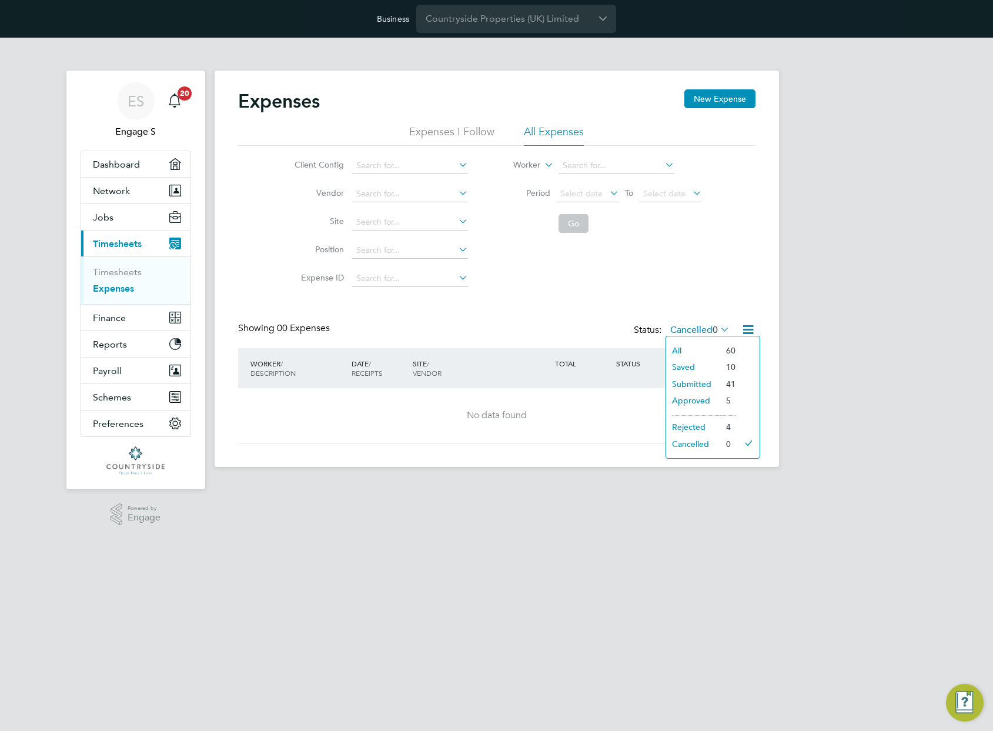
click at [705, 354] on li "All" at bounding box center [693, 350] width 54 height 16
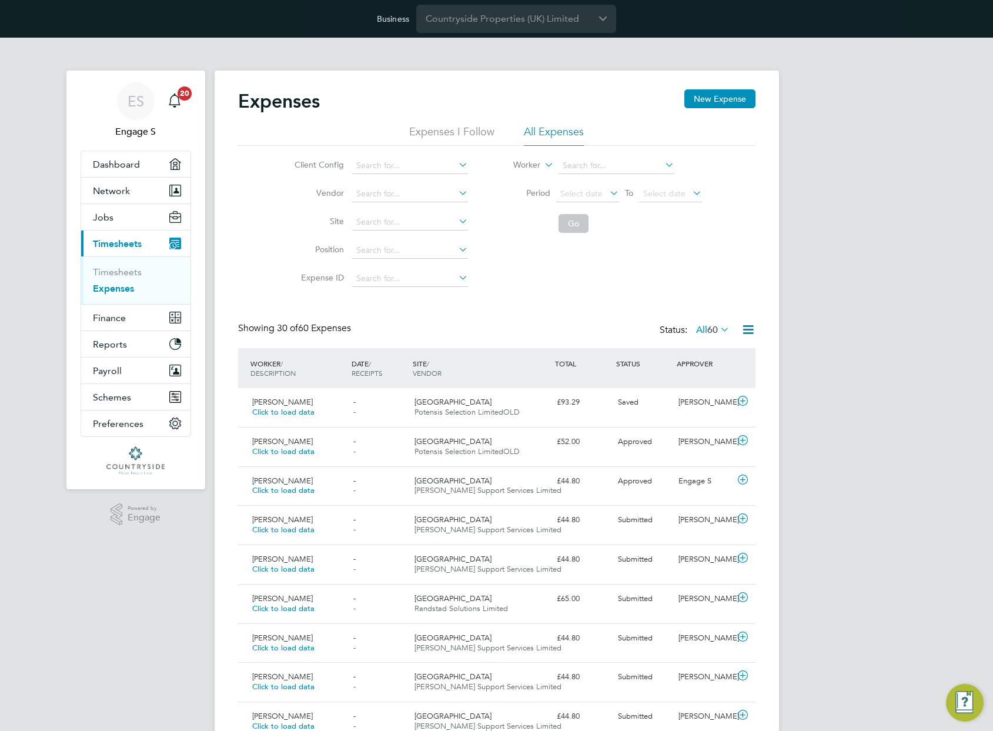
click at [712, 327] on span "60" at bounding box center [713, 330] width 11 height 12
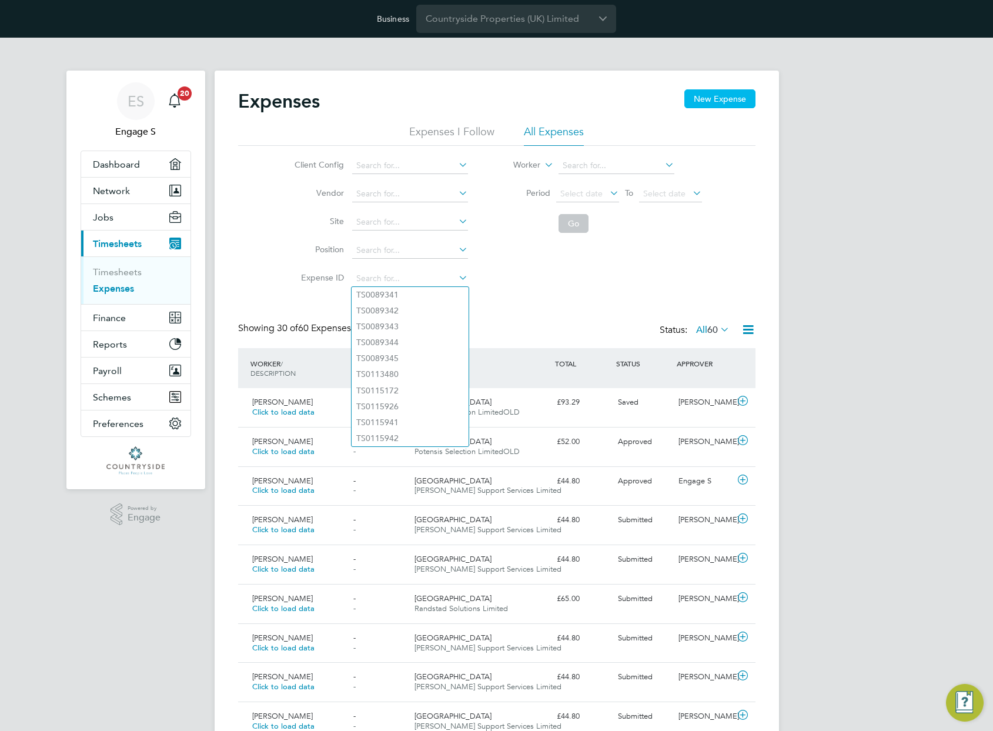
click at [719, 103] on button "New Expense" at bounding box center [720, 98] width 71 height 19
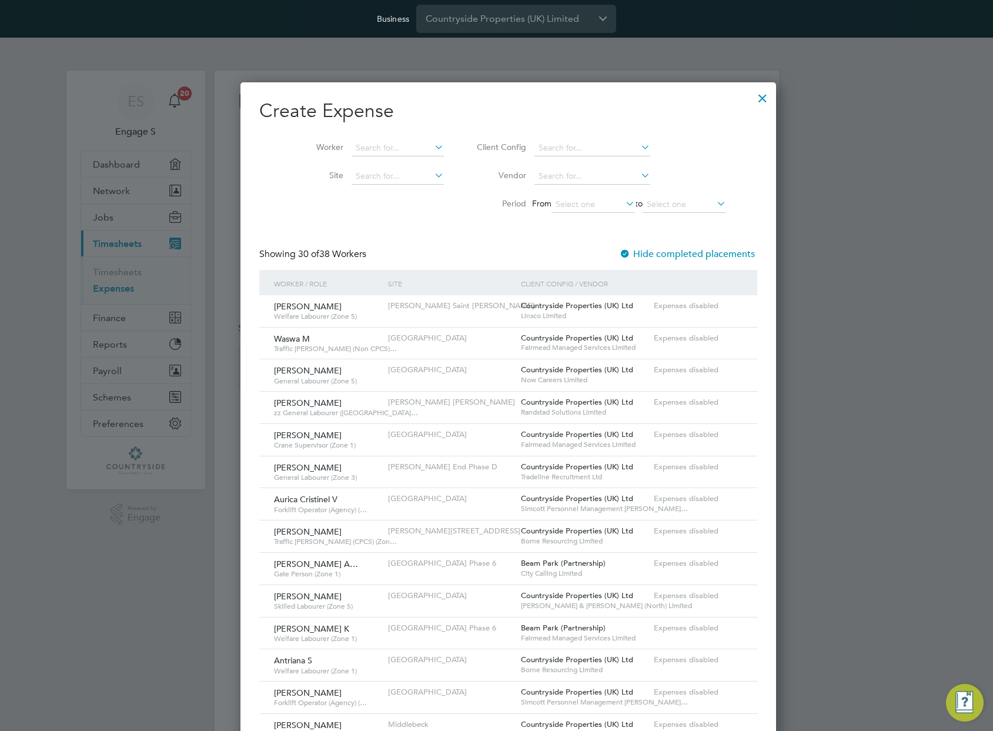
scroll to position [6, 6]
click at [619, 249] on div at bounding box center [625, 255] width 12 height 12
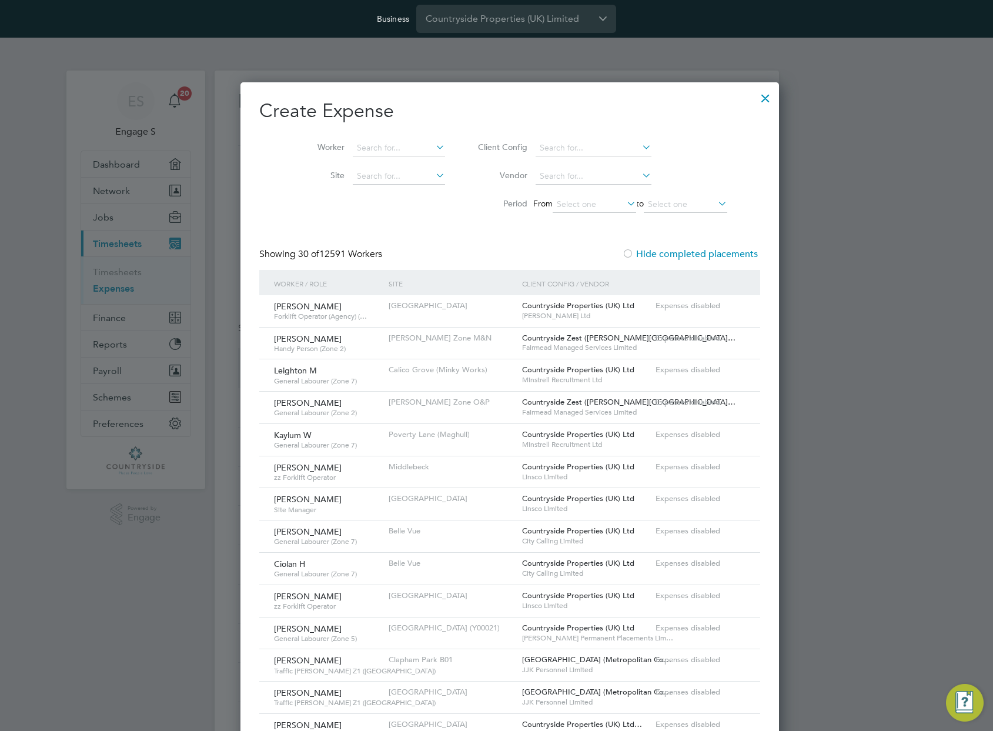
click at [755, 96] on div at bounding box center [765, 95] width 21 height 21
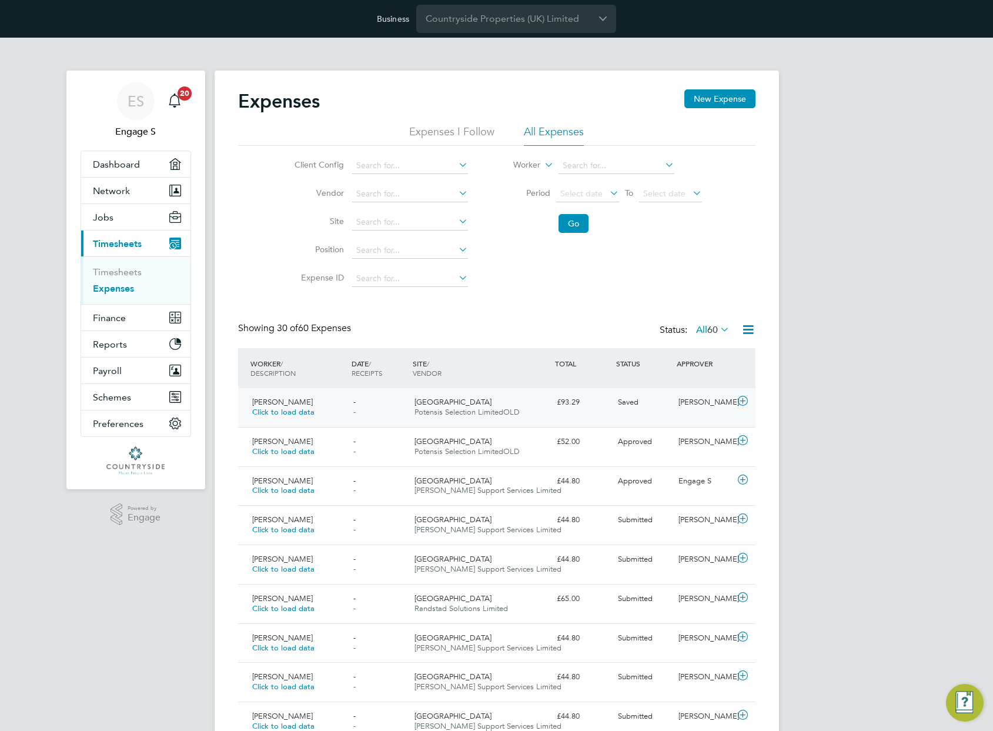
click at [486, 403] on span "[GEOGRAPHIC_DATA]" at bounding box center [453, 402] width 77 height 10
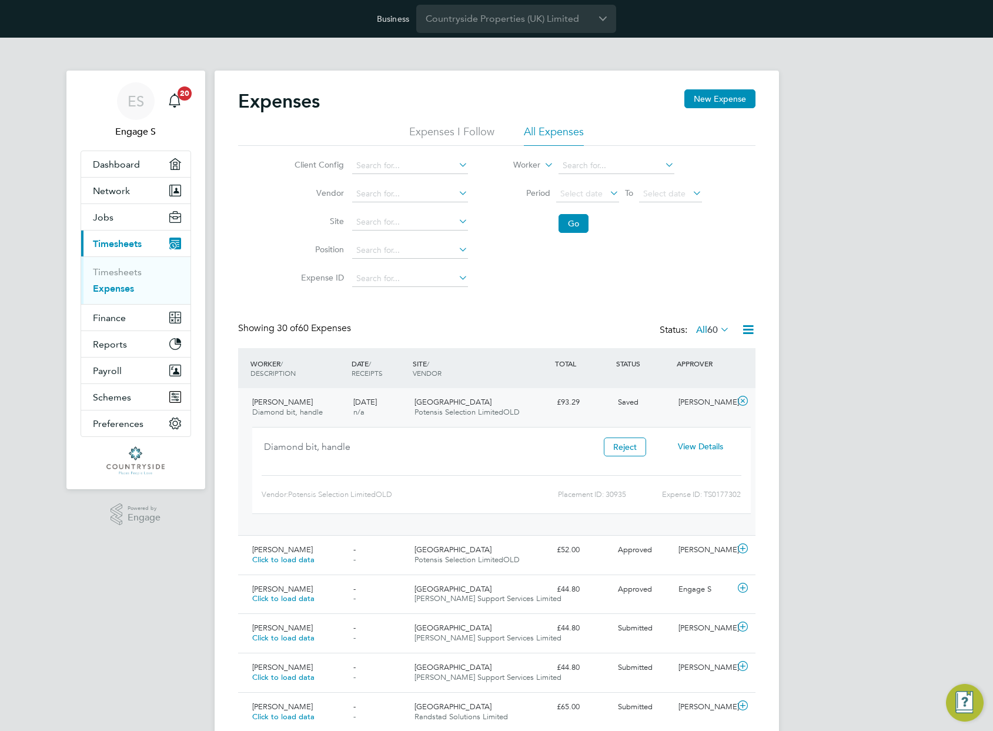
click at [697, 451] on span "View Details" at bounding box center [700, 446] width 45 height 11
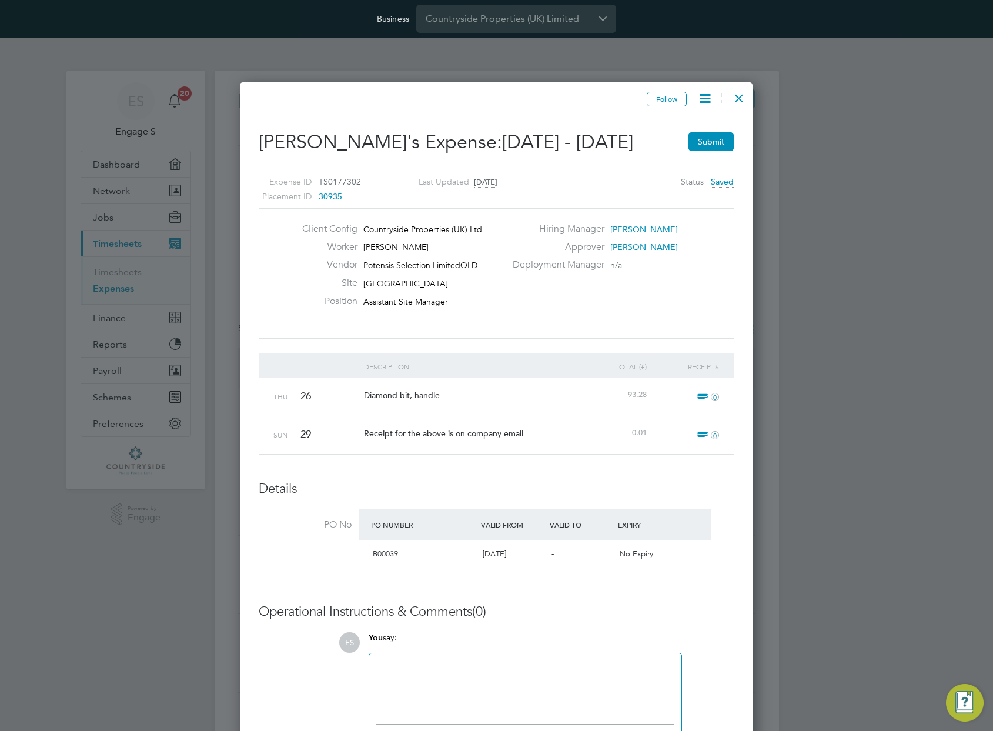
click at [712, 99] on icon at bounding box center [705, 98] width 15 height 15
click at [658, 183] on li "View Placement" at bounding box center [674, 182] width 74 height 16
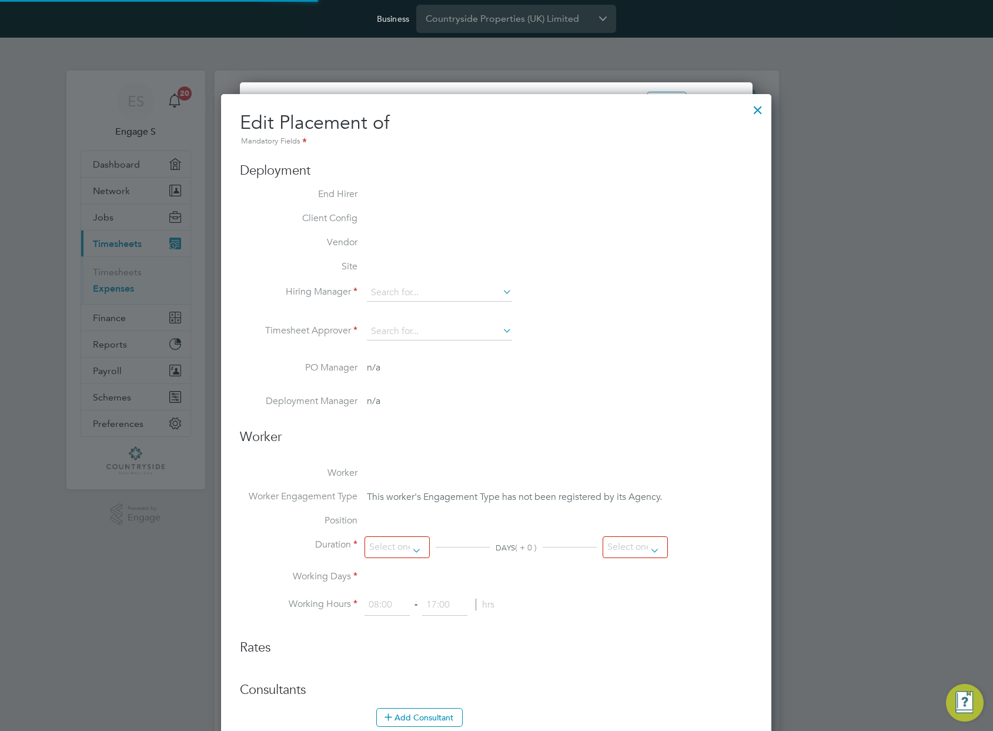
type input "[PERSON_NAME]"
type input "14 May 2020"
type input "08 Jan 2021"
type input "08:00"
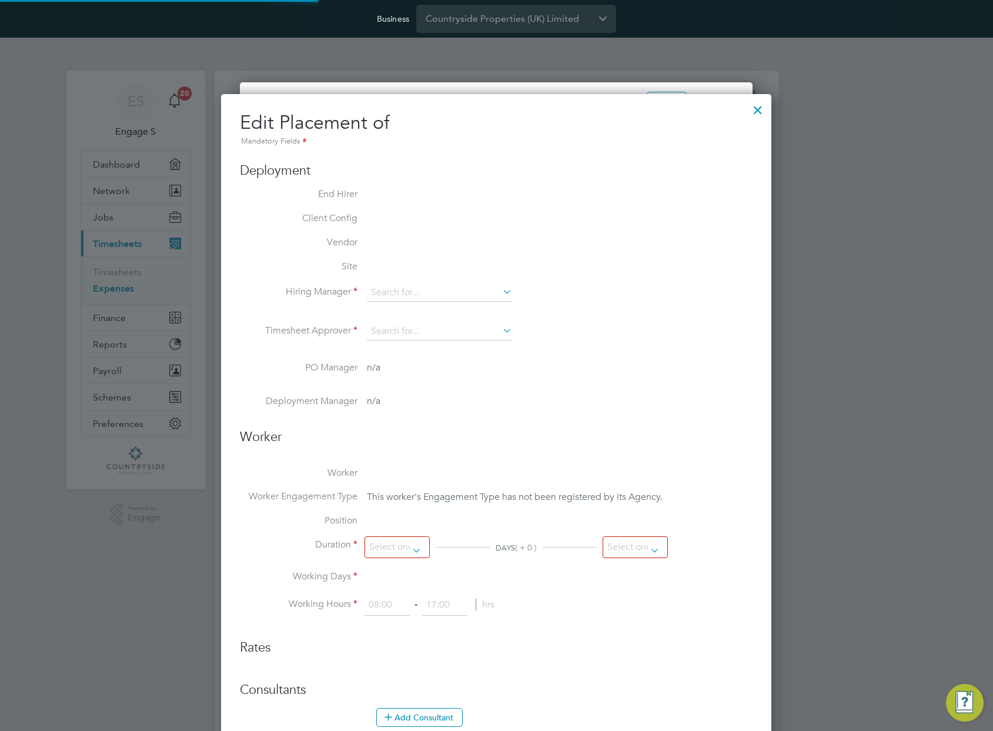
type input "18:00"
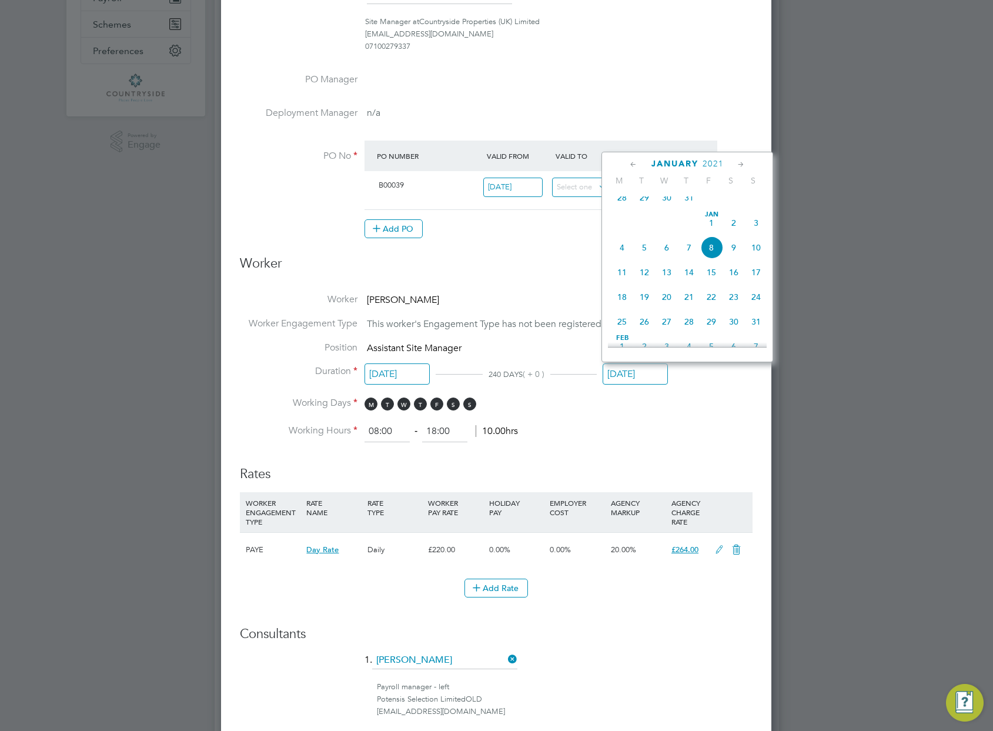
click at [636, 369] on input "08 Jan 2021" at bounding box center [635, 374] width 65 height 22
click at [720, 164] on span "2021" at bounding box center [713, 164] width 21 height 10
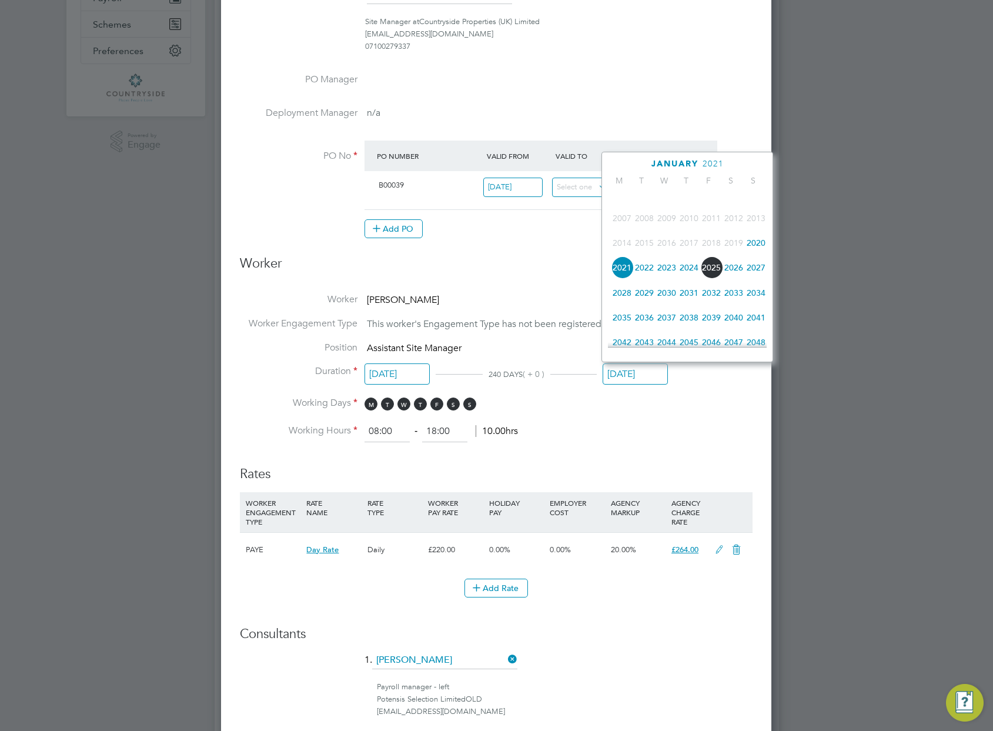
click at [712, 275] on span "2025" at bounding box center [711, 267] width 22 height 22
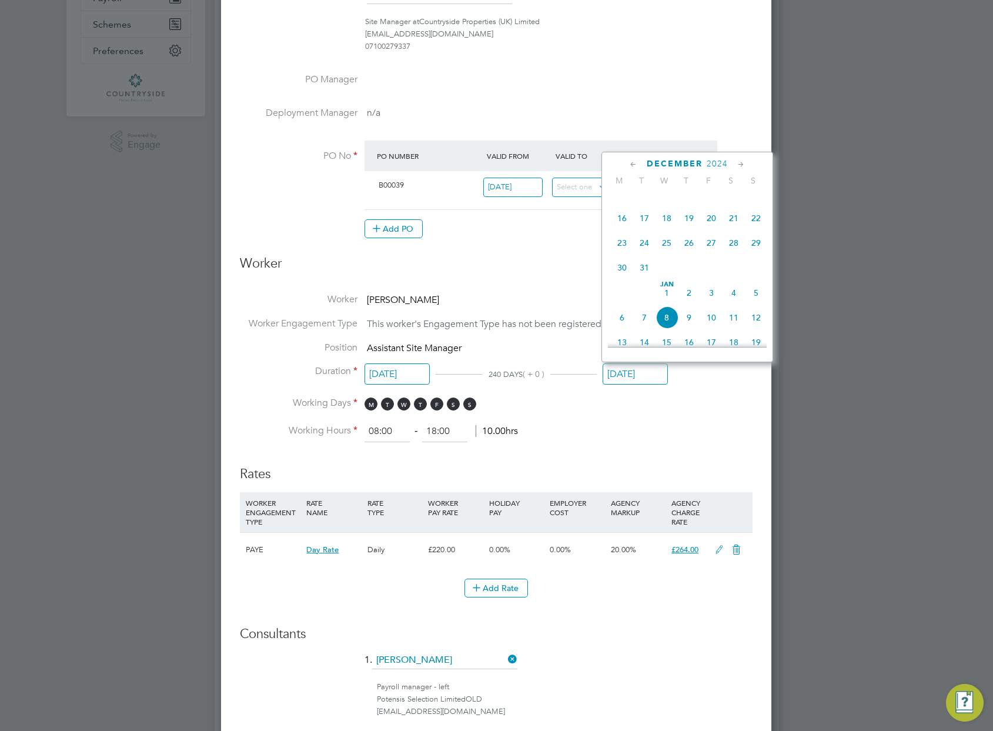
click at [720, 158] on div "December 2024" at bounding box center [687, 163] width 159 height 11
click at [746, 162] on icon at bounding box center [741, 164] width 11 height 13
click at [745, 162] on icon at bounding box center [741, 164] width 11 height 13
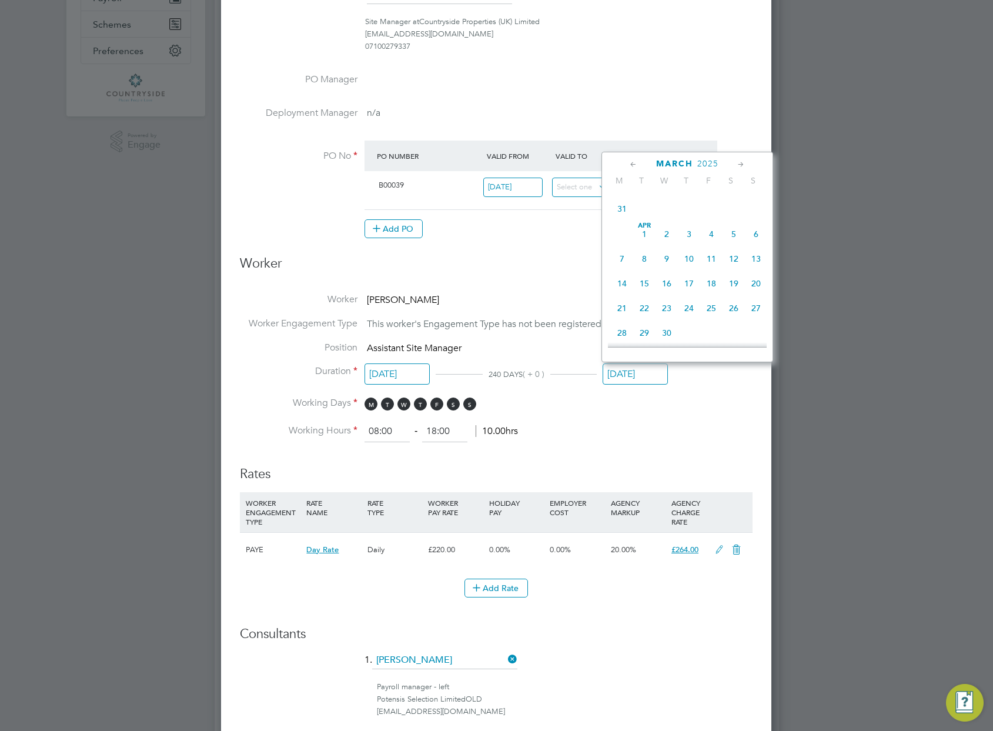
click at [745, 162] on icon at bounding box center [741, 164] width 11 height 13
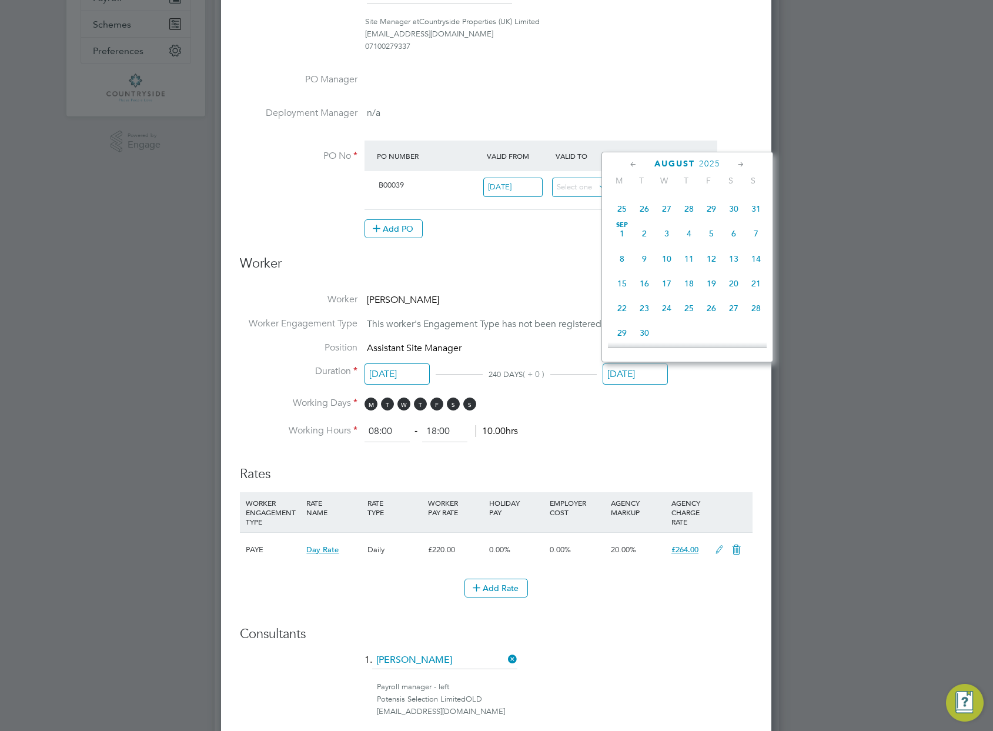
click at [745, 162] on icon at bounding box center [741, 164] width 11 height 13
click at [720, 255] on span "17" at bounding box center [711, 243] width 22 height 22
type input "17 Oct 2025"
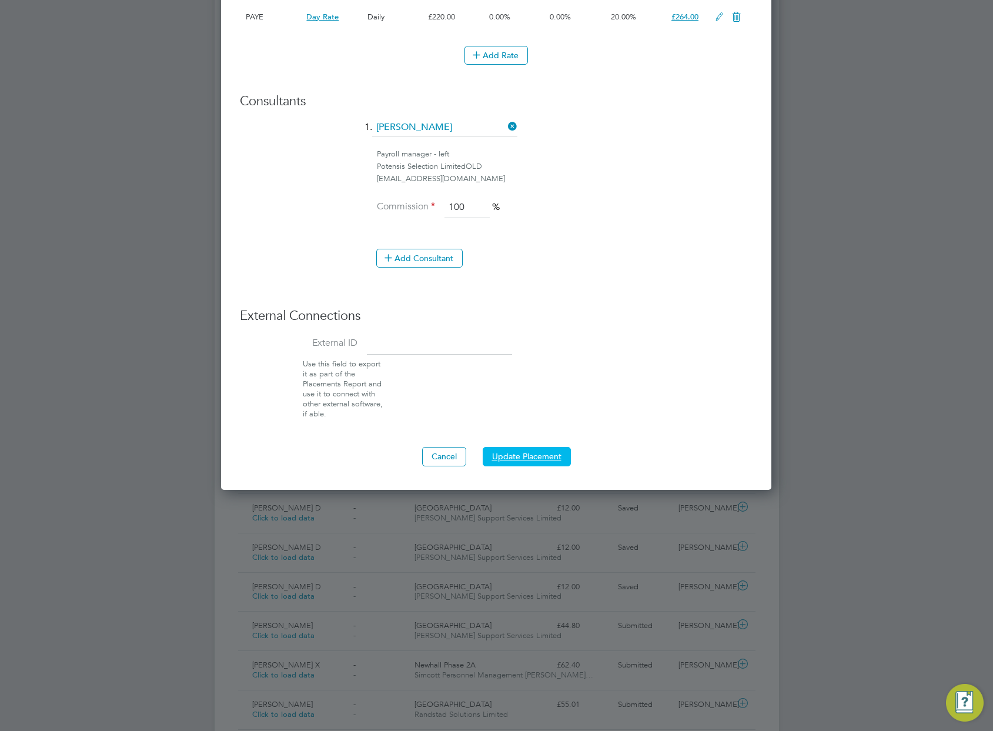
click at [556, 458] on button "Update Placement" at bounding box center [527, 456] width 88 height 19
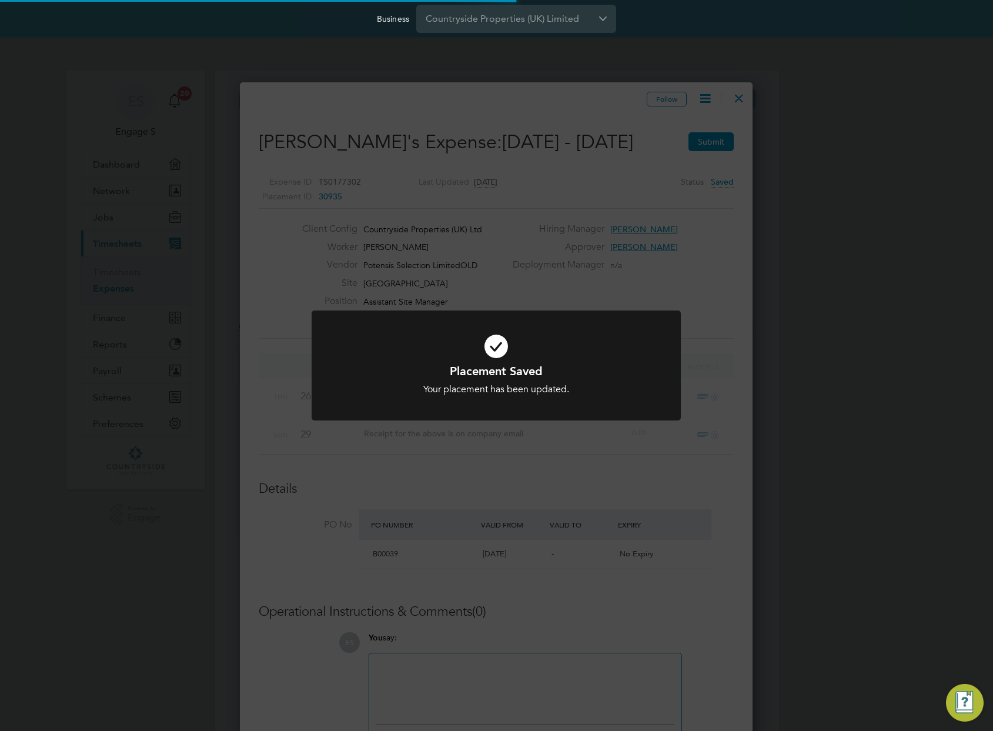
click at [623, 286] on div "Placement Saved Your placement has been updated. Cancel Okay" at bounding box center [496, 365] width 993 height 731
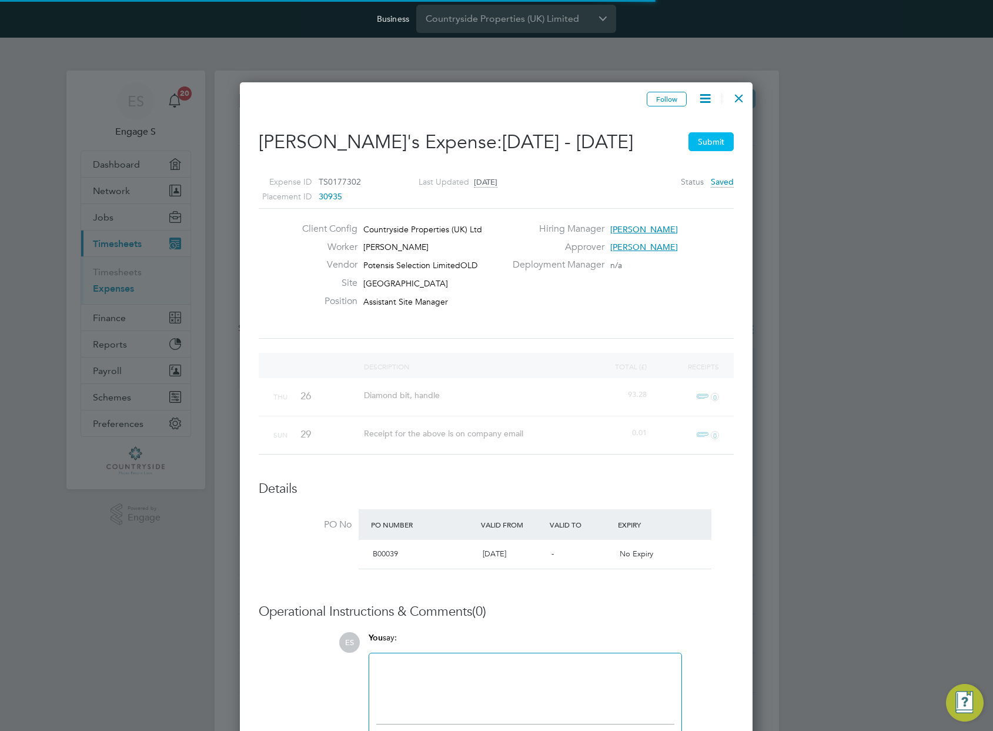
click at [710, 139] on button "Submit" at bounding box center [711, 141] width 45 height 19
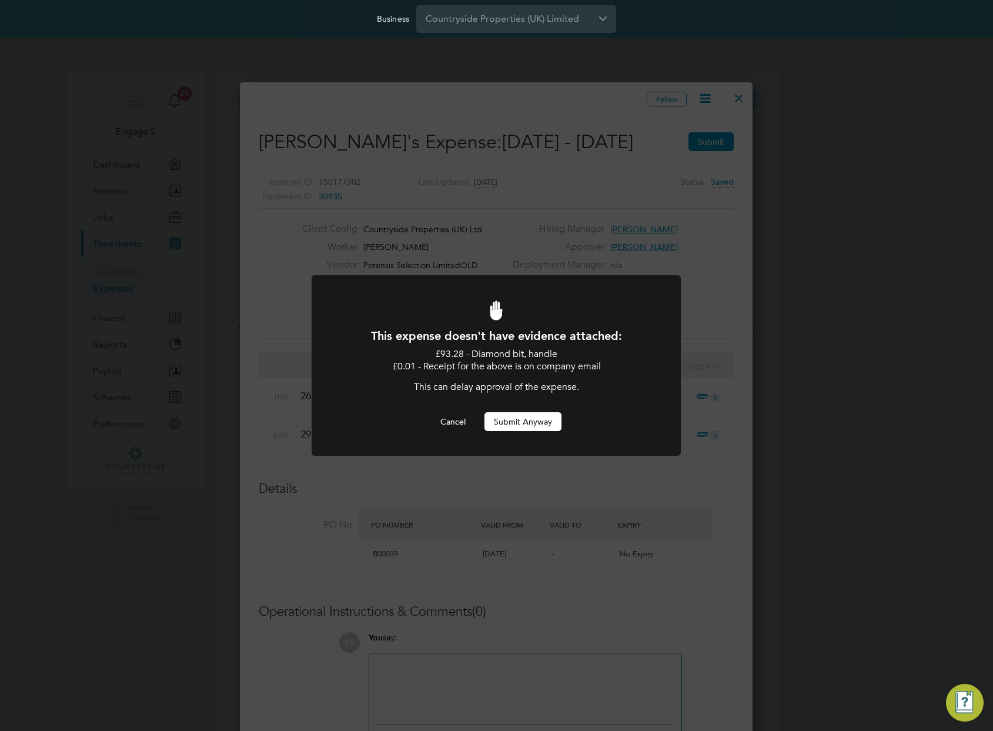
click at [533, 425] on button "Submit Anyway" at bounding box center [523, 421] width 77 height 19
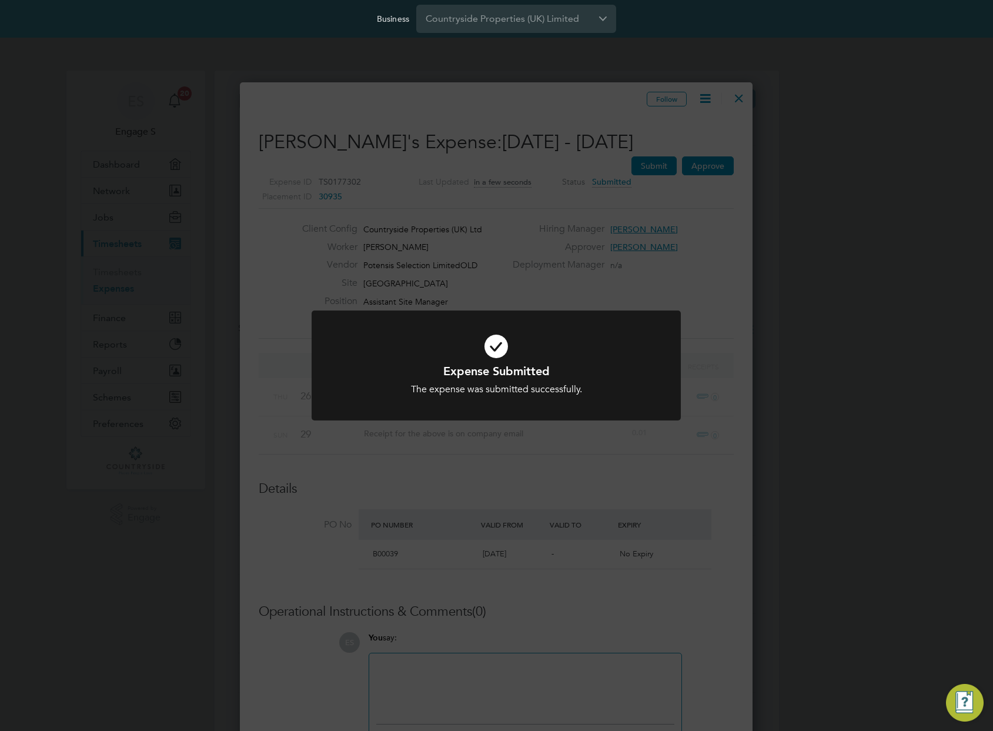
click at [746, 84] on div "Expense Submitted The expense was submitted successfully. Cancel Okay" at bounding box center [496, 365] width 993 height 731
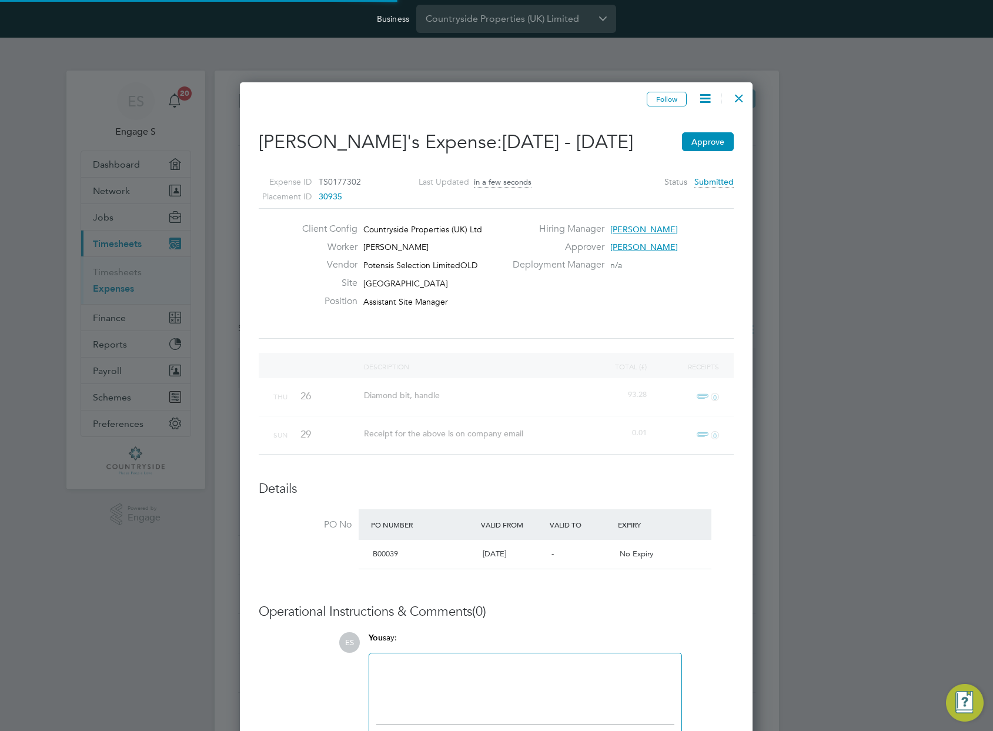
click at [740, 93] on div at bounding box center [739, 95] width 21 height 21
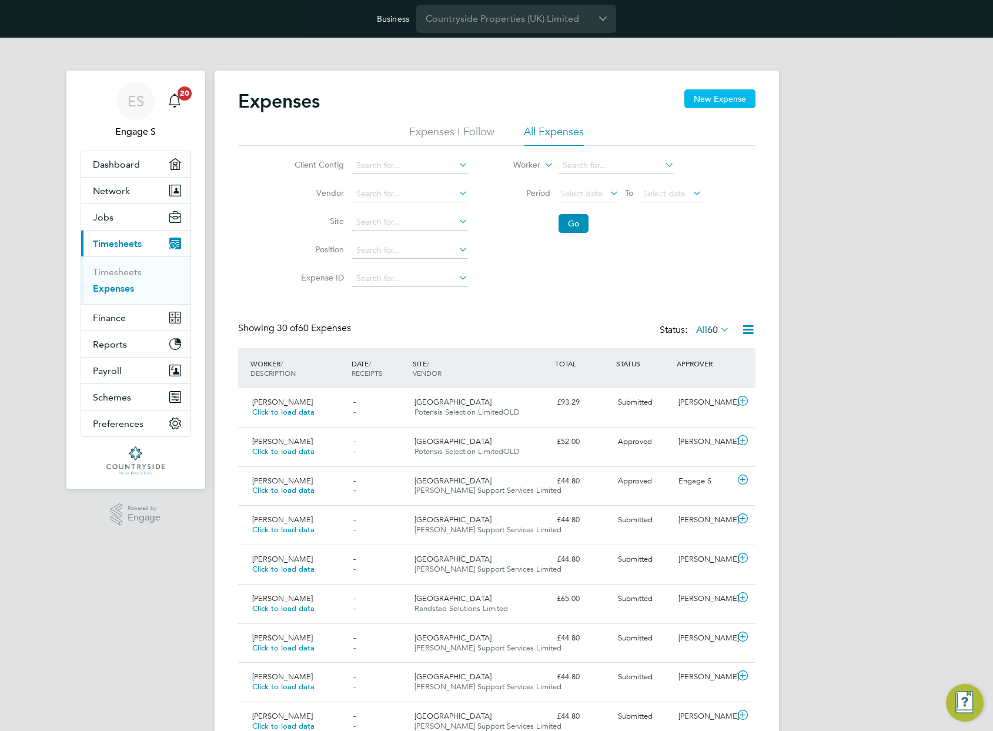
click at [720, 103] on button "New Expense" at bounding box center [720, 98] width 71 height 19
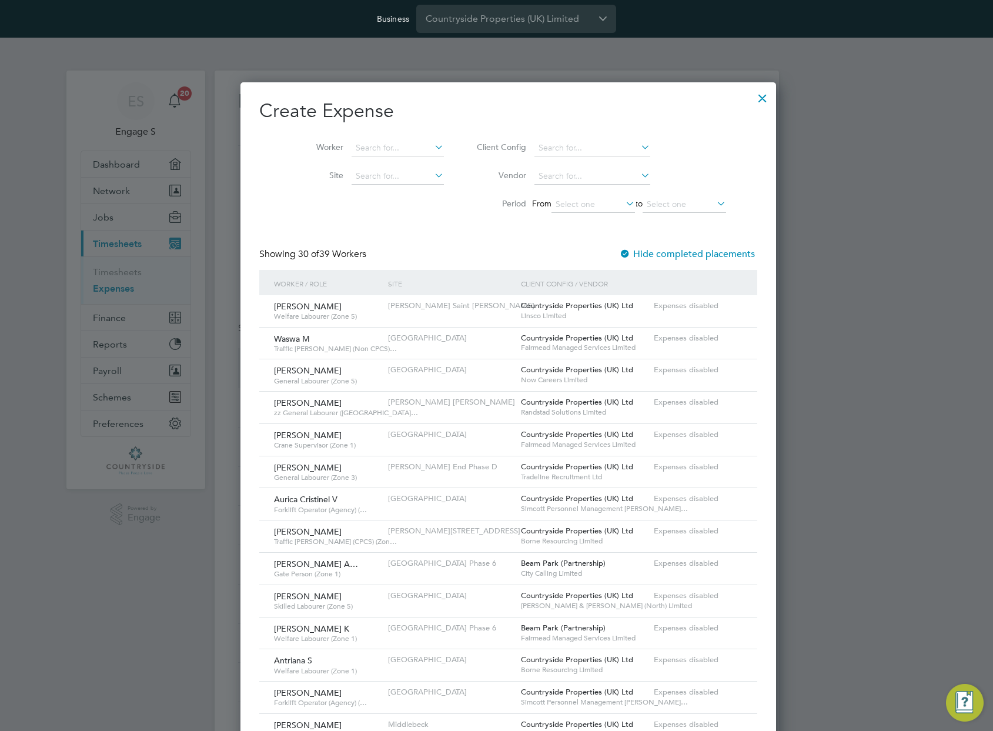
click at [752, 98] on div at bounding box center [762, 95] width 21 height 21
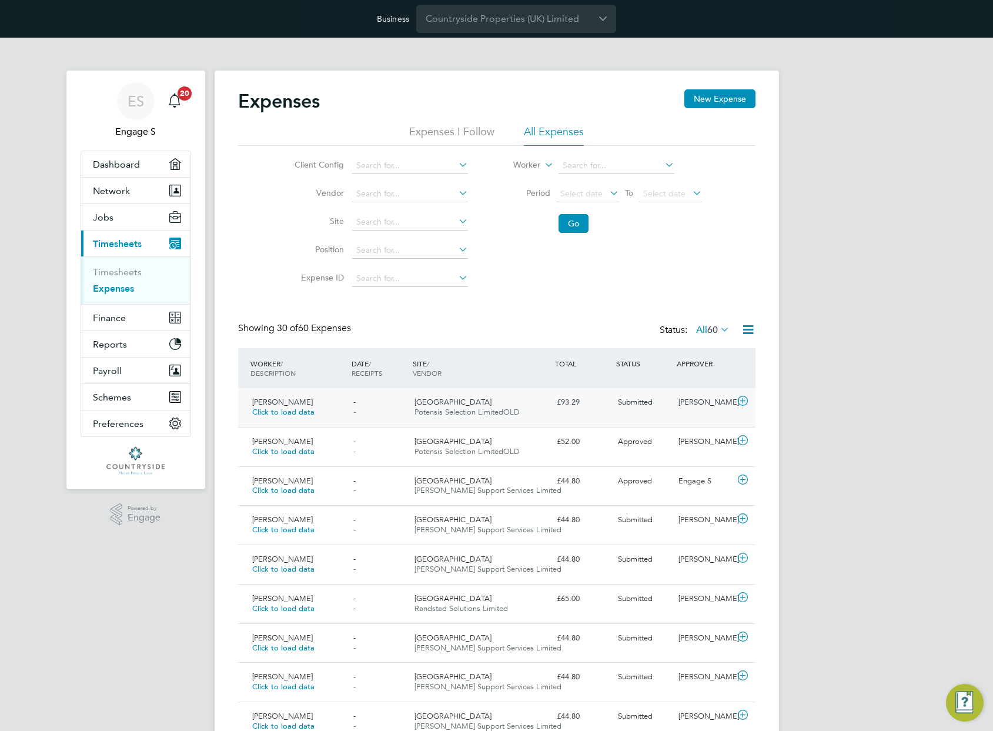
click at [620, 398] on span "Submitted" at bounding box center [635, 402] width 35 height 10
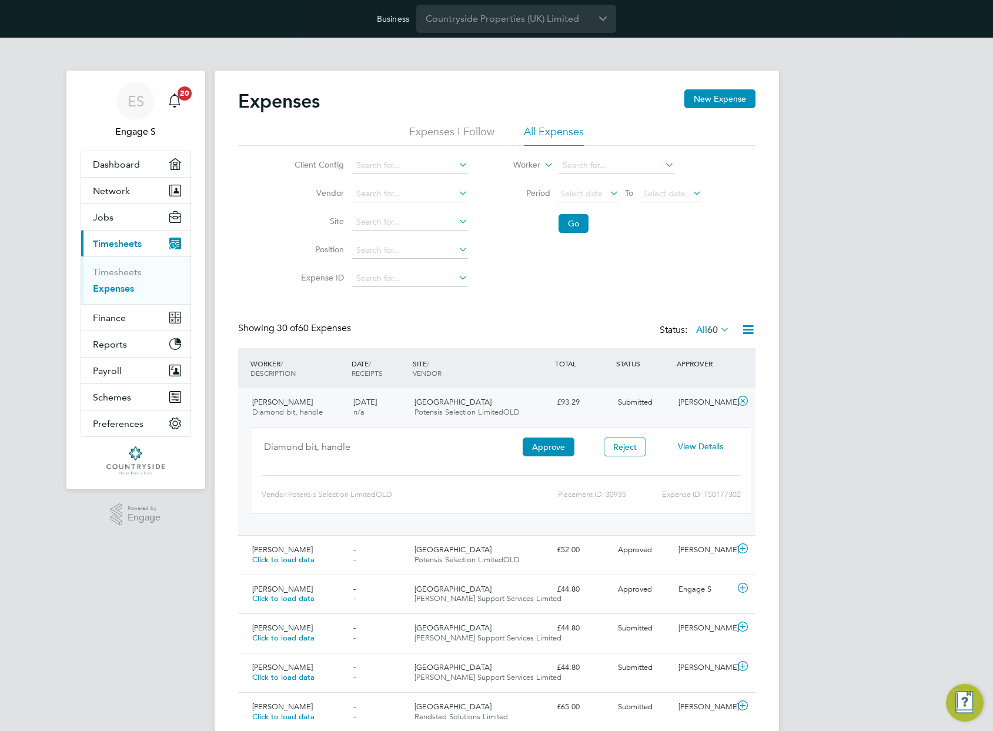
click at [701, 448] on span "View Details" at bounding box center [700, 446] width 45 height 11
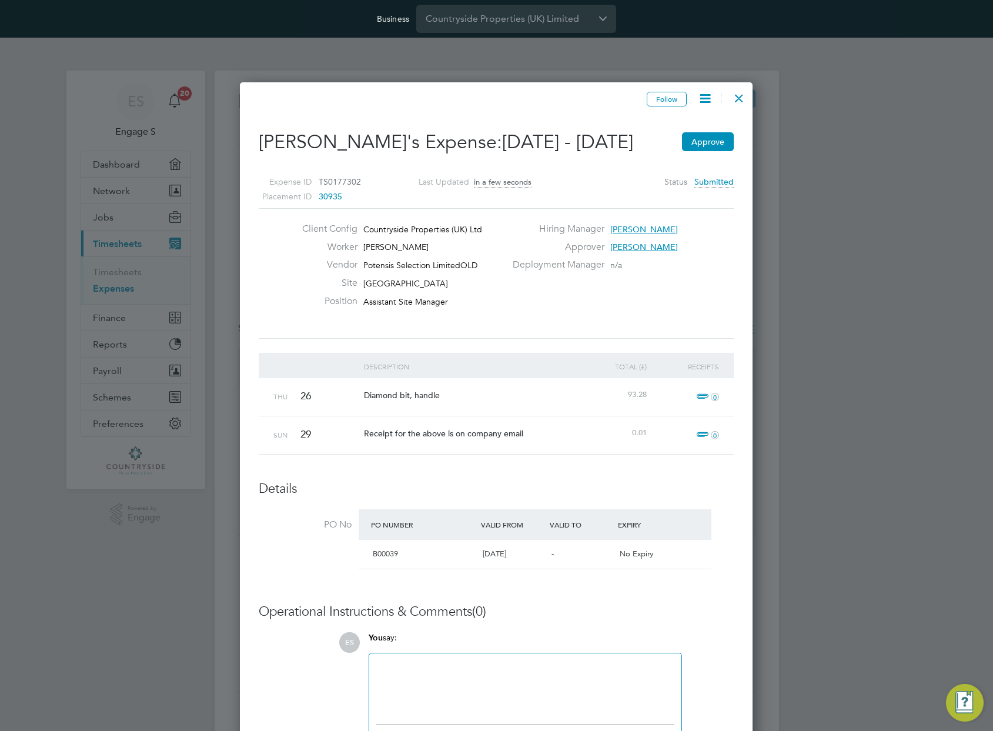
click at [702, 103] on icon at bounding box center [705, 98] width 15 height 15
click at [659, 200] on li "View Placement" at bounding box center [670, 199] width 82 height 16
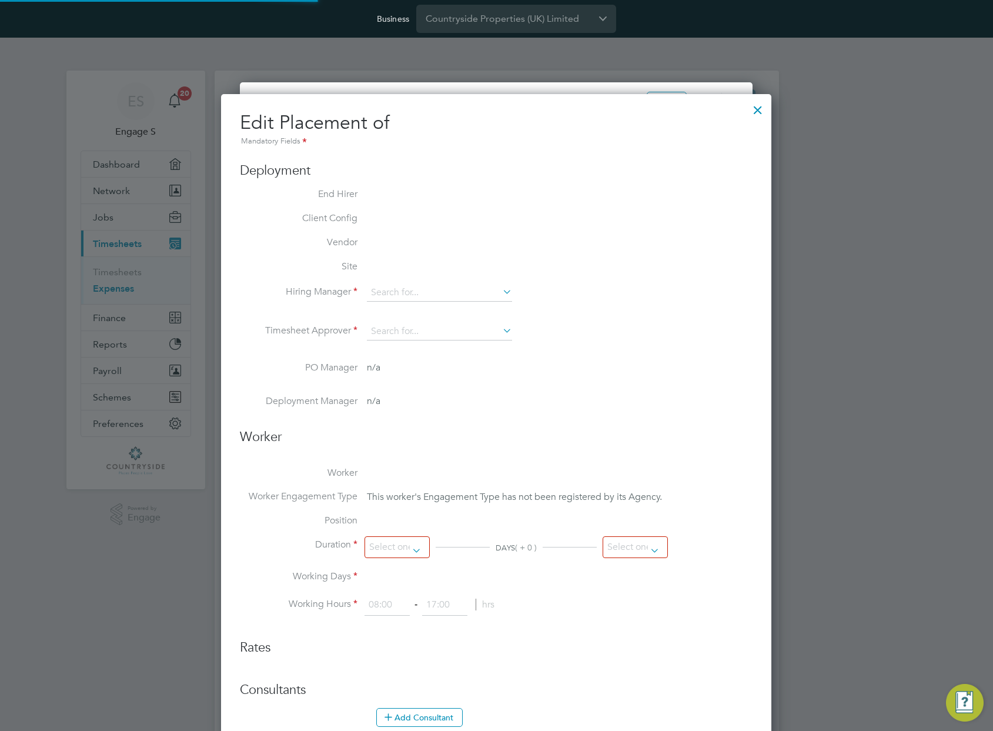
type input "[PERSON_NAME]"
type input "14 May 2020"
type input "17 Oct 2025"
type input "08:00"
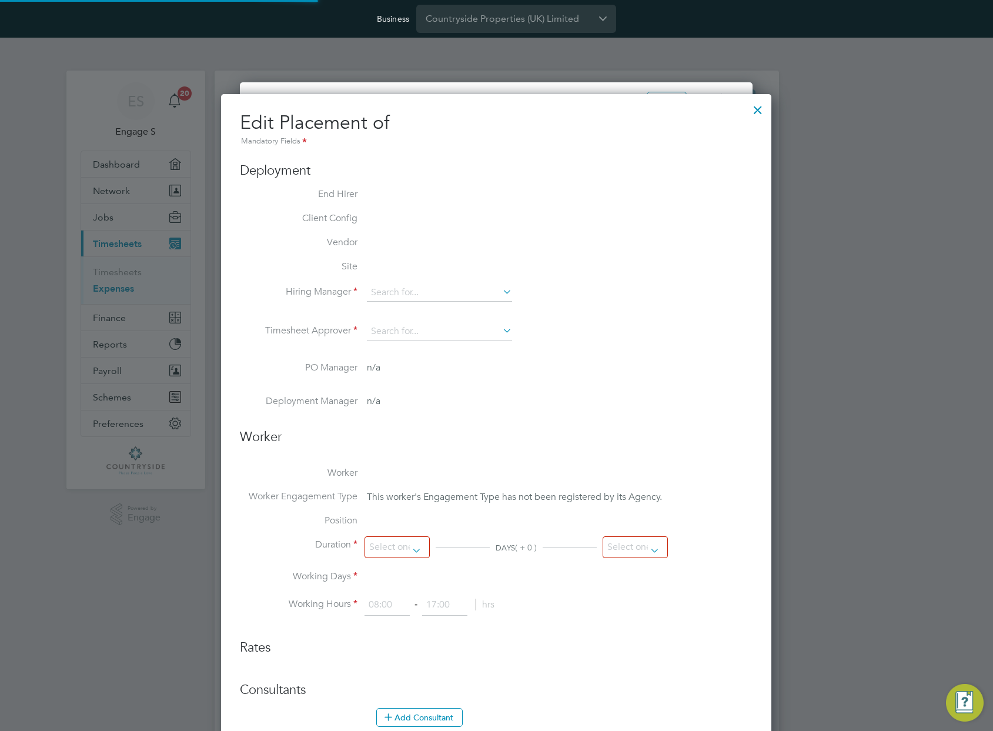
type input "18:00"
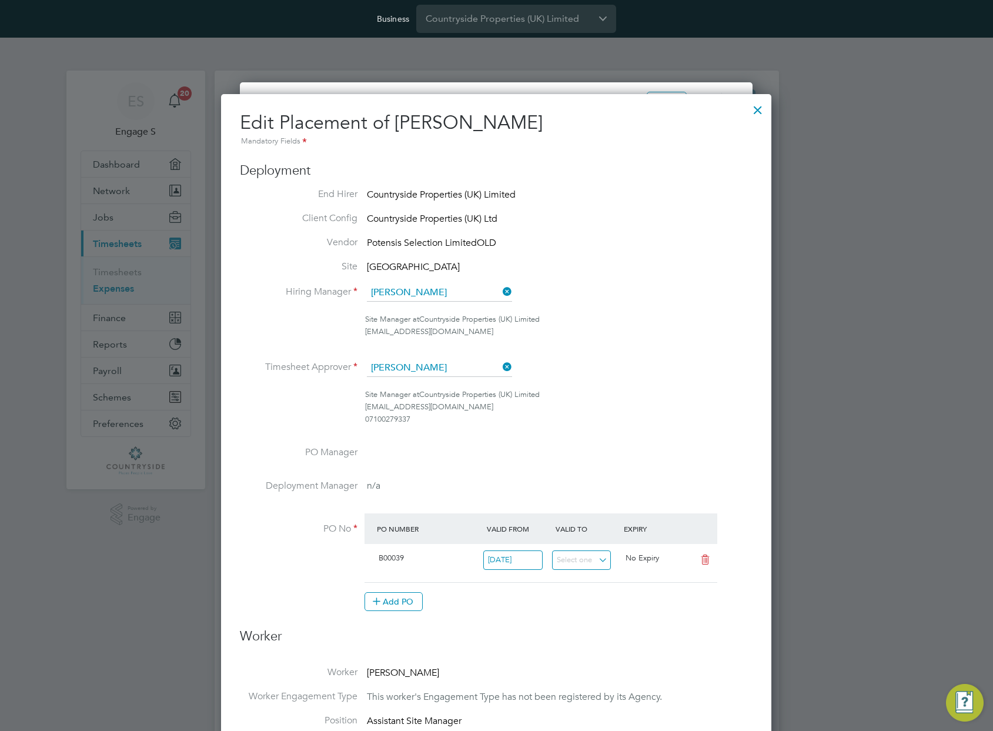
click at [752, 114] on div at bounding box center [758, 106] width 21 height 21
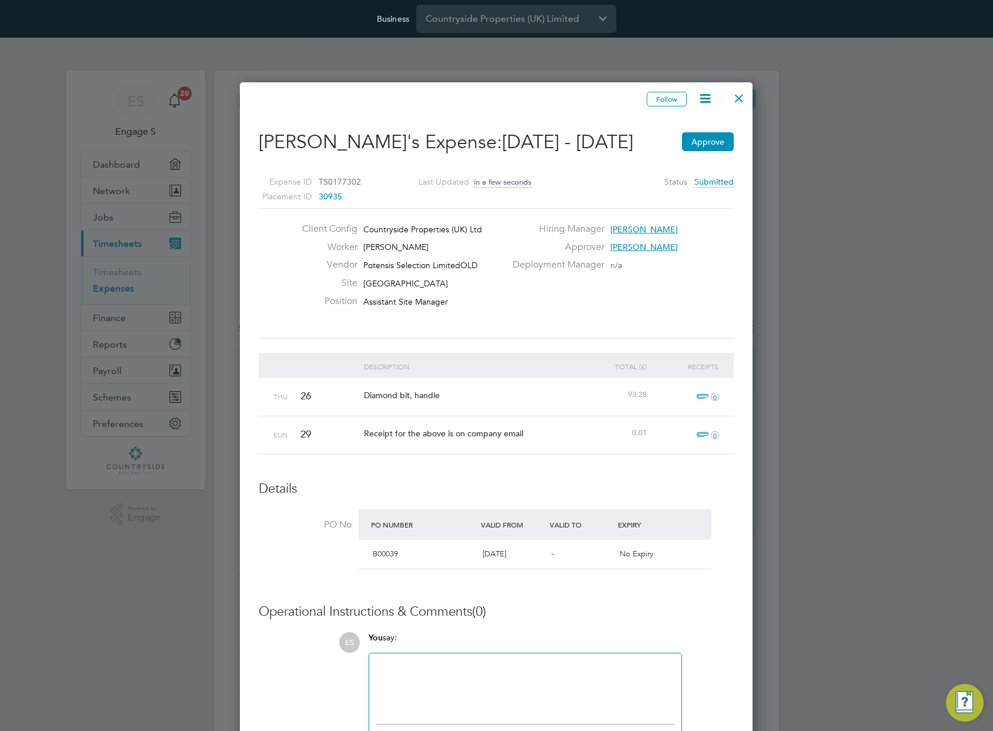
click at [438, 278] on span "[GEOGRAPHIC_DATA]" at bounding box center [405, 283] width 85 height 11
click at [734, 95] on div at bounding box center [739, 95] width 21 height 21
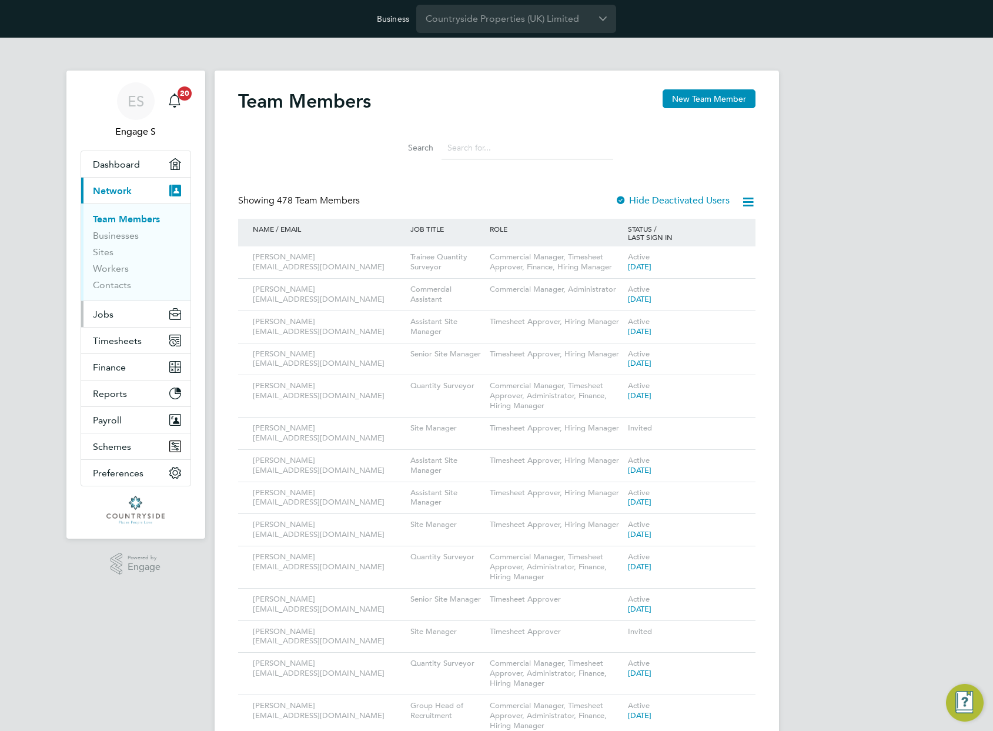
click at [119, 317] on button "Jobs" at bounding box center [135, 314] width 109 height 26
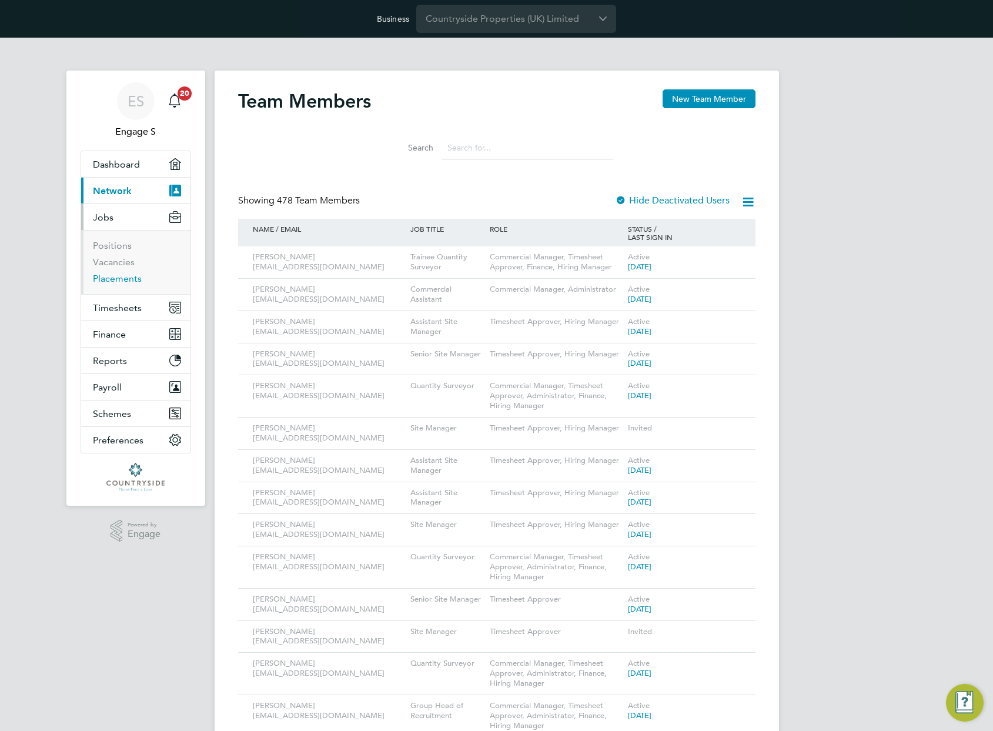
click at [122, 278] on link "Placements" at bounding box center [117, 278] width 49 height 11
